Goal: Task Accomplishment & Management: Complete application form

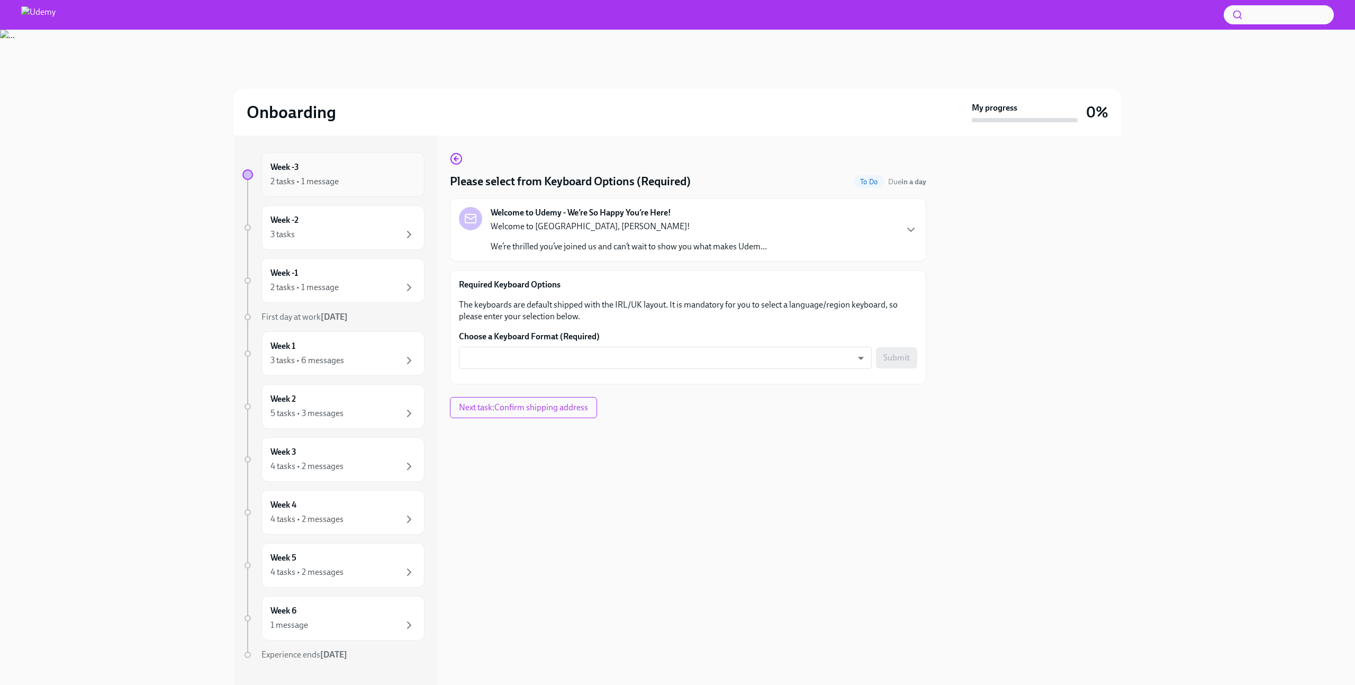
click at [317, 185] on div "2 tasks • 1 message" at bounding box center [305, 182] width 68 height 12
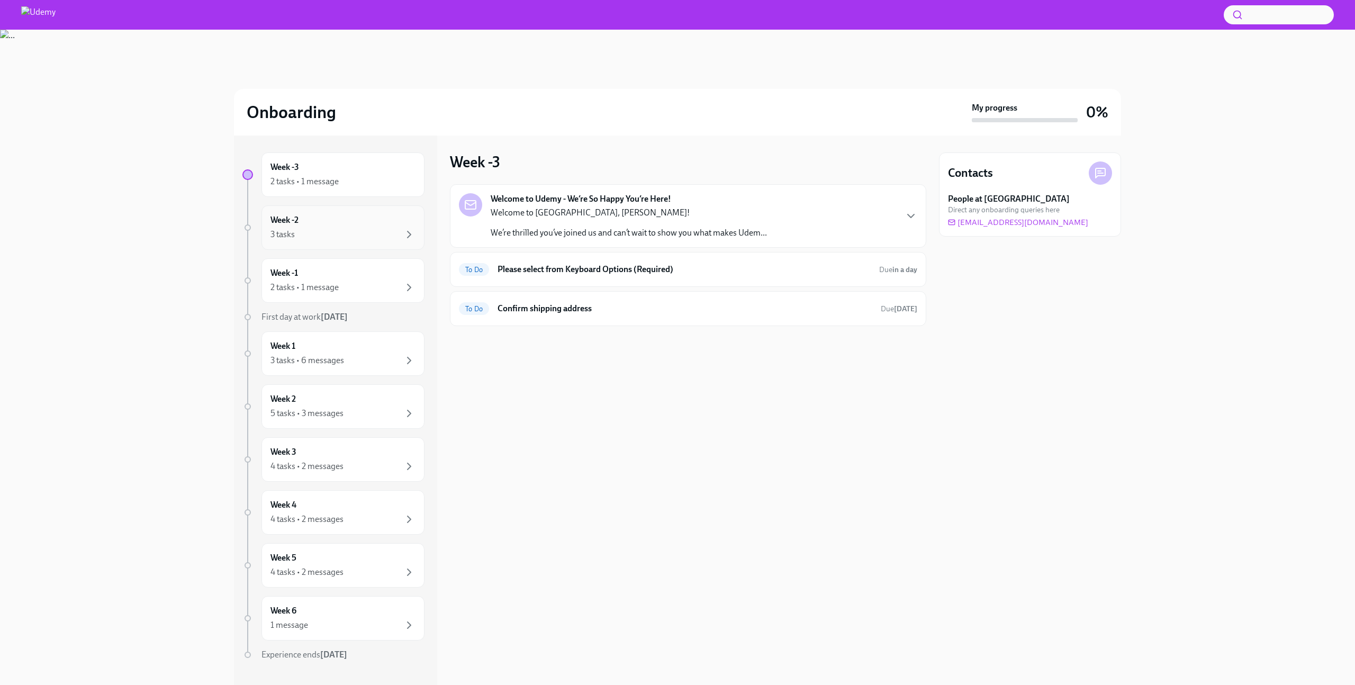
click at [328, 236] on div "3 tasks" at bounding box center [343, 234] width 145 height 13
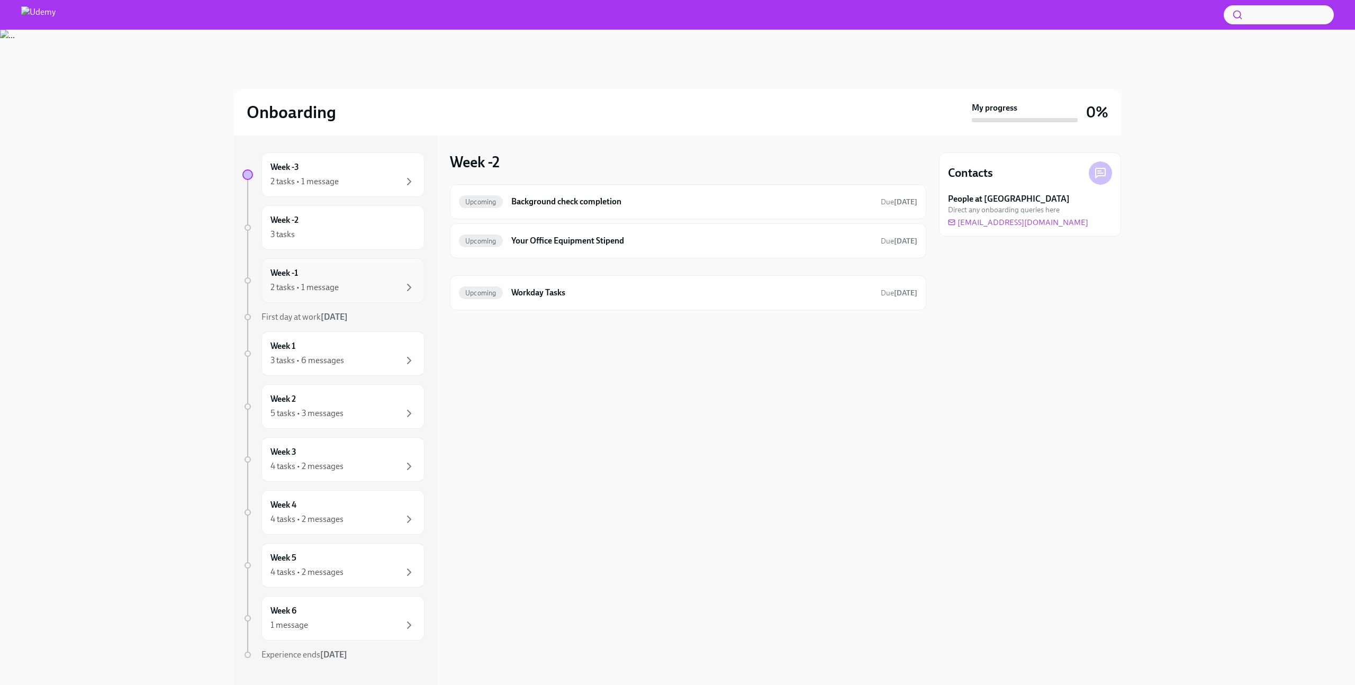
click at [327, 274] on div "Week -1 2 tasks • 1 message" at bounding box center [343, 280] width 145 height 26
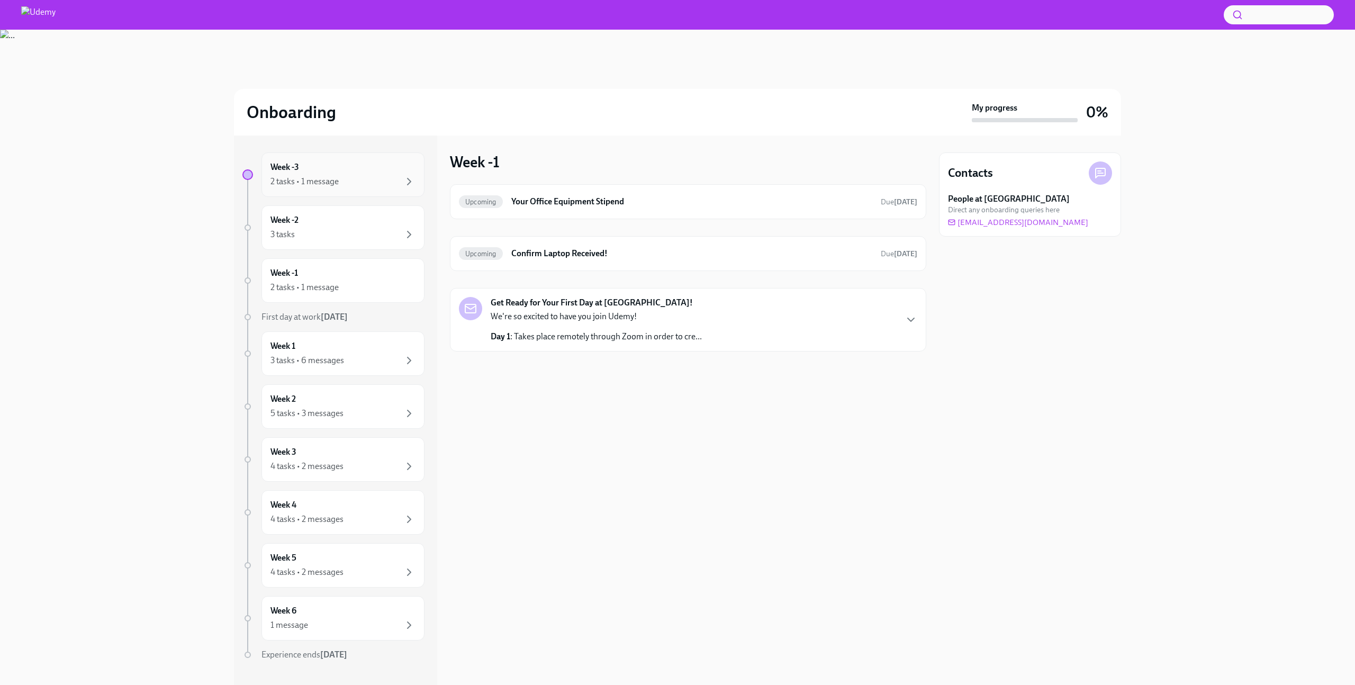
click at [357, 190] on div "Week -3 2 tasks • 1 message" at bounding box center [343, 174] width 163 height 44
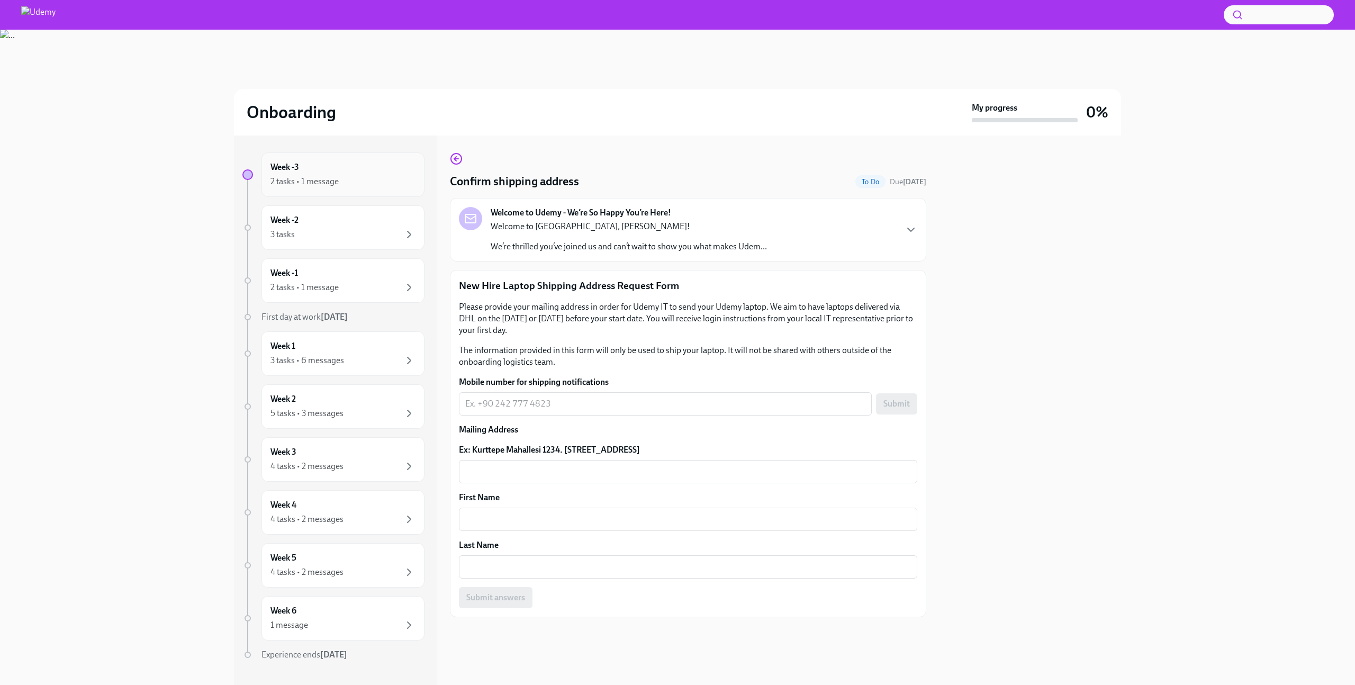
click at [332, 169] on div "Week -3 2 tasks • 1 message" at bounding box center [343, 174] width 145 height 26
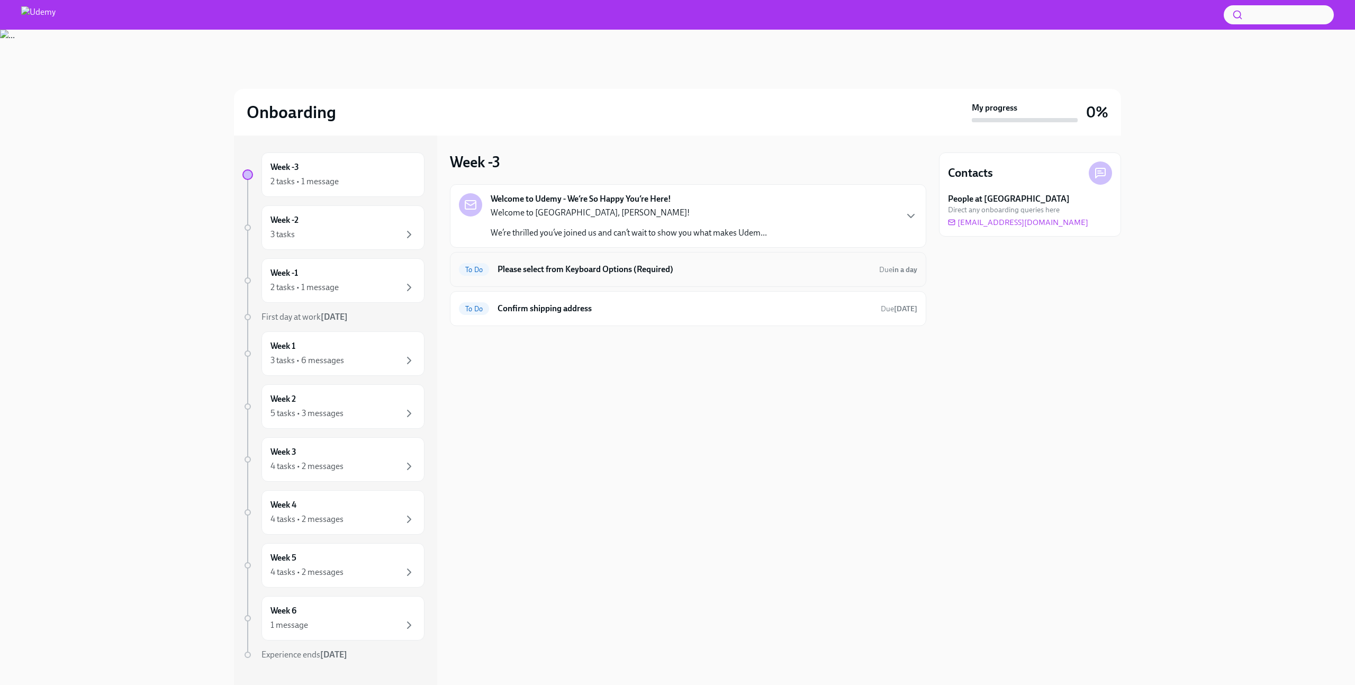
click at [568, 270] on h6 "Please select from Keyboard Options (Required)" at bounding box center [684, 270] width 373 height 12
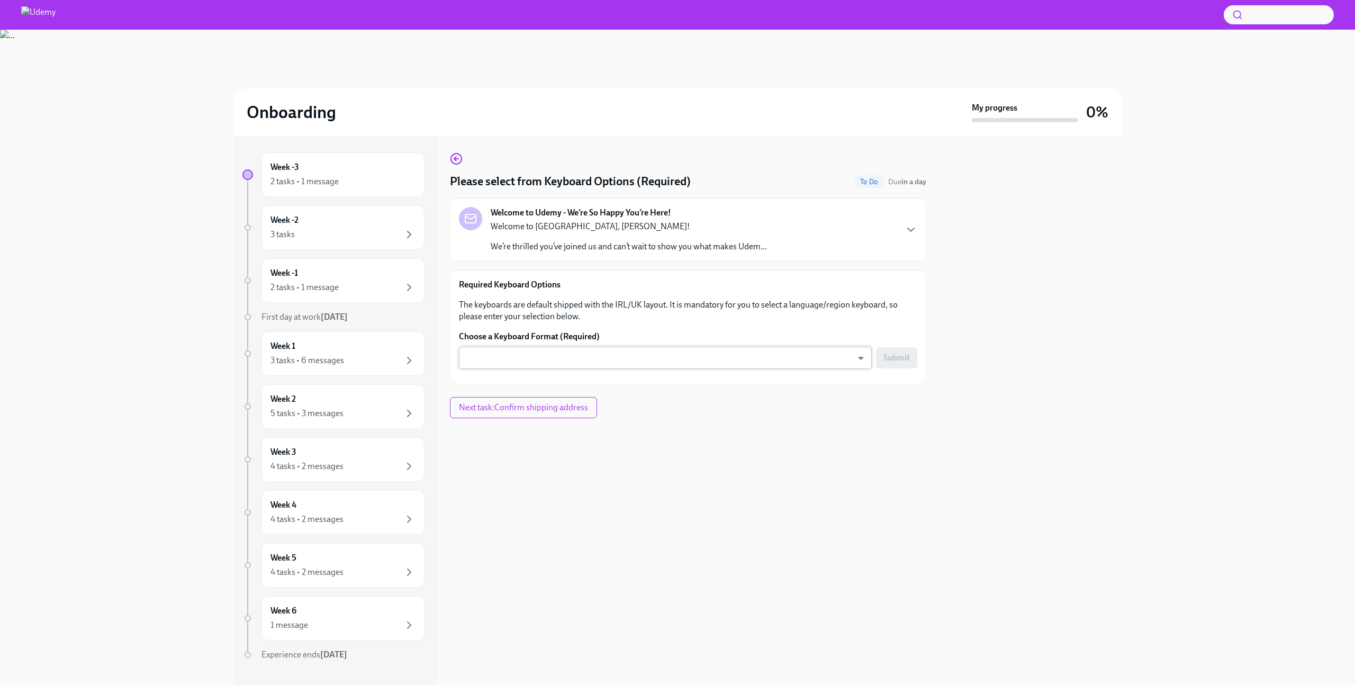
click at [581, 365] on body "Onboarding My progress 0% Week -3 2 tasks • 1 message Week -2 3 tasks Week -1 2…" at bounding box center [677, 342] width 1355 height 685
click at [523, 427] on li "Turkish" at bounding box center [665, 430] width 413 height 18
type input "skl4OCeh7"
click at [628, 354] on body "Onboarding My progress 0% Week -3 2 tasks • 1 message Week -2 3 tasks Week -1 2…" at bounding box center [677, 342] width 1355 height 685
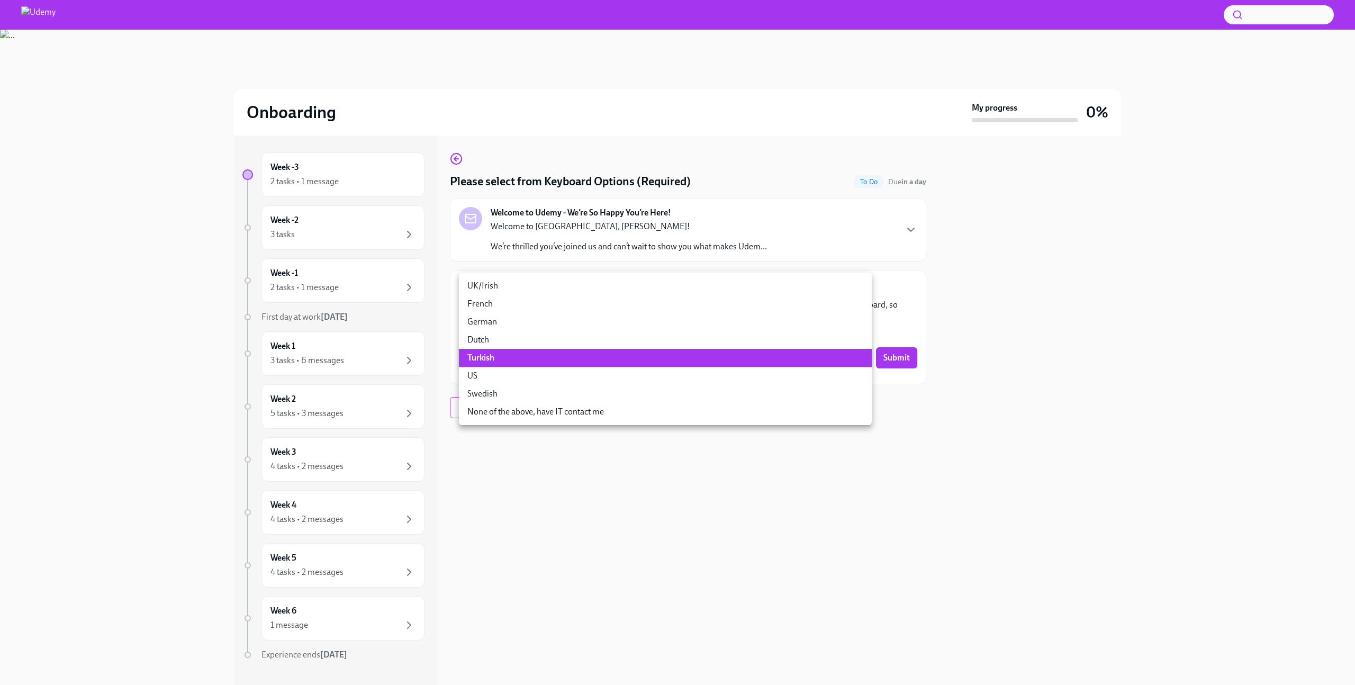
click at [628, 354] on li "Turkish" at bounding box center [665, 358] width 413 height 18
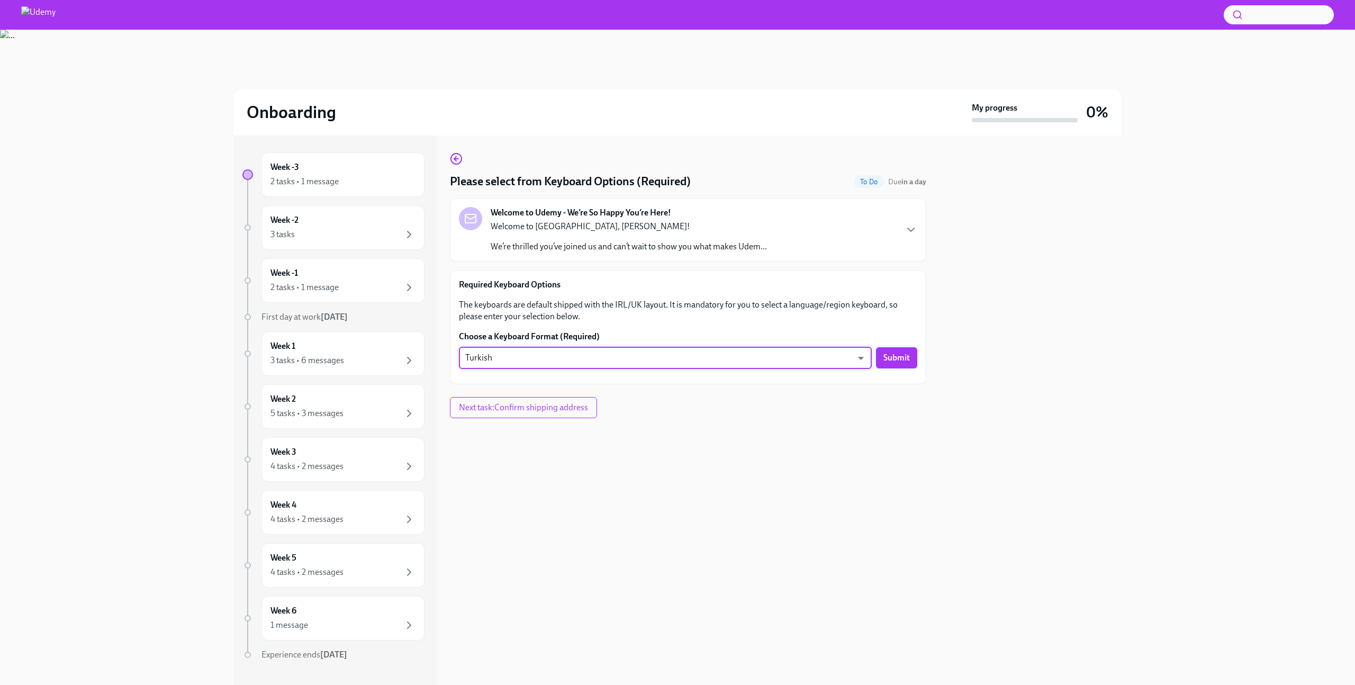
click at [894, 363] on span "Submit" at bounding box center [897, 358] width 26 height 11
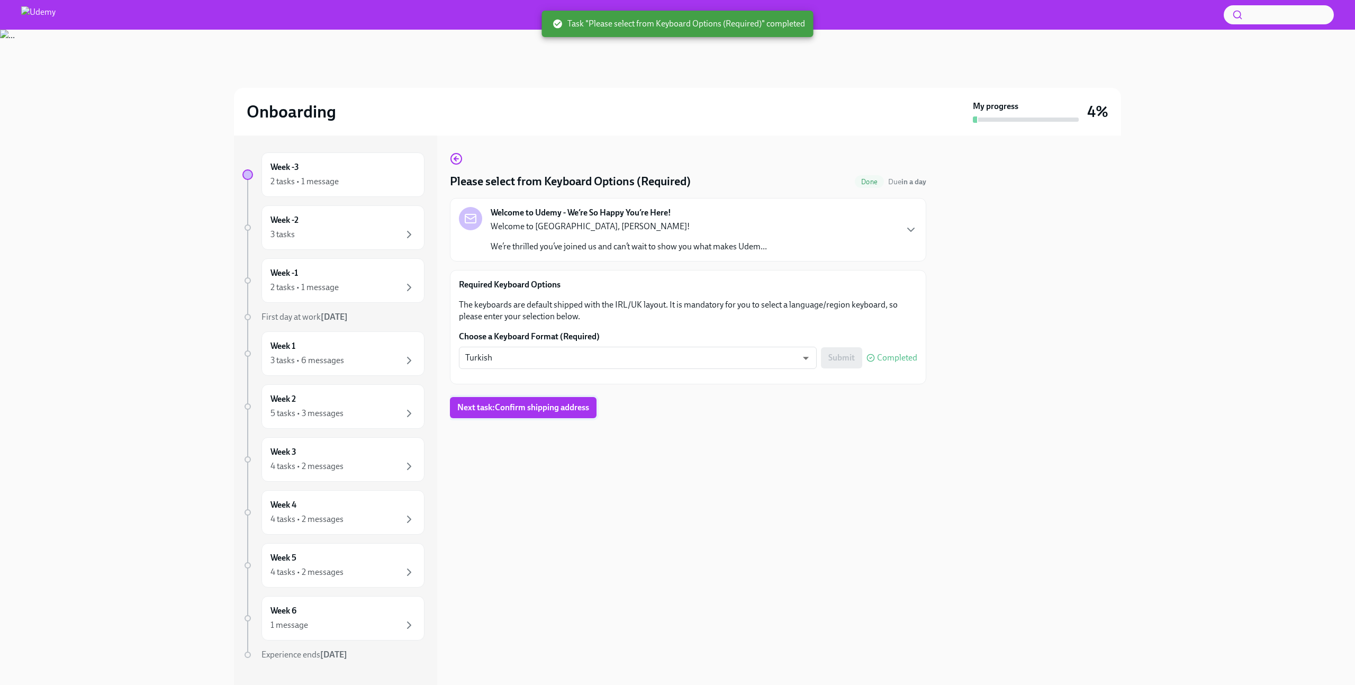
click at [533, 406] on span "Next task : Confirm shipping address" at bounding box center [523, 407] width 132 height 11
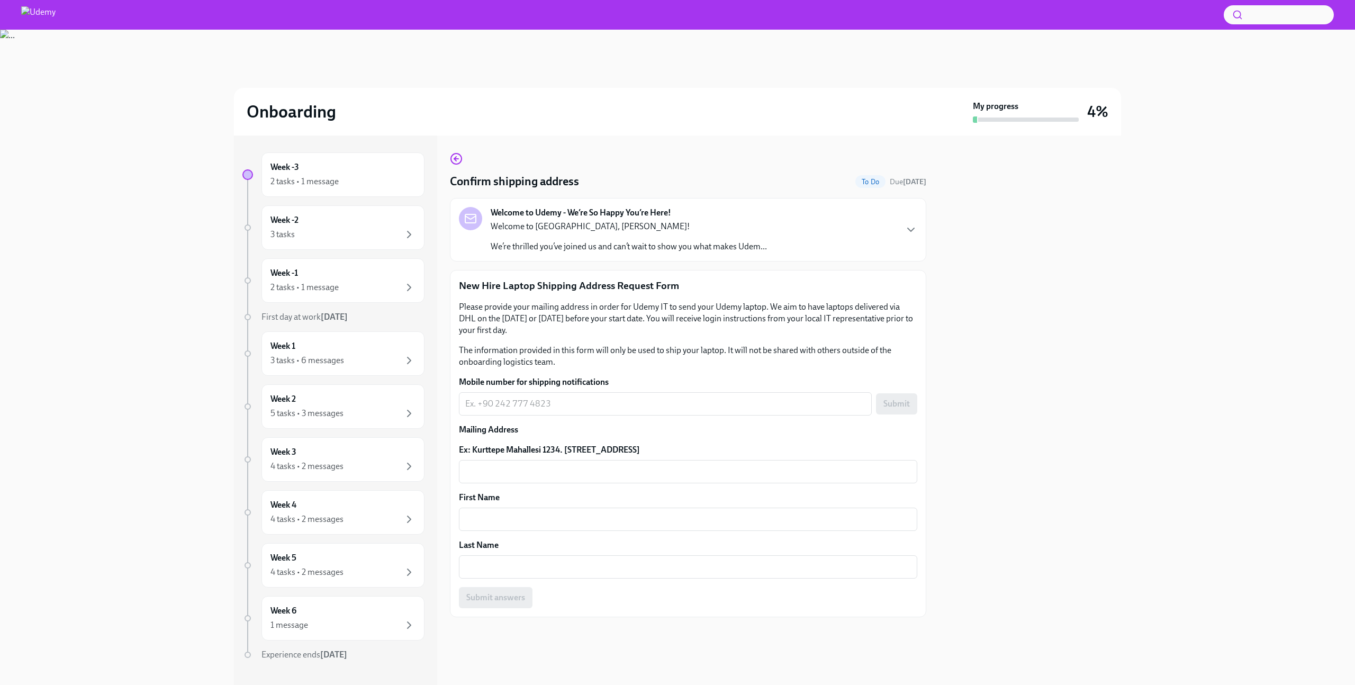
click at [533, 406] on textarea "Mobile number for shipping notifications" at bounding box center [665, 404] width 400 height 13
type textarea "+"
type textarea "[PHONE_NUMBER]"
paste textarea "[PHONE_NUMBER]"
type textarea "[PHONE_NUMBER]"
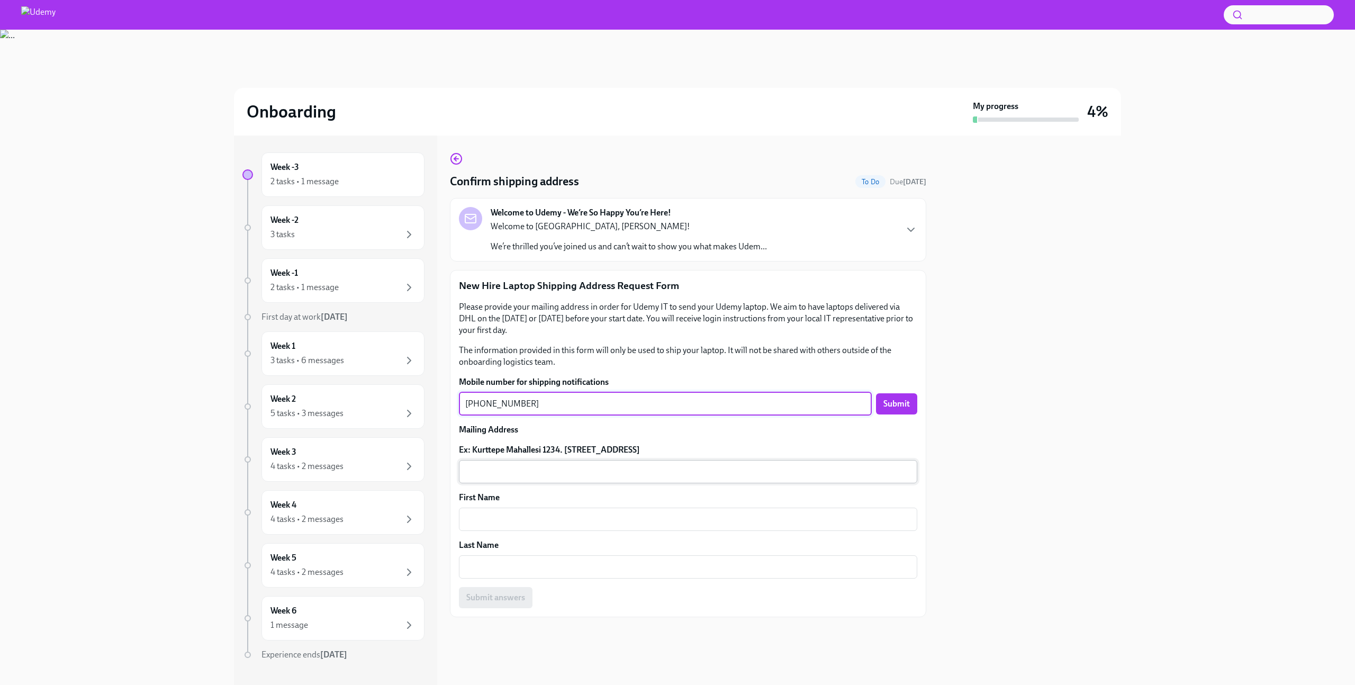
click at [541, 470] on textarea "Ex: Kurttepe Mahallesi 1234. [STREET_ADDRESS]" at bounding box center [688, 471] width 446 height 13
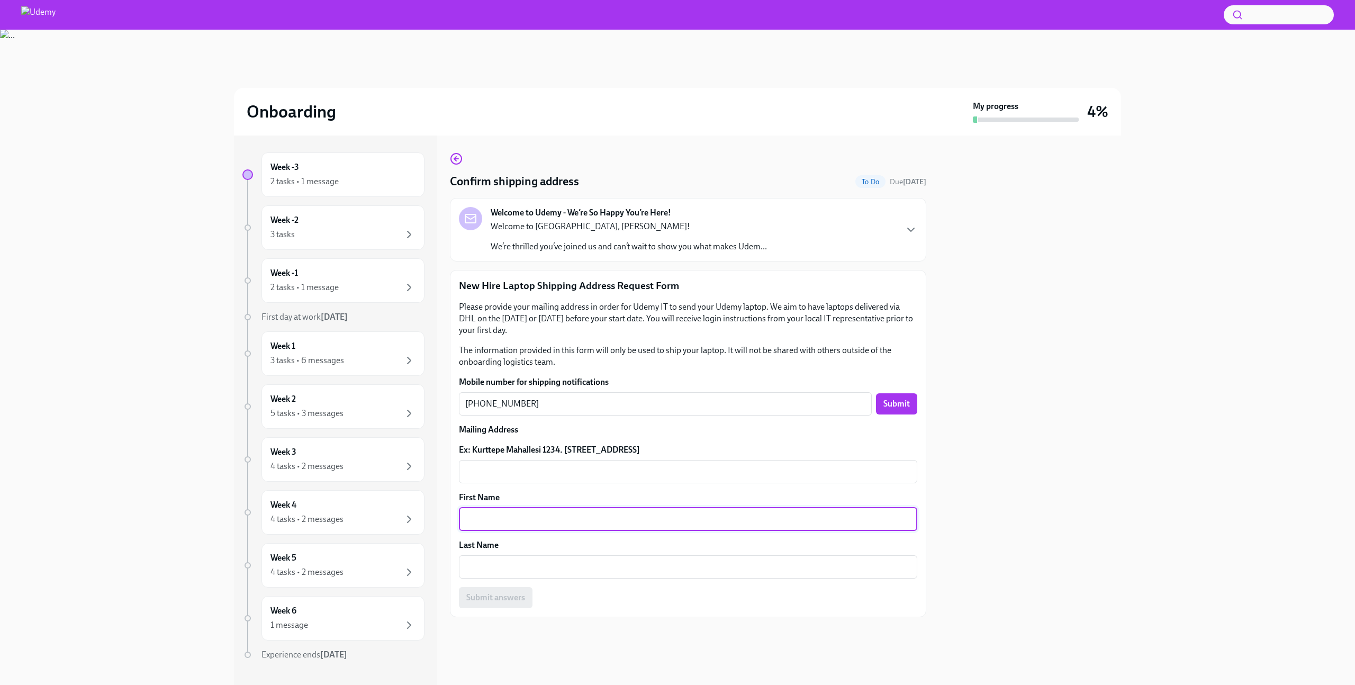
click at [532, 525] on textarea "First Name" at bounding box center [688, 519] width 446 height 13
type textarea "[PERSON_NAME]"
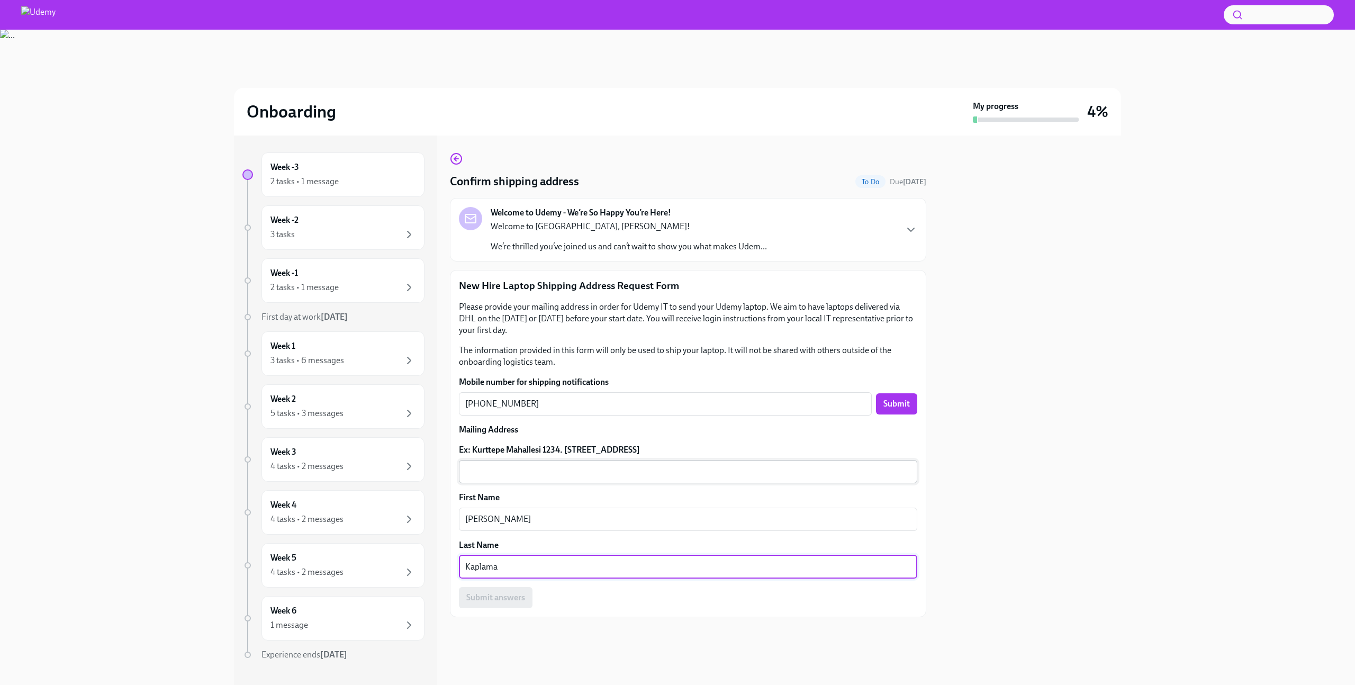
type textarea "Kaplama"
click at [554, 475] on textarea "Ex: Kurttepe Mahallesi 1234. [STREET_ADDRESS]" at bounding box center [688, 471] width 446 height 13
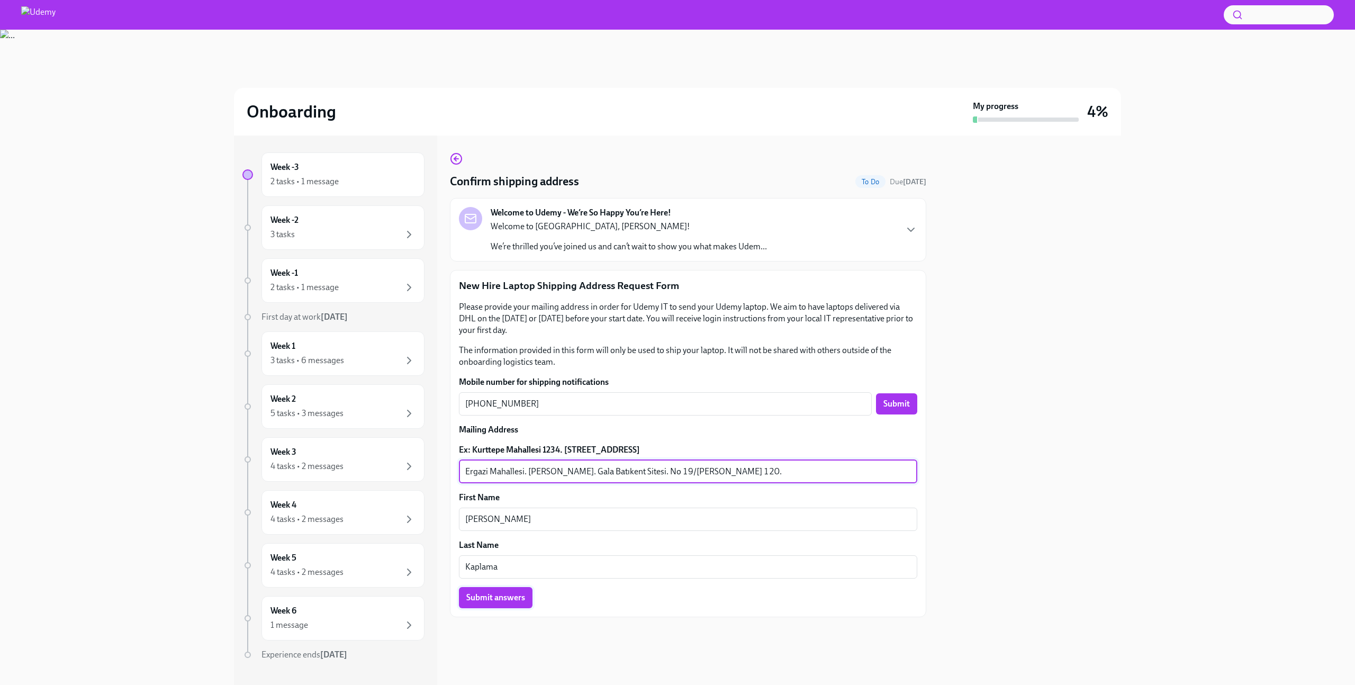
type textarea "Ergazi Mahallesi. [PERSON_NAME]. Gala Batıkent Sitesi. No 19/[PERSON_NAME] 120.…"
click at [514, 601] on span "Submit answers" at bounding box center [495, 597] width 59 height 11
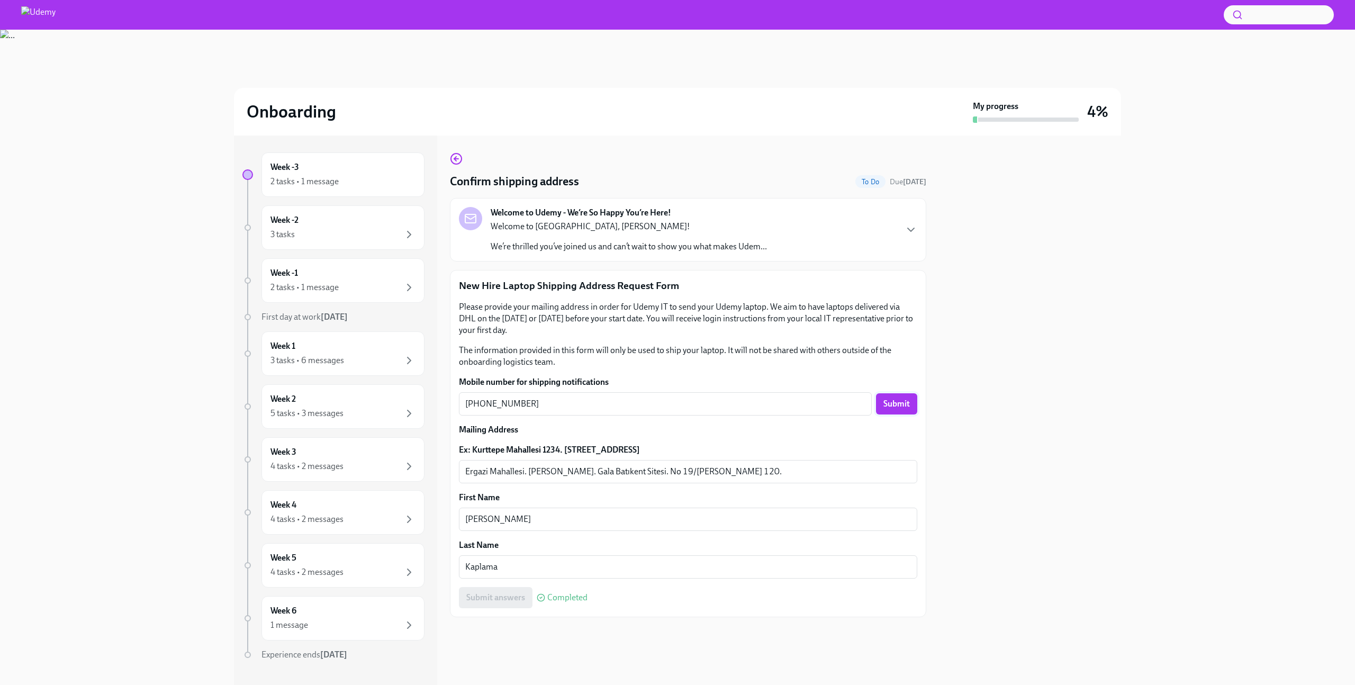
click at [903, 405] on span "Submit" at bounding box center [897, 404] width 26 height 11
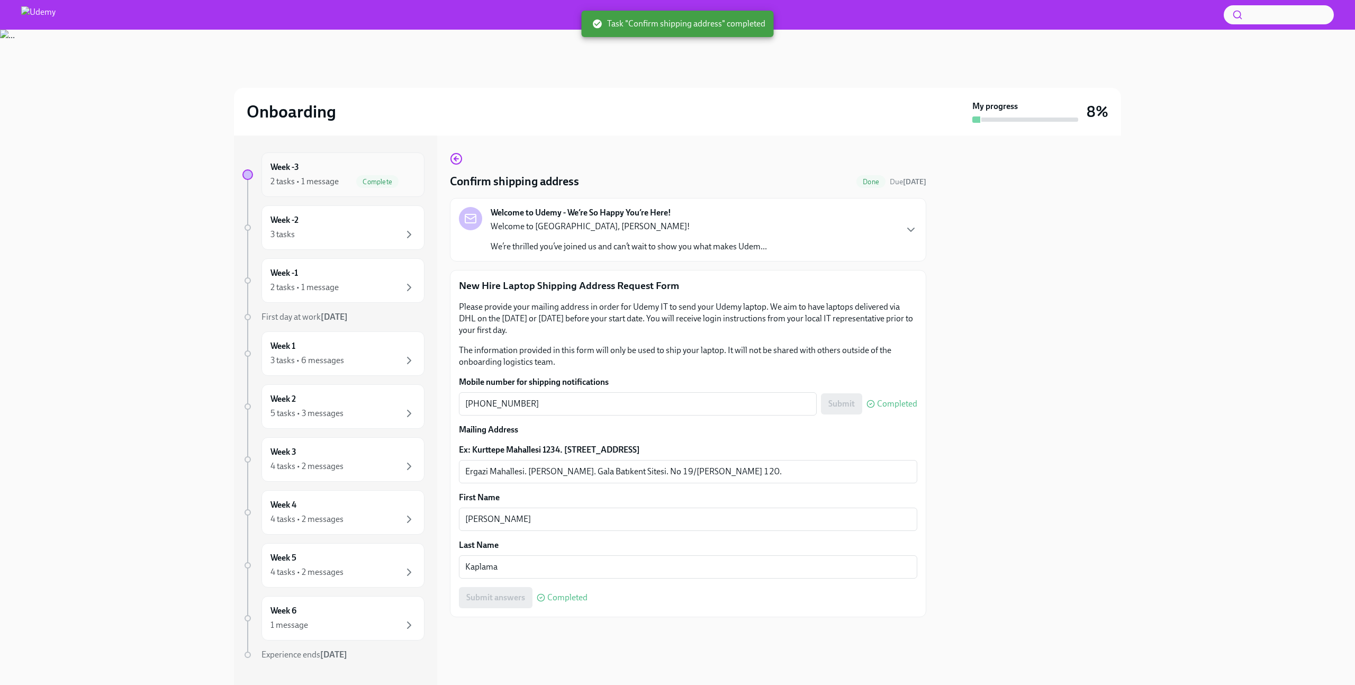
click at [354, 180] on div "2 tasks • 1 message Complete" at bounding box center [343, 181] width 145 height 13
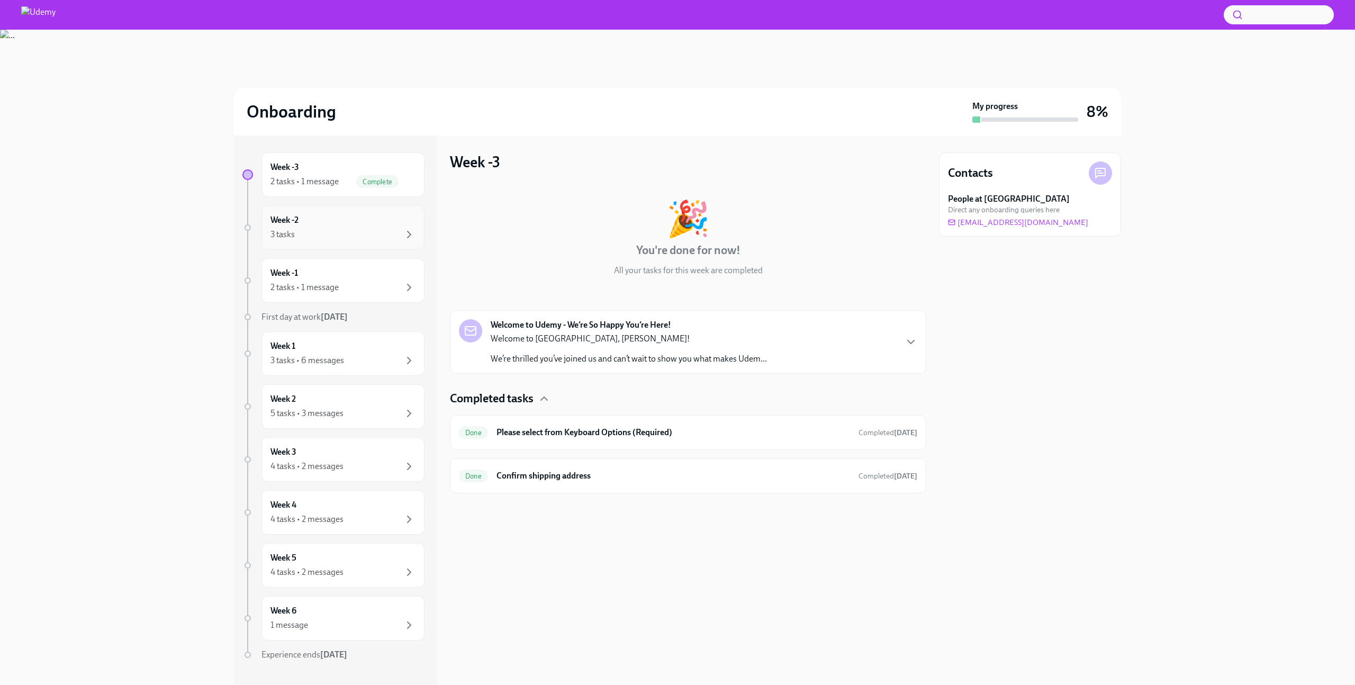
click at [343, 227] on div "Week -2 3 tasks" at bounding box center [343, 227] width 145 height 26
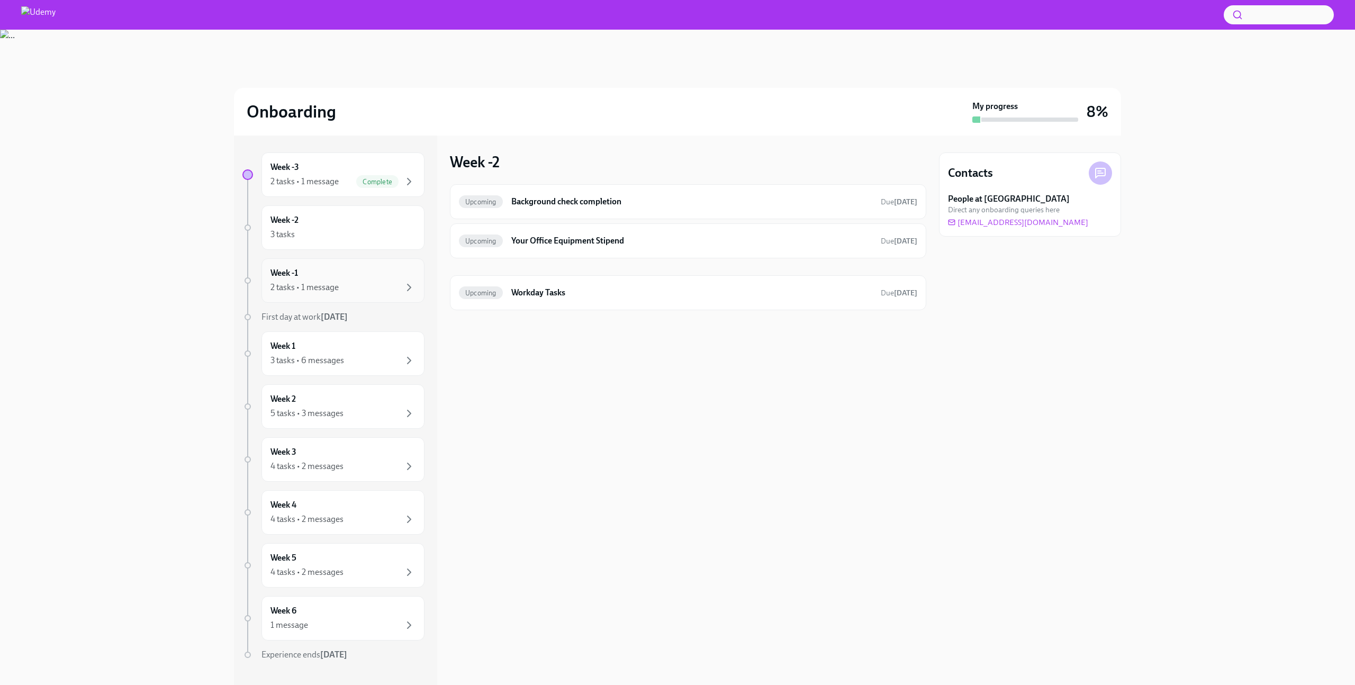
click at [358, 292] on div "2 tasks • 1 message" at bounding box center [343, 287] width 145 height 13
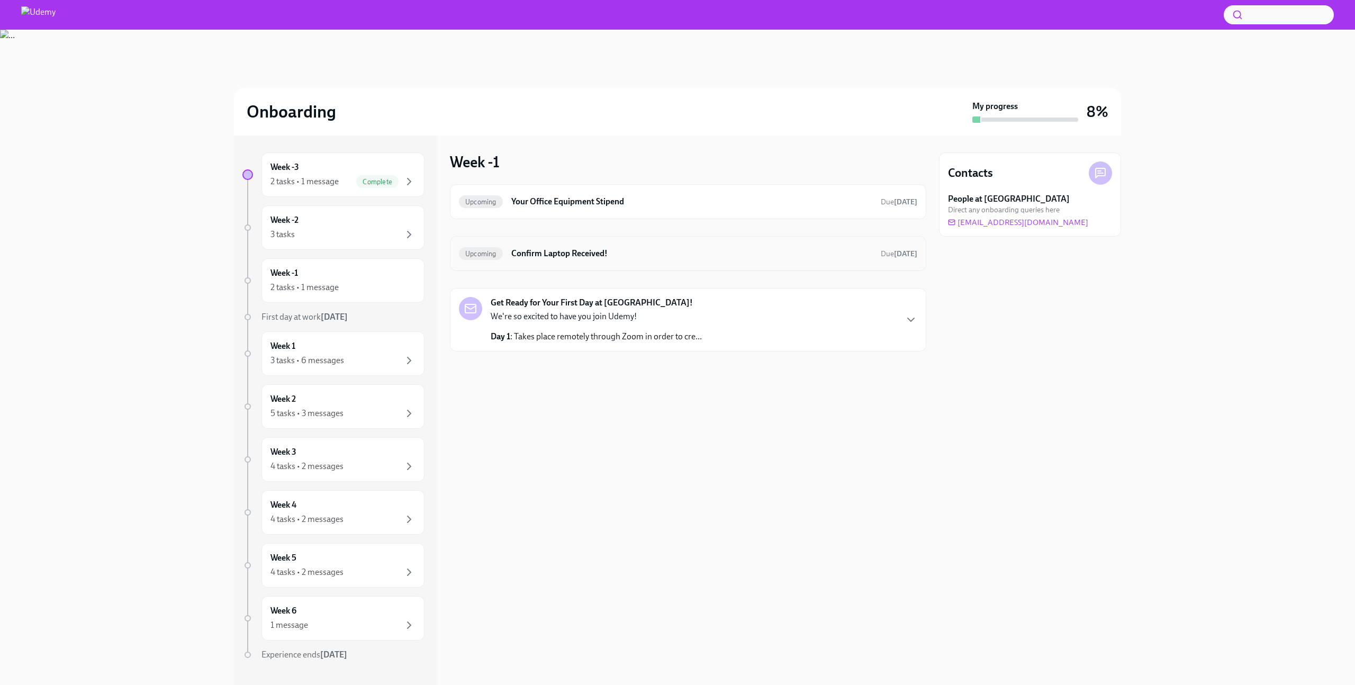
click at [546, 251] on h6 "Confirm Laptop Received!" at bounding box center [691, 254] width 361 height 12
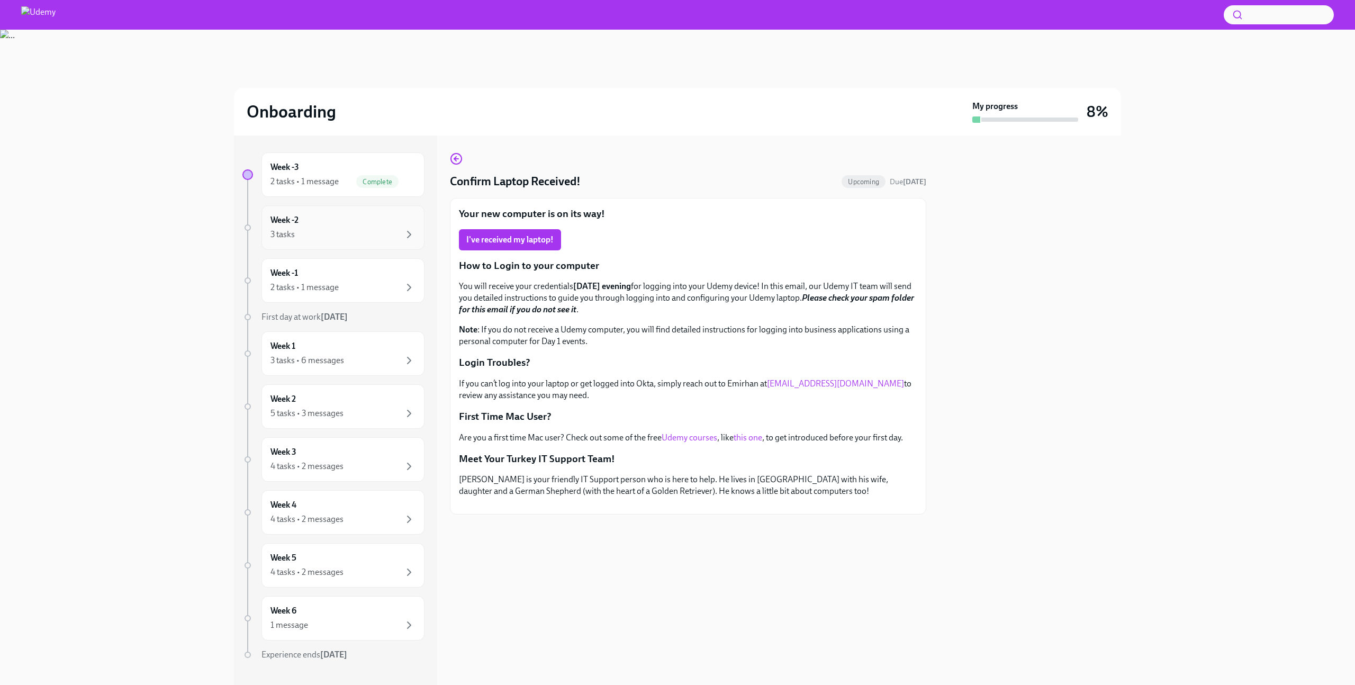
click at [350, 230] on div "3 tasks" at bounding box center [343, 234] width 145 height 13
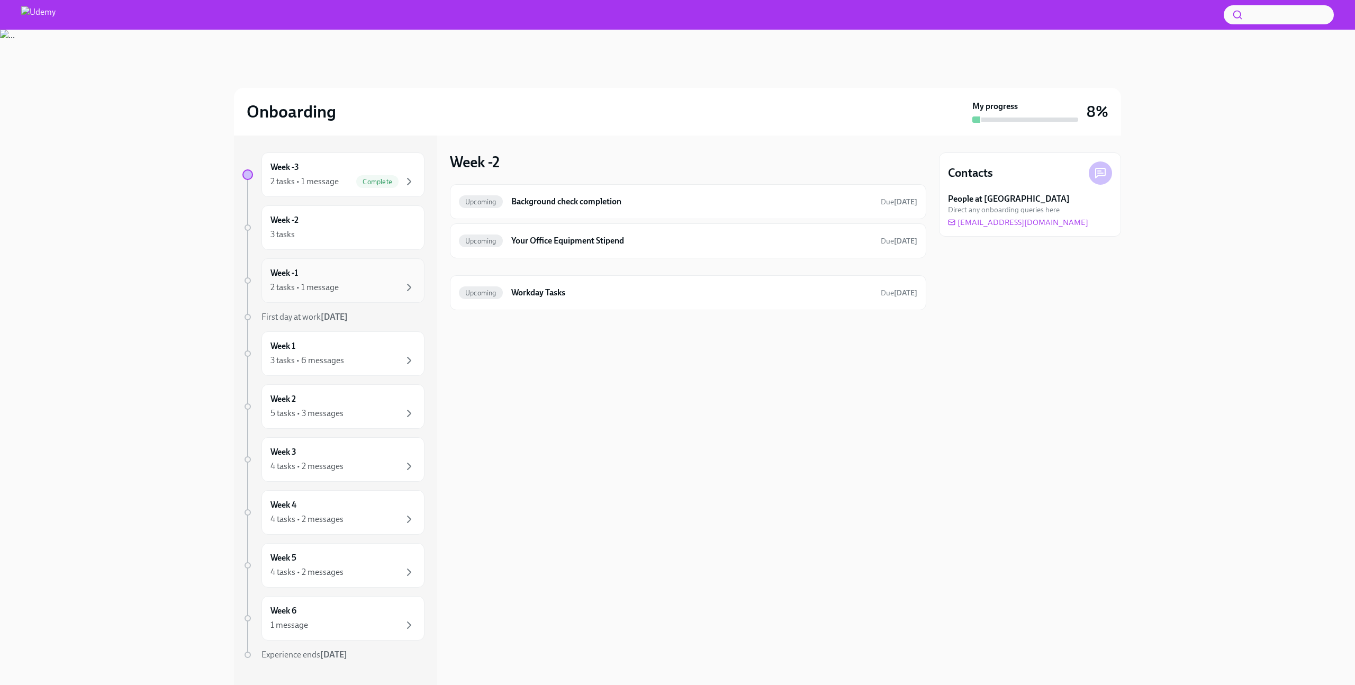
click at [332, 290] on div "2 tasks • 1 message" at bounding box center [305, 288] width 68 height 12
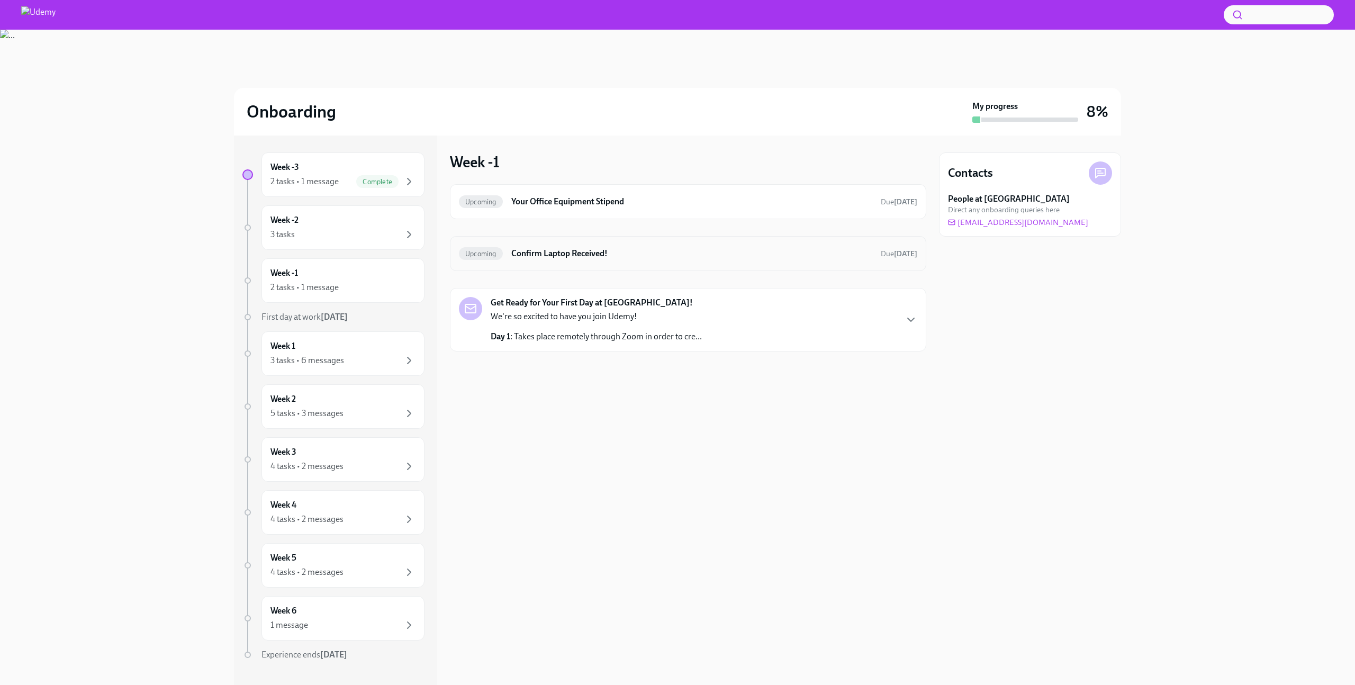
click at [622, 258] on h6 "Confirm Laptop Received!" at bounding box center [691, 254] width 361 height 12
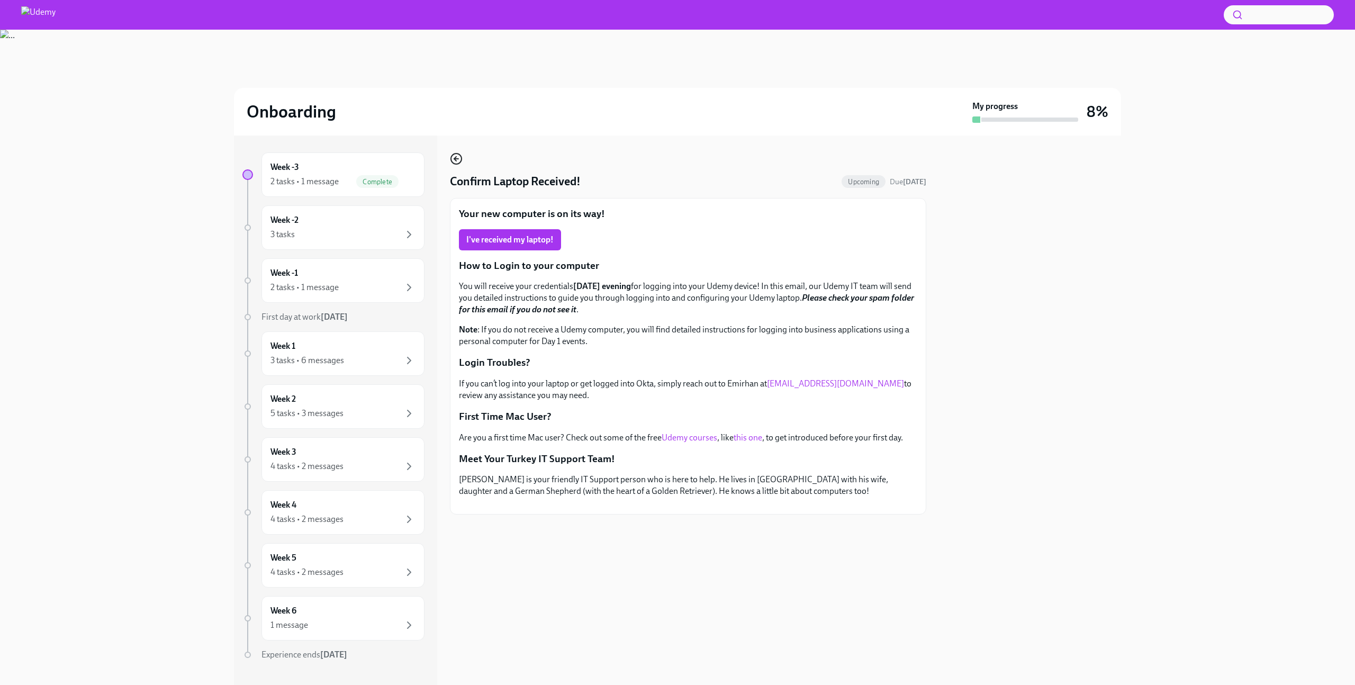
click at [458, 157] on icon "button" at bounding box center [456, 158] width 13 height 13
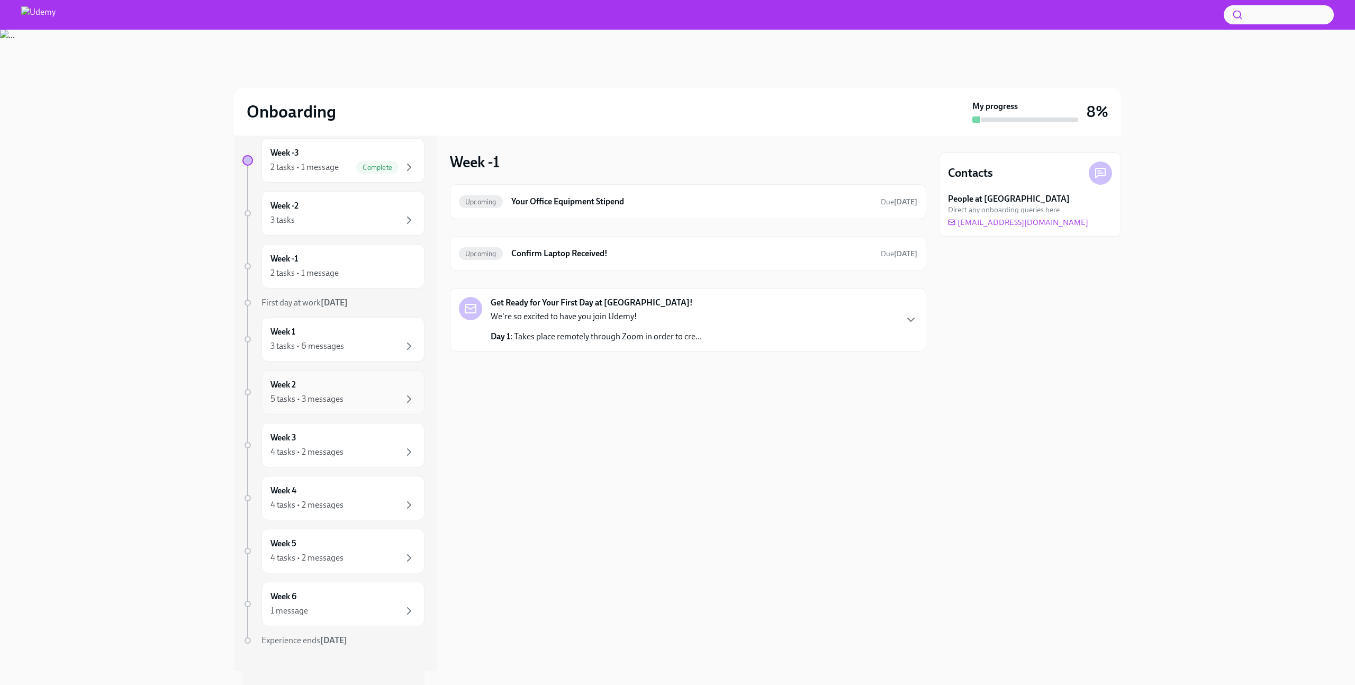
scroll to position [4, 0]
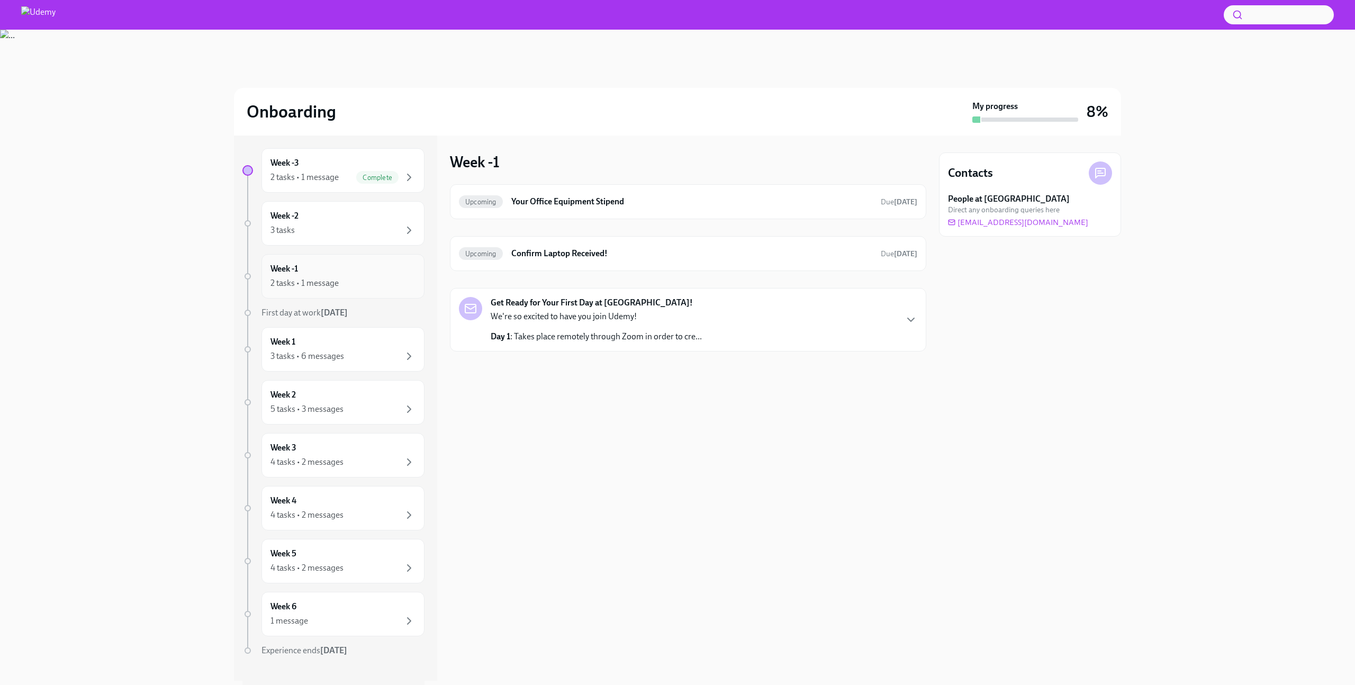
click at [328, 269] on div "Week -1 2 tasks • 1 message" at bounding box center [343, 276] width 145 height 26
click at [325, 230] on div "3 tasks" at bounding box center [343, 230] width 145 height 13
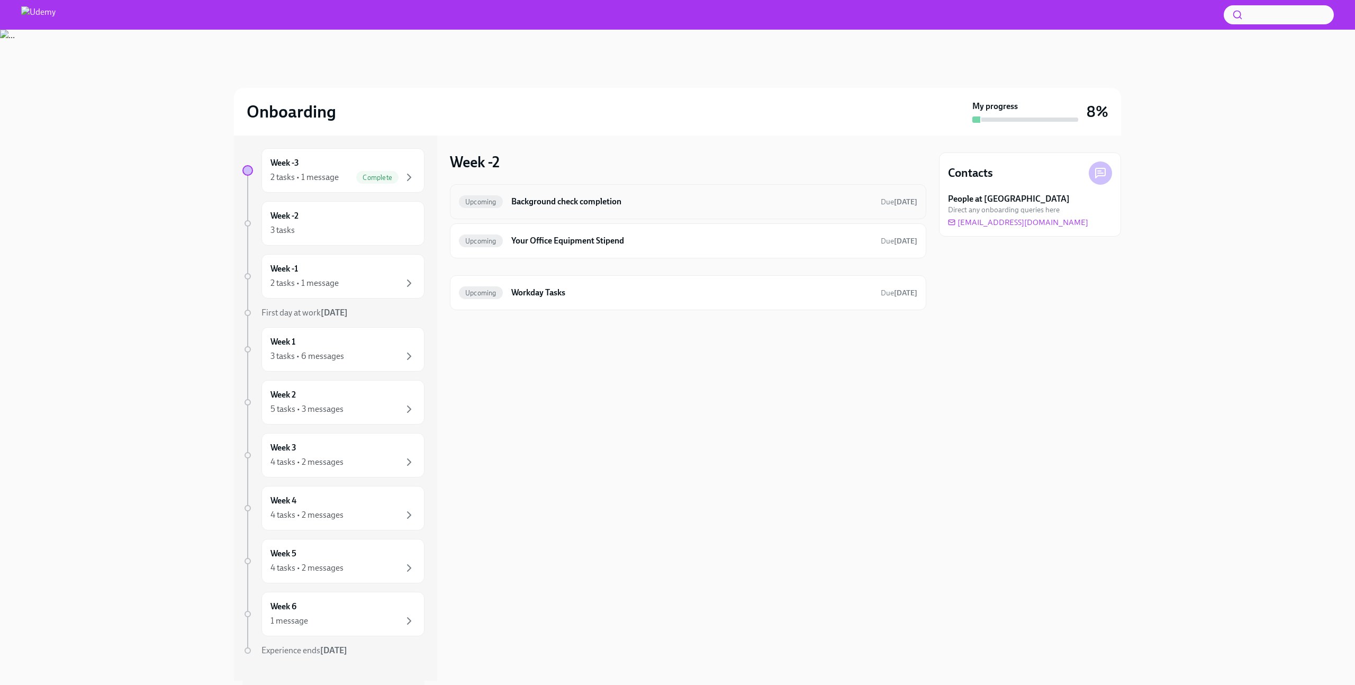
click at [578, 205] on h6 "Background check completion" at bounding box center [691, 202] width 361 height 12
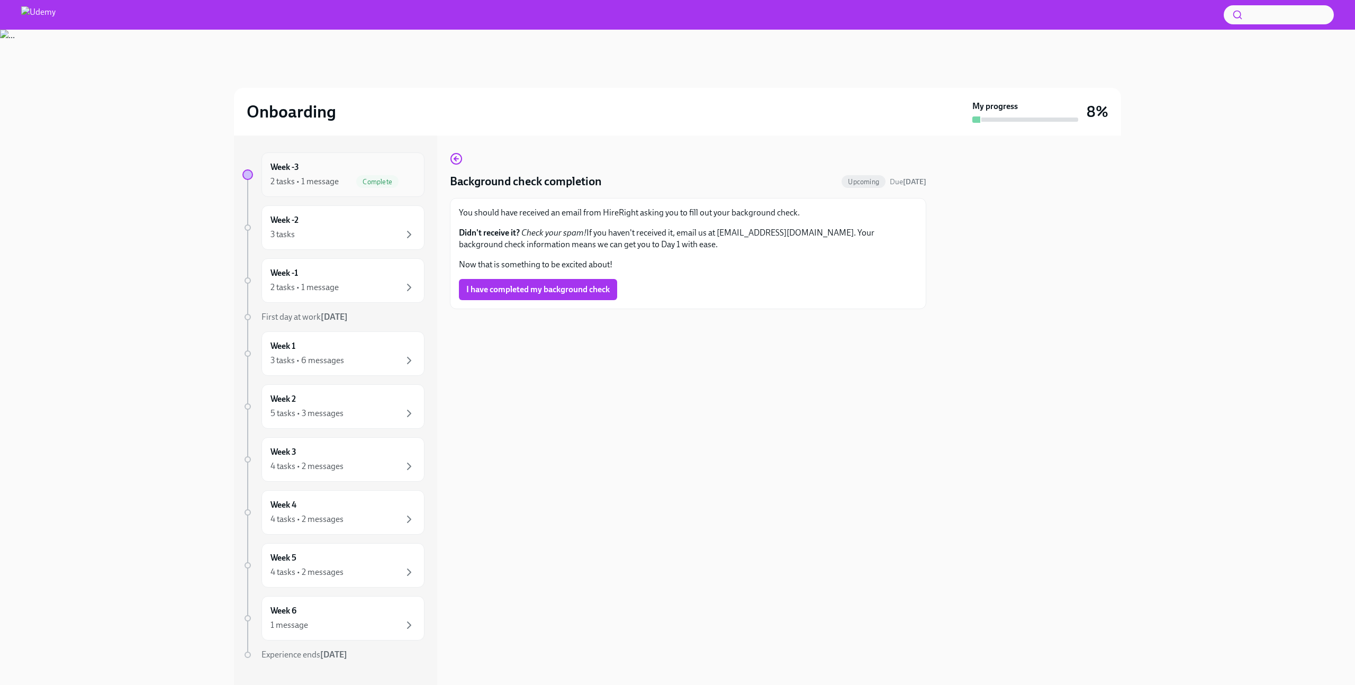
click at [360, 186] on div "Complete" at bounding box center [377, 181] width 42 height 13
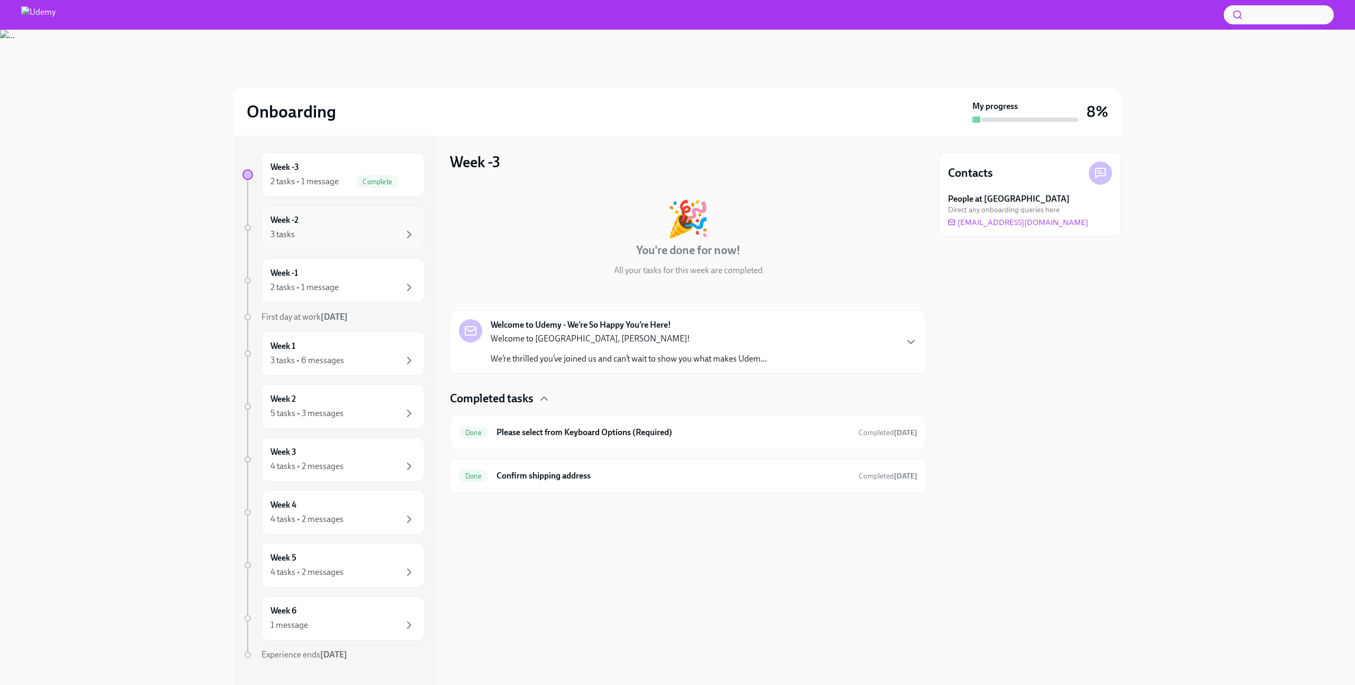
click at [366, 237] on div "3 tasks" at bounding box center [343, 234] width 145 height 13
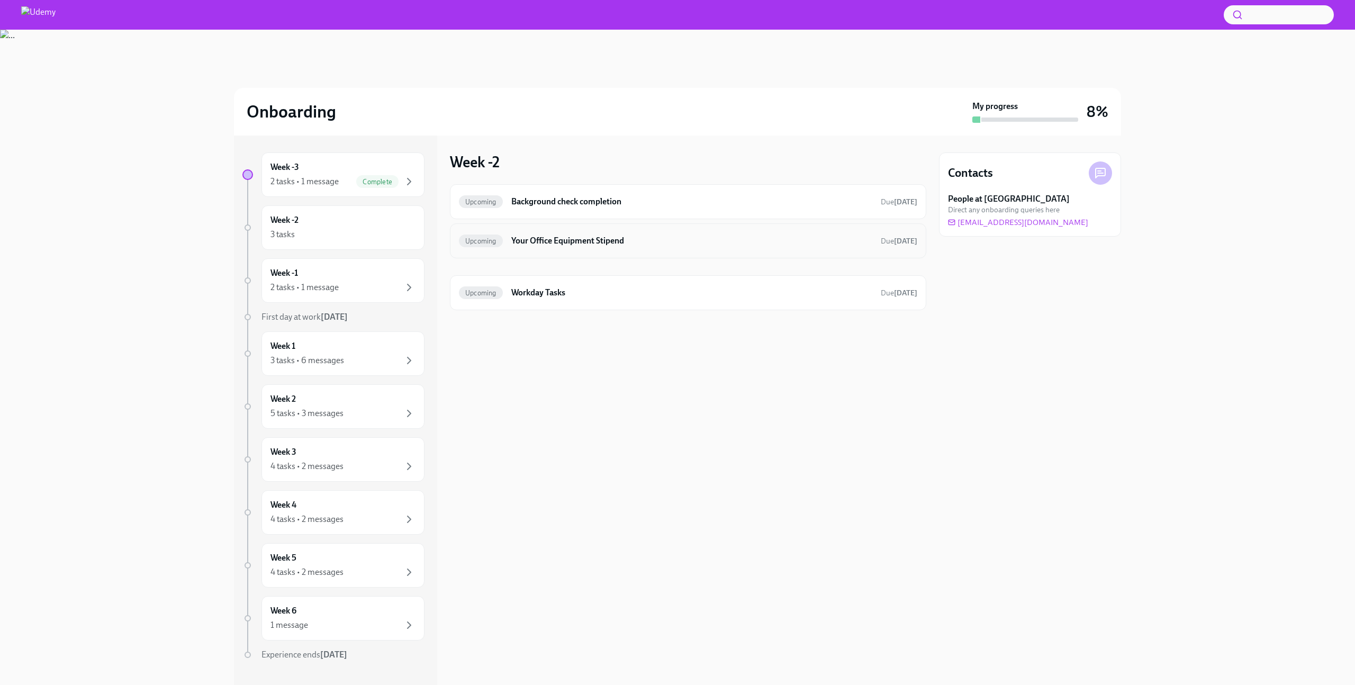
click at [583, 244] on h6 "Your Office Equipment Stipend" at bounding box center [691, 241] width 361 height 12
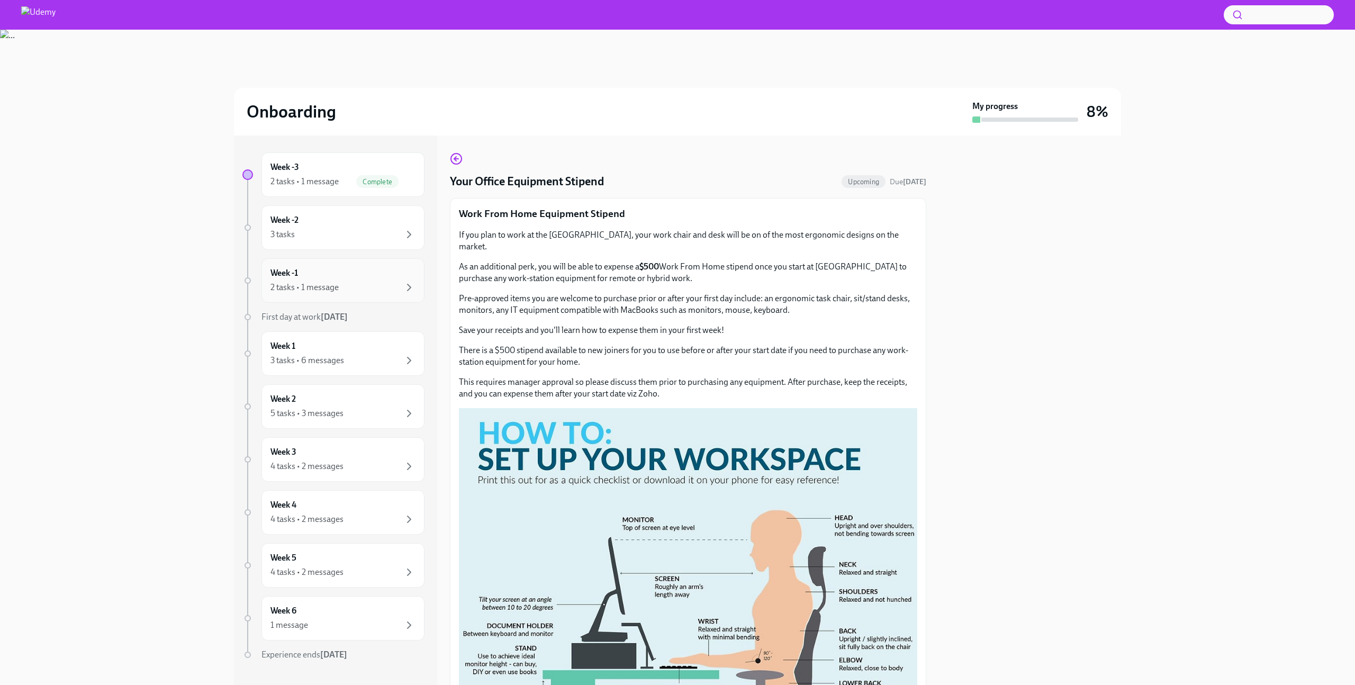
click at [348, 289] on div "2 tasks • 1 message" at bounding box center [343, 287] width 145 height 13
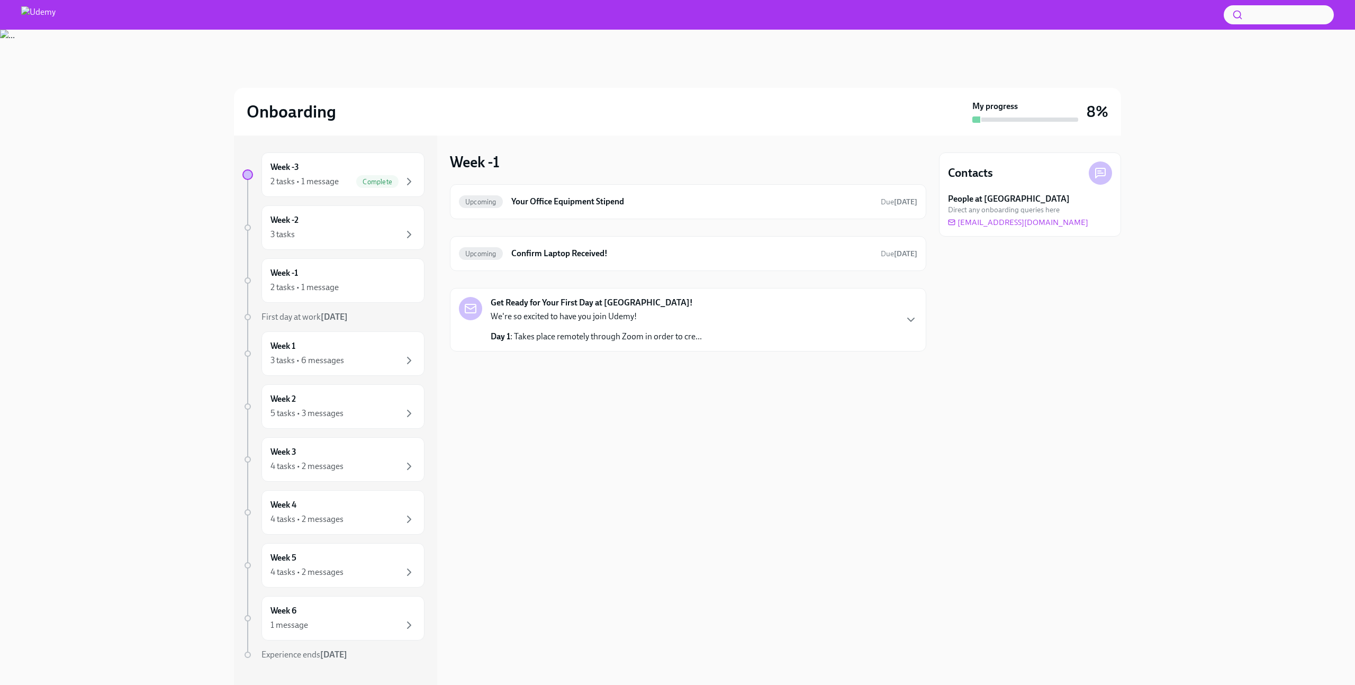
click at [608, 324] on div "We're so excited to have you join Udemy! Day 1 : Takes place remotely through Z…" at bounding box center [596, 327] width 211 height 32
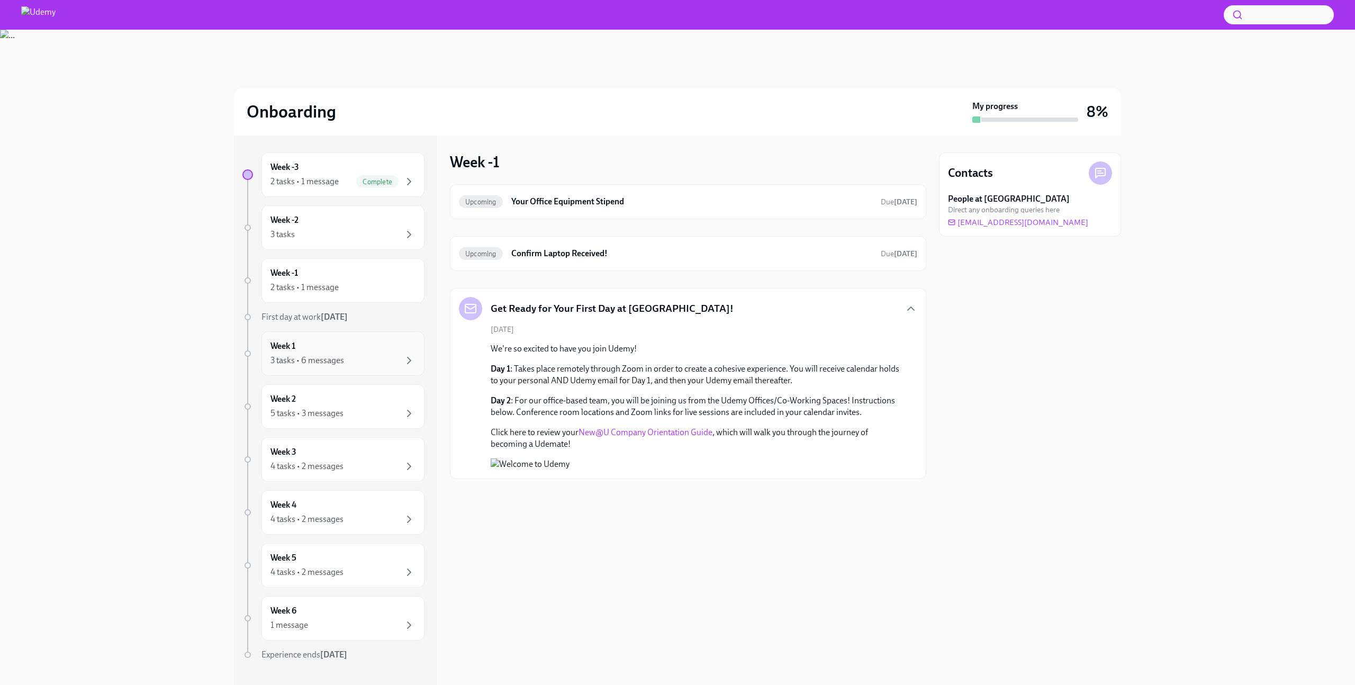
click at [359, 349] on div "Week 1 3 tasks • 6 messages" at bounding box center [343, 353] width 145 height 26
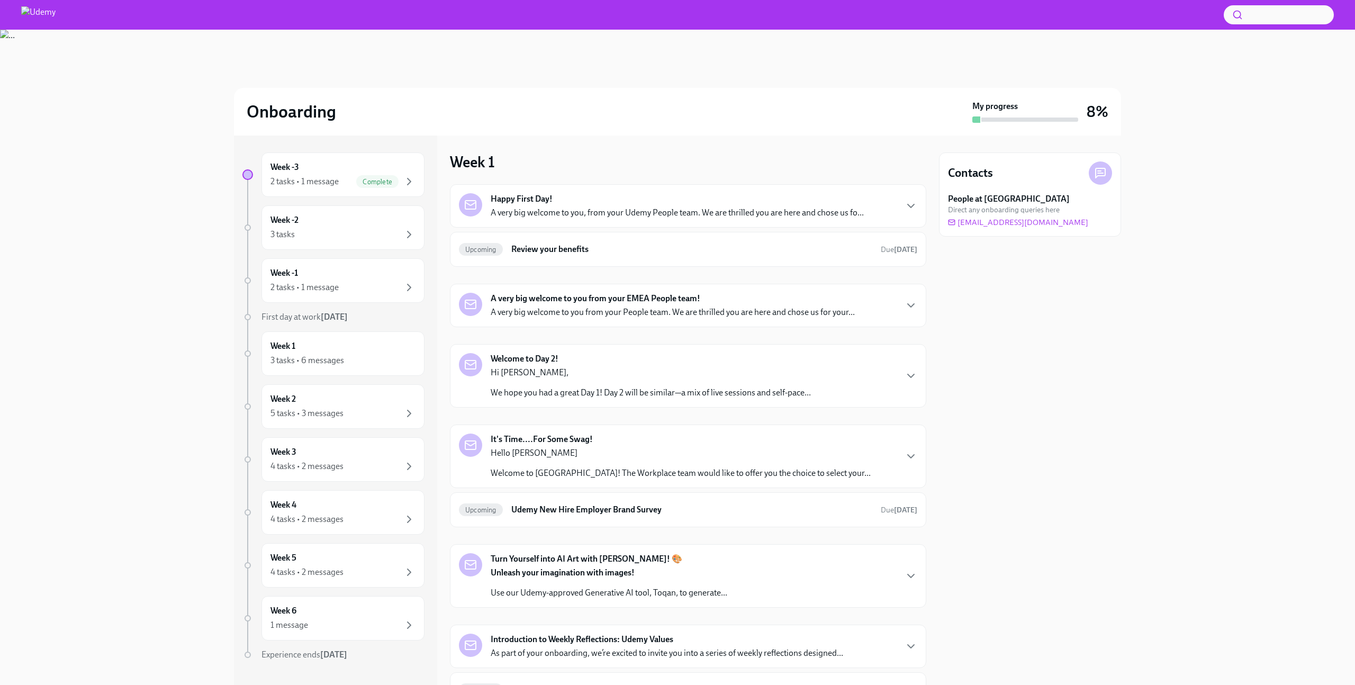
click at [617, 206] on div "Happy First Day! A very big welcome to you, from your Udemy People team. We are…" at bounding box center [677, 205] width 373 height 25
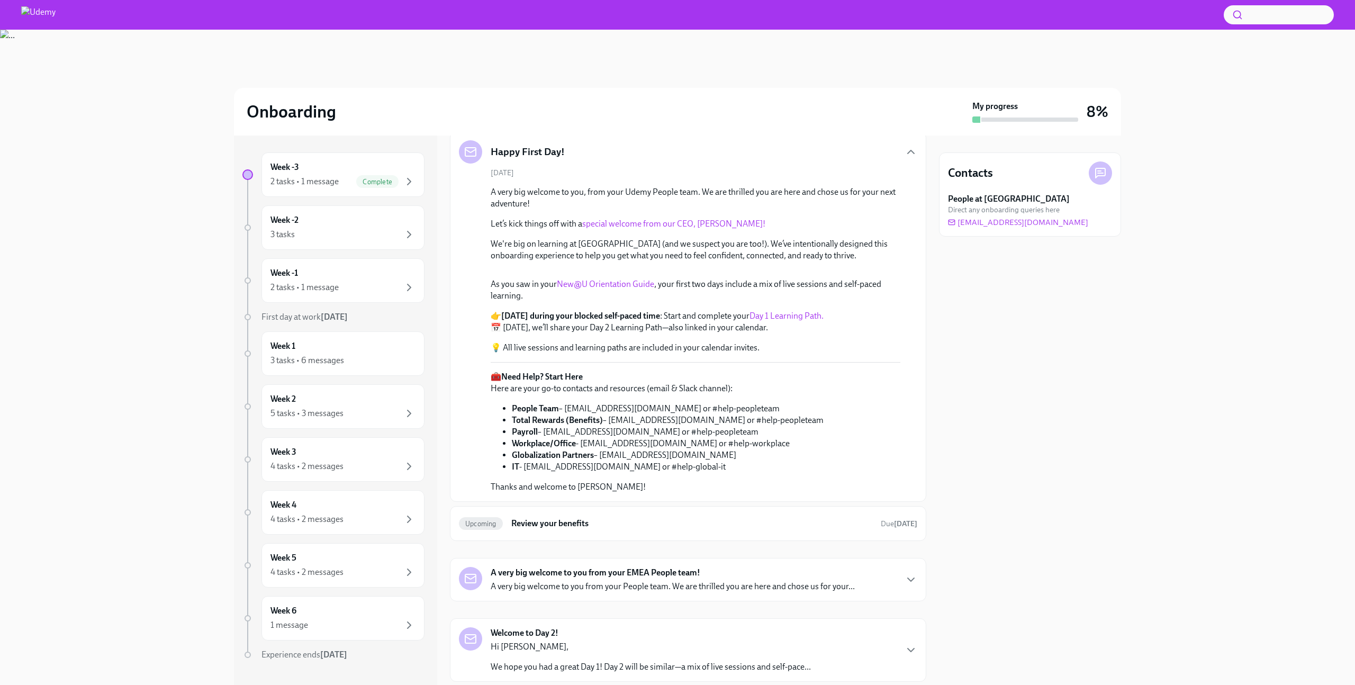
scroll to position [119, 0]
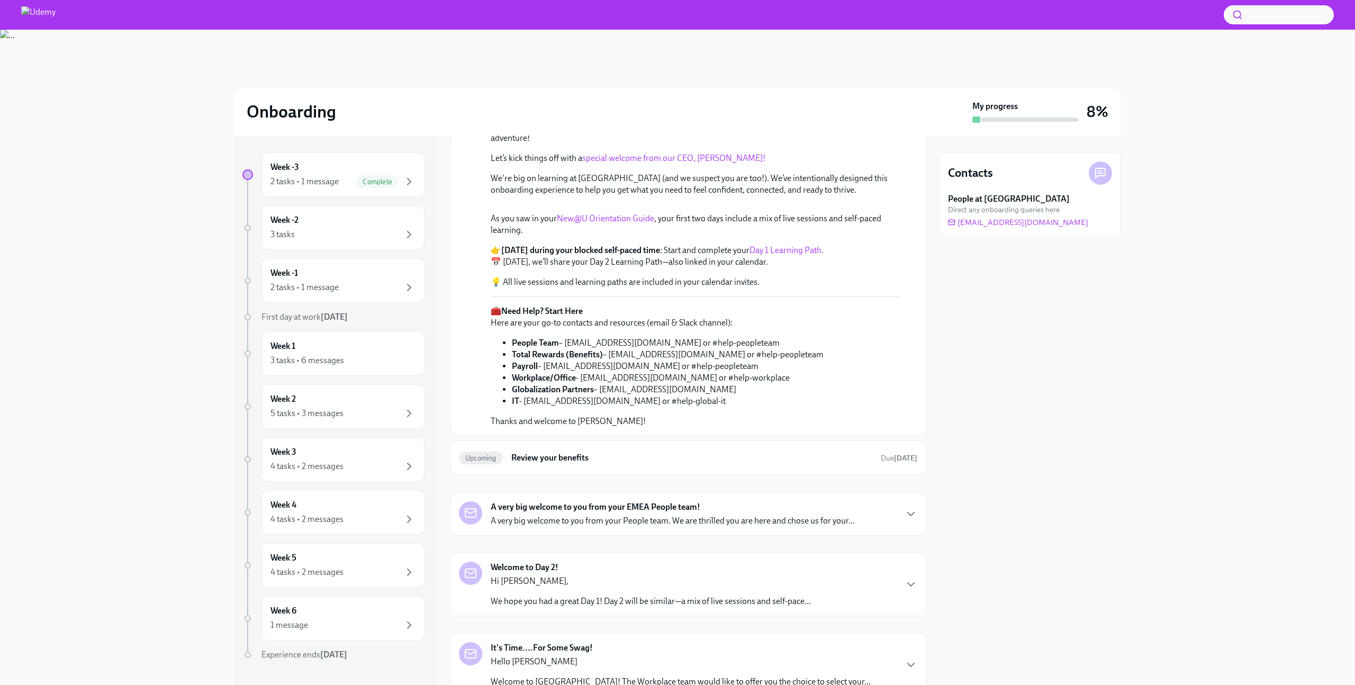
click at [765, 255] on link "Day 1 Learning Path." at bounding box center [787, 250] width 74 height 10
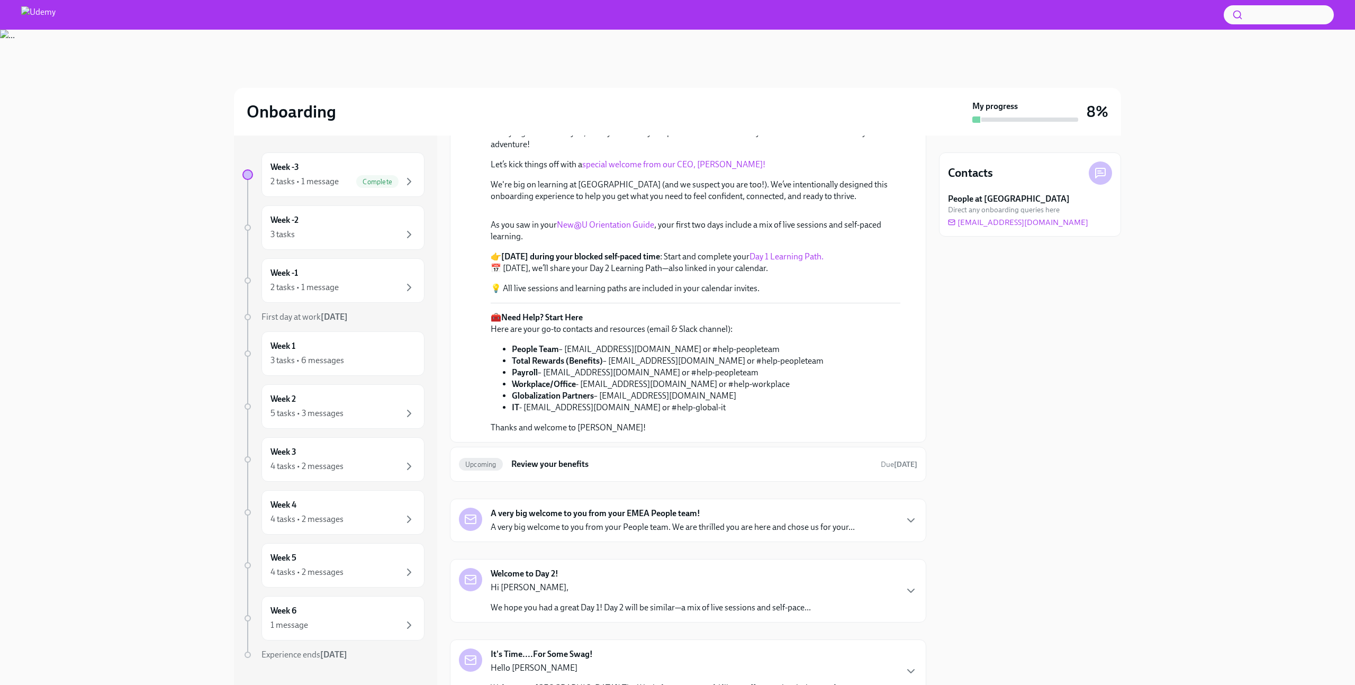
scroll to position [163, 0]
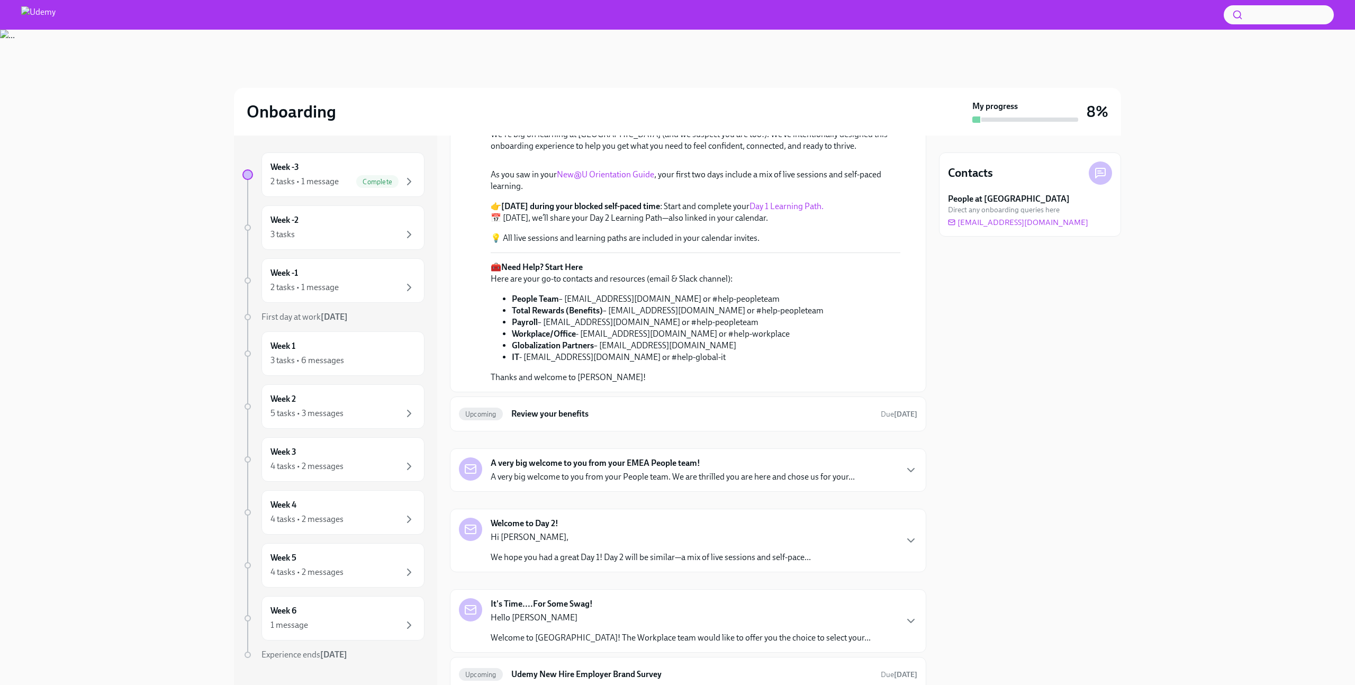
click at [607, 179] on link "New@U Orientation Guide" at bounding box center [605, 174] width 97 height 10
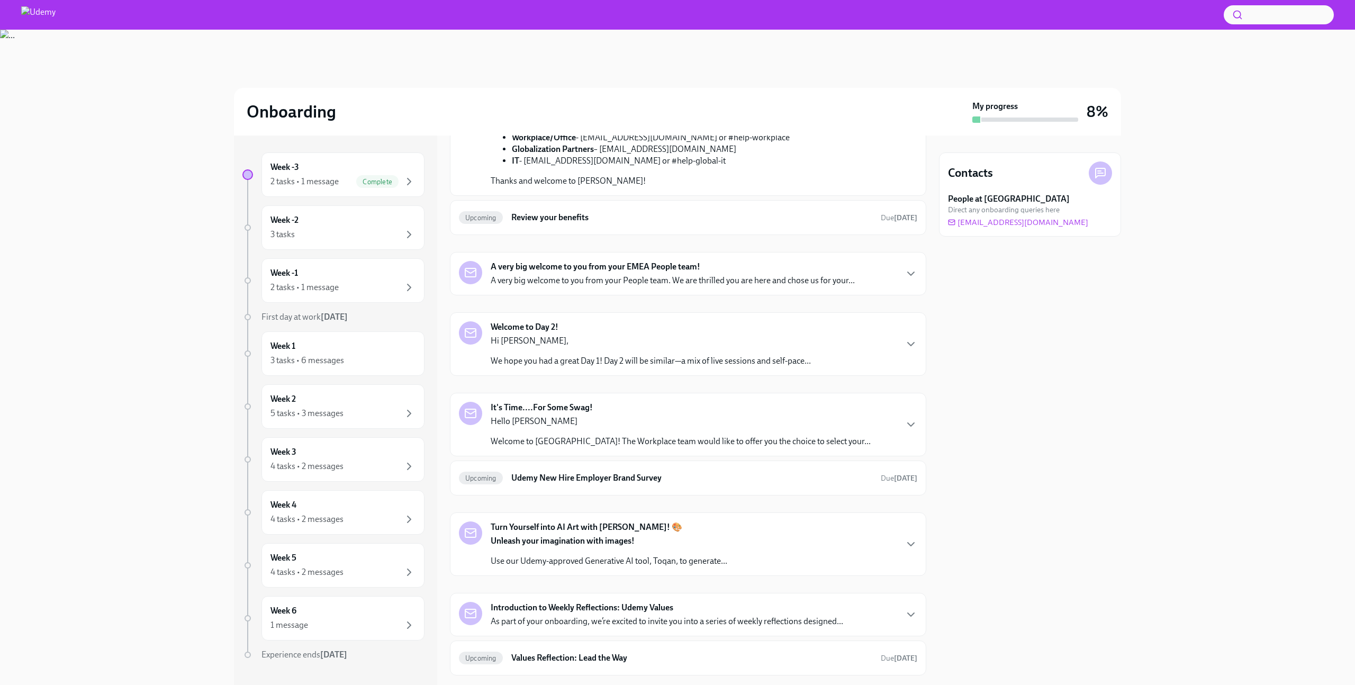
scroll to position [380, 0]
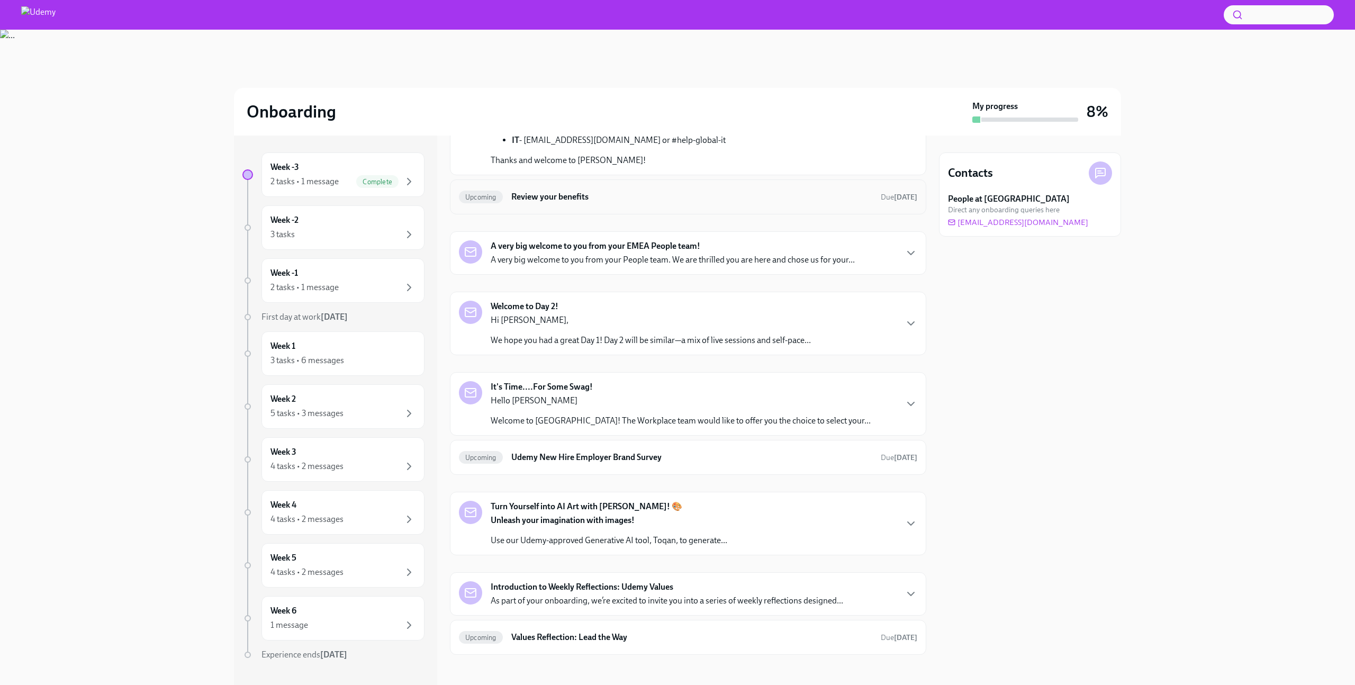
click at [573, 203] on h6 "Review your benefits" at bounding box center [691, 197] width 361 height 12
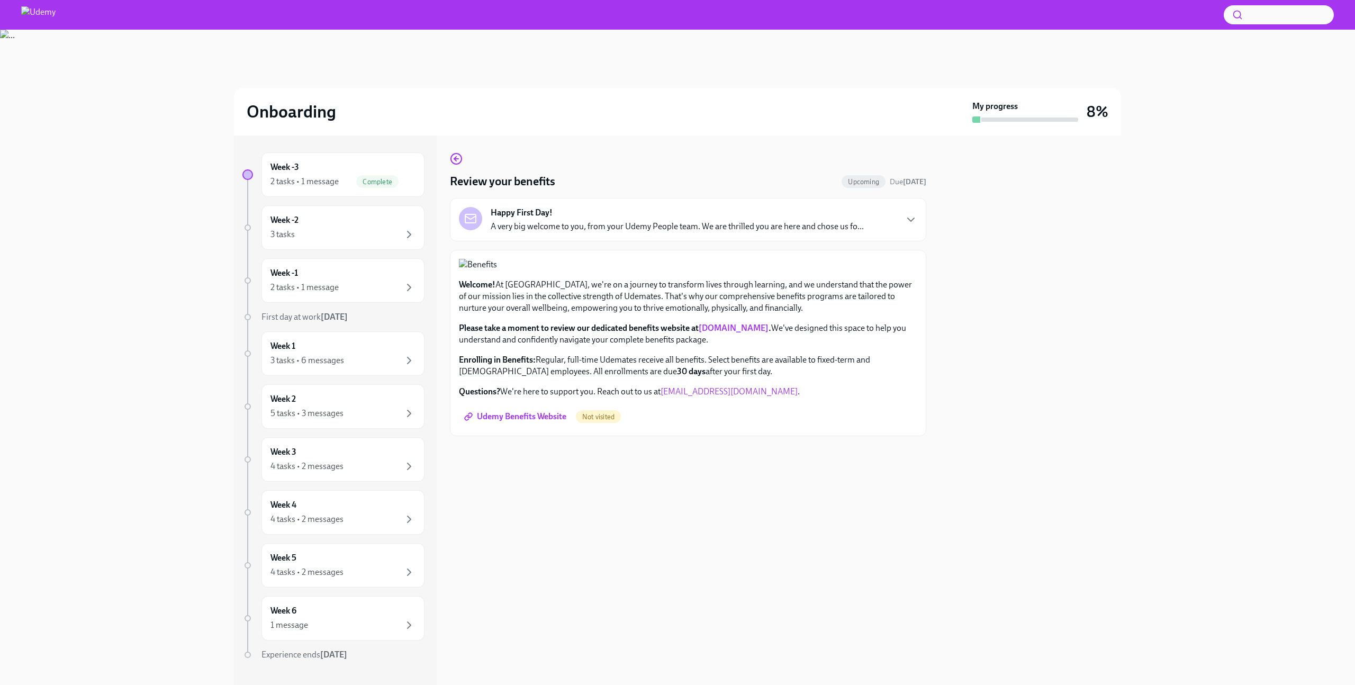
scroll to position [31, 0]
click at [528, 422] on span "Udemy Benefits Website" at bounding box center [516, 416] width 100 height 11
click at [372, 216] on div "Week -2 3 tasks" at bounding box center [343, 227] width 145 height 26
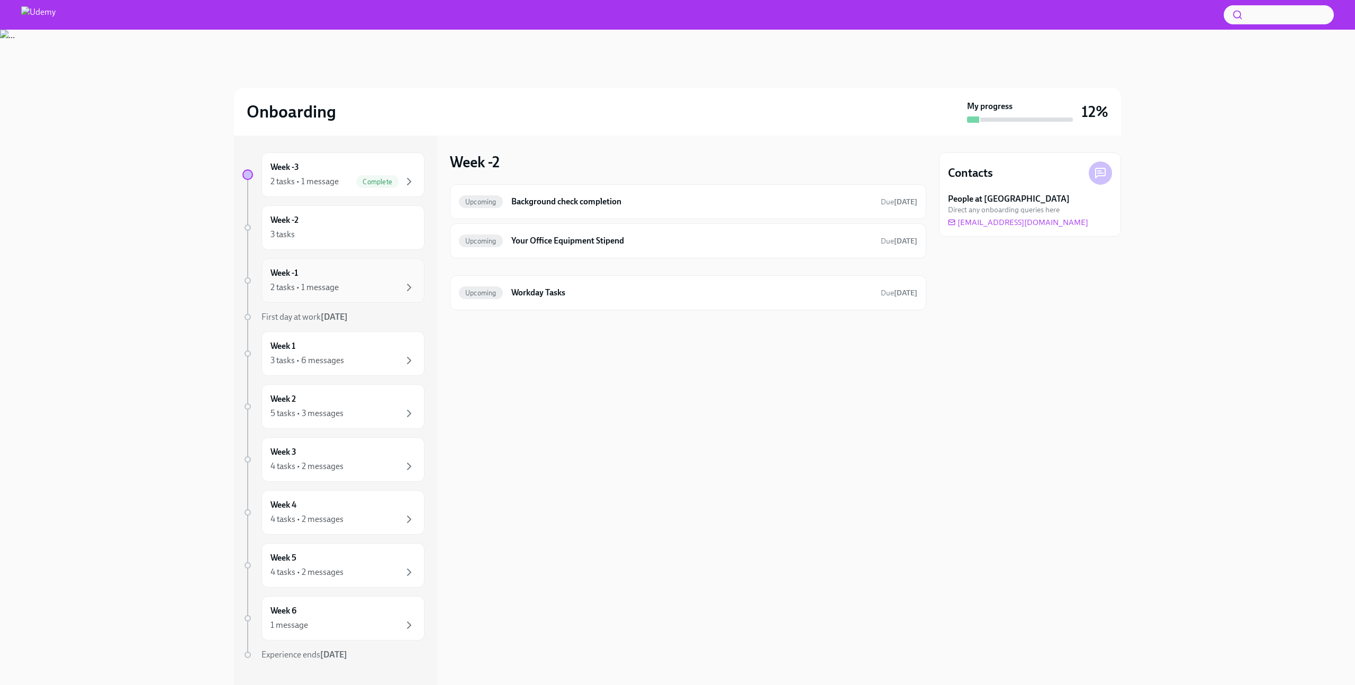
click at [377, 274] on div "Week -1 2 tasks • 1 message" at bounding box center [343, 280] width 145 height 26
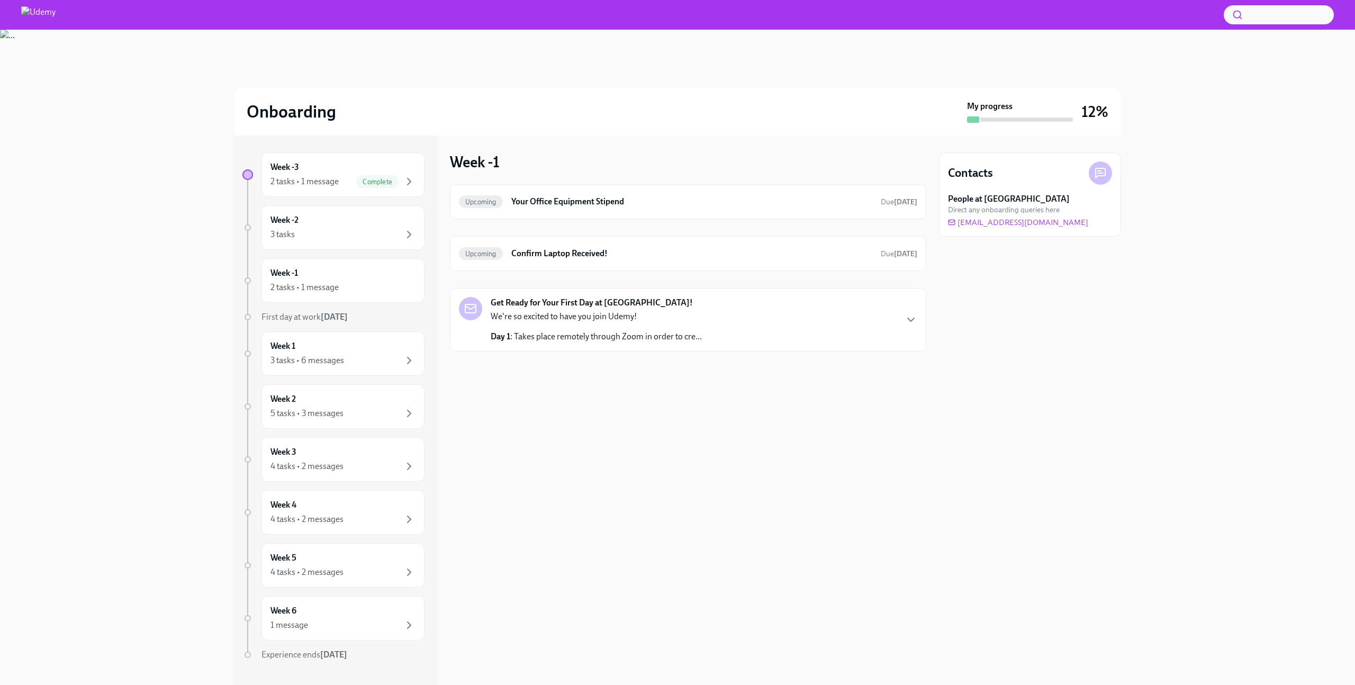
click at [626, 314] on p "We're so excited to have you join Udemy!" at bounding box center [596, 317] width 211 height 12
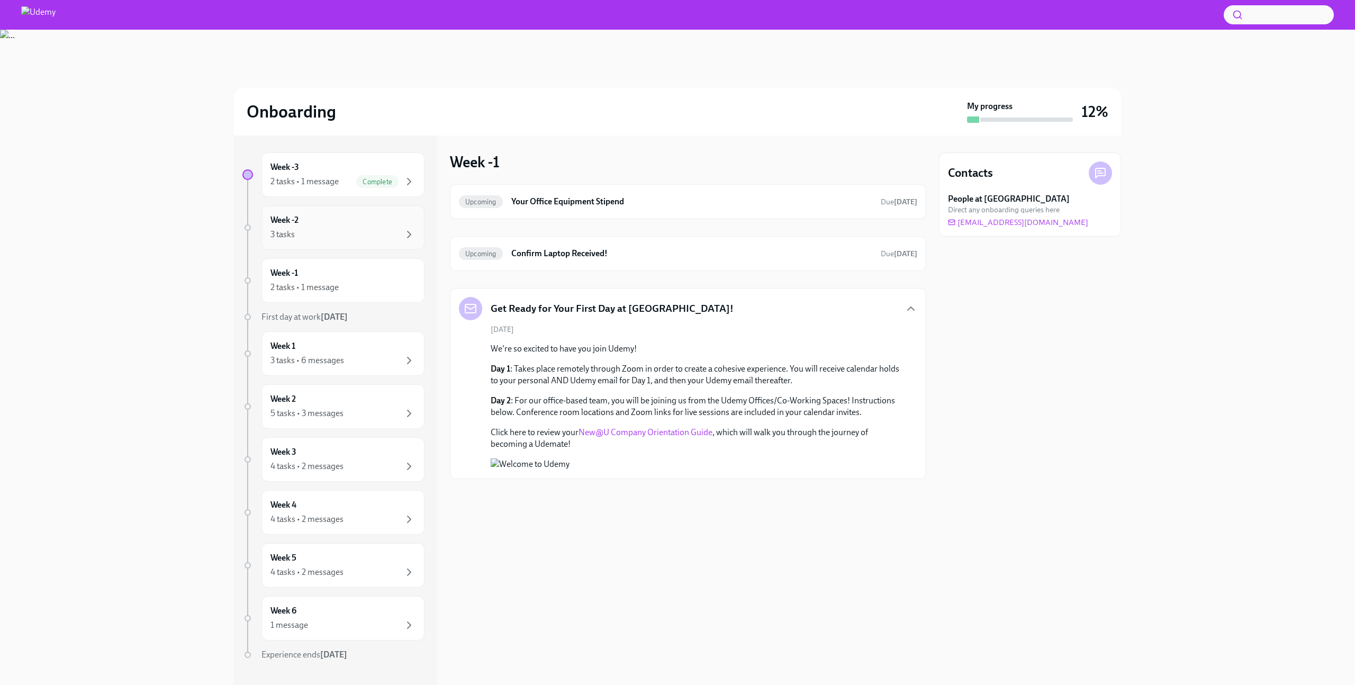
click at [378, 220] on div "Week -2 3 tasks" at bounding box center [343, 227] width 145 height 26
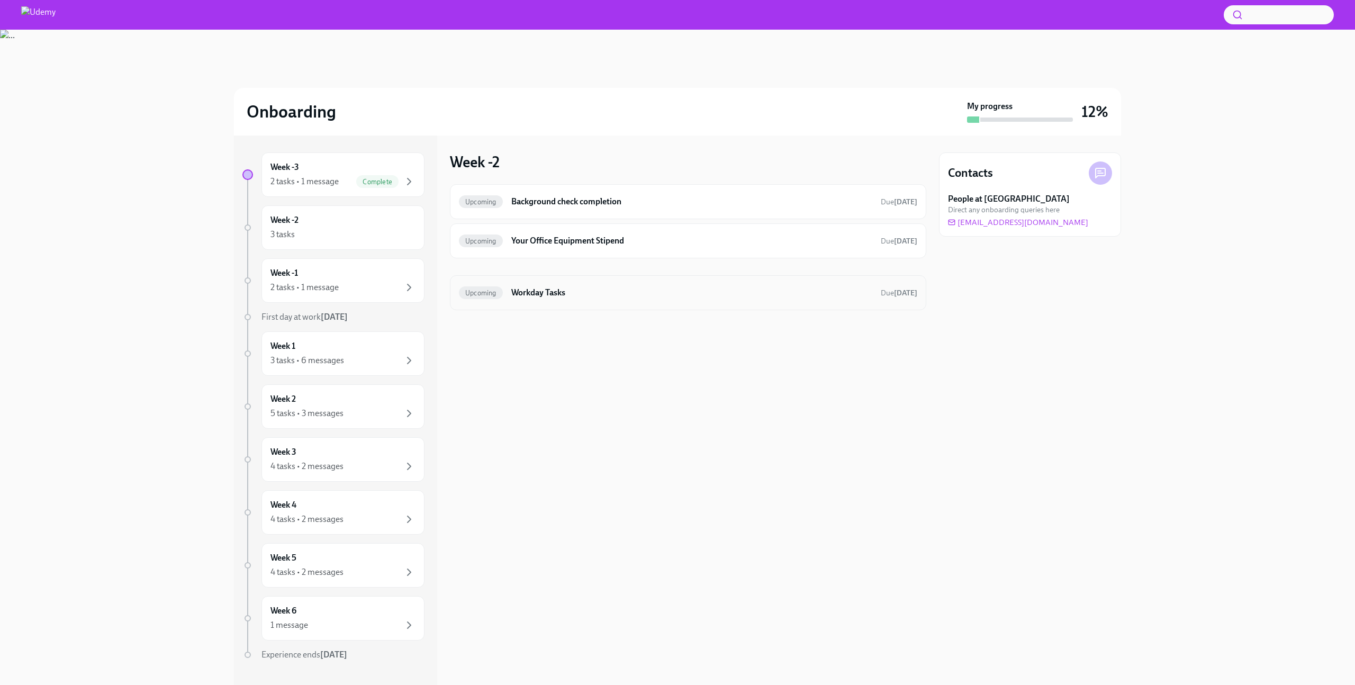
click at [581, 302] on div "Upcoming Workday Tasks Due [DATE]" at bounding box center [688, 292] width 477 height 35
click at [552, 294] on h6 "Workday Tasks" at bounding box center [691, 293] width 361 height 12
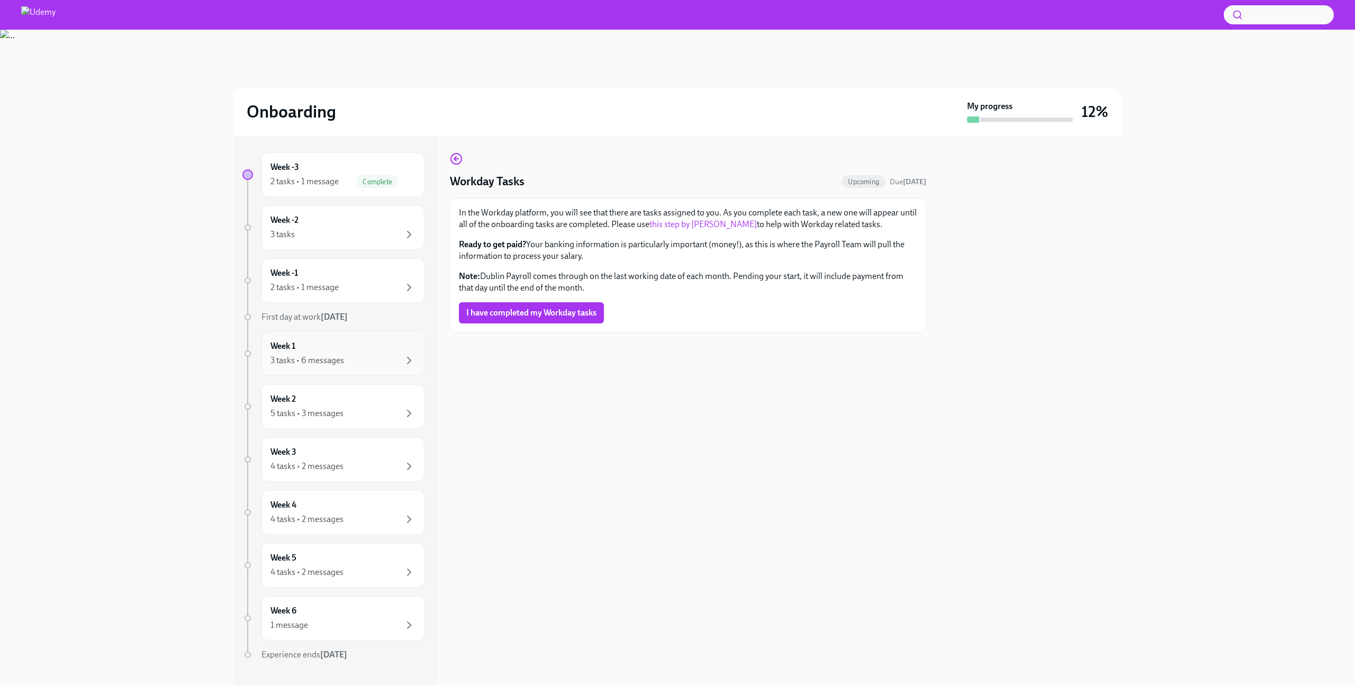
click at [317, 359] on div "3 tasks • 6 messages" at bounding box center [308, 361] width 74 height 12
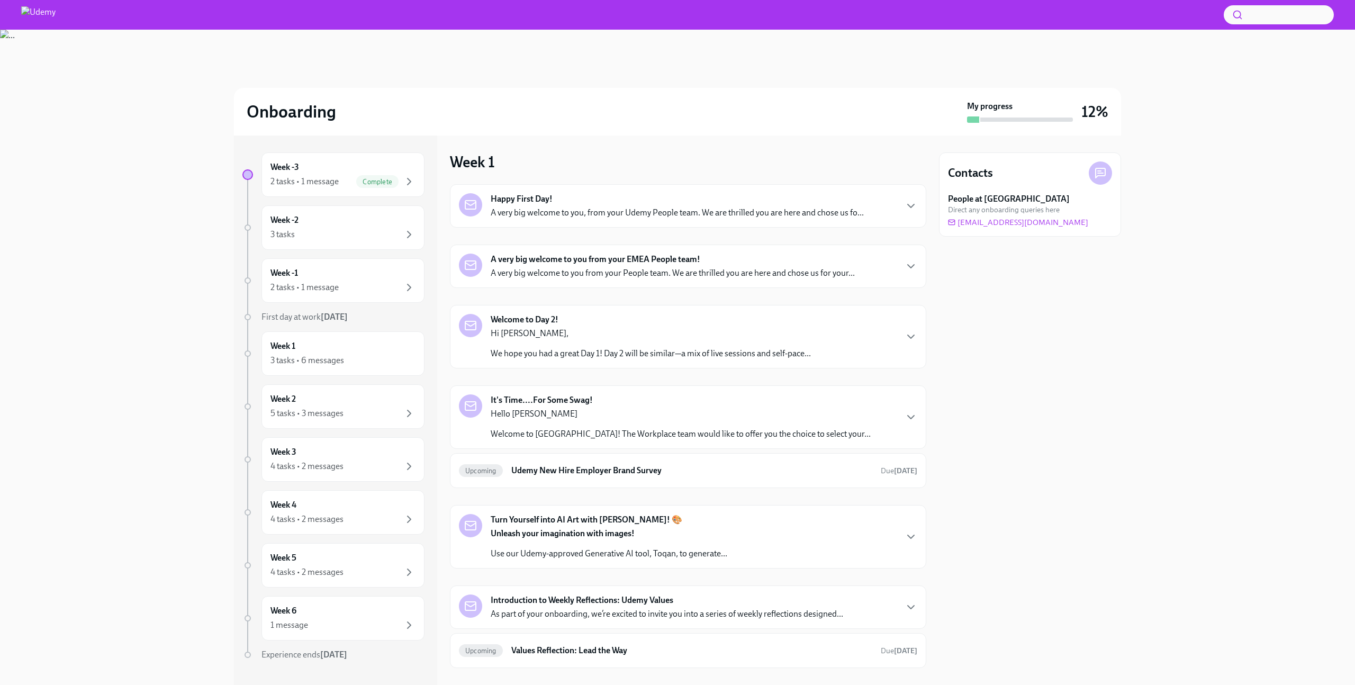
click at [569, 207] on p "A very big welcome to you, from your Udemy People team. We are thrilled you are…" at bounding box center [677, 213] width 373 height 12
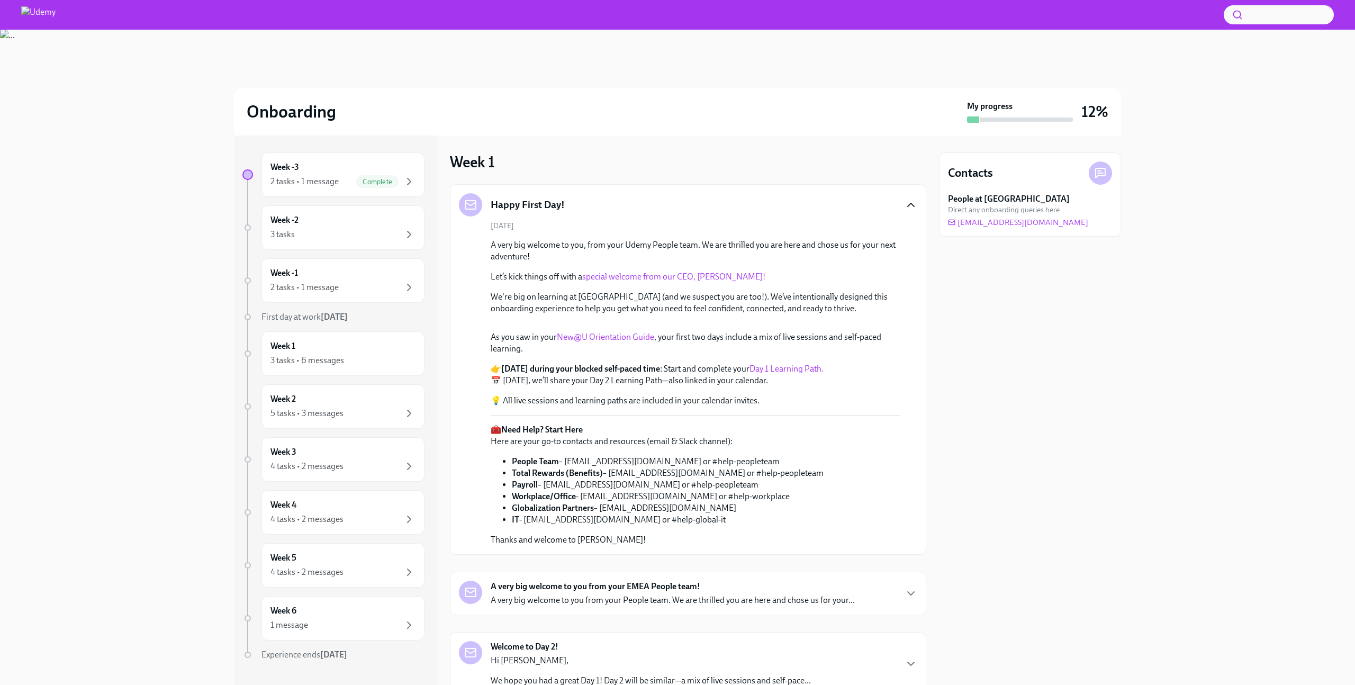
click at [906, 208] on icon "button" at bounding box center [911, 205] width 13 height 13
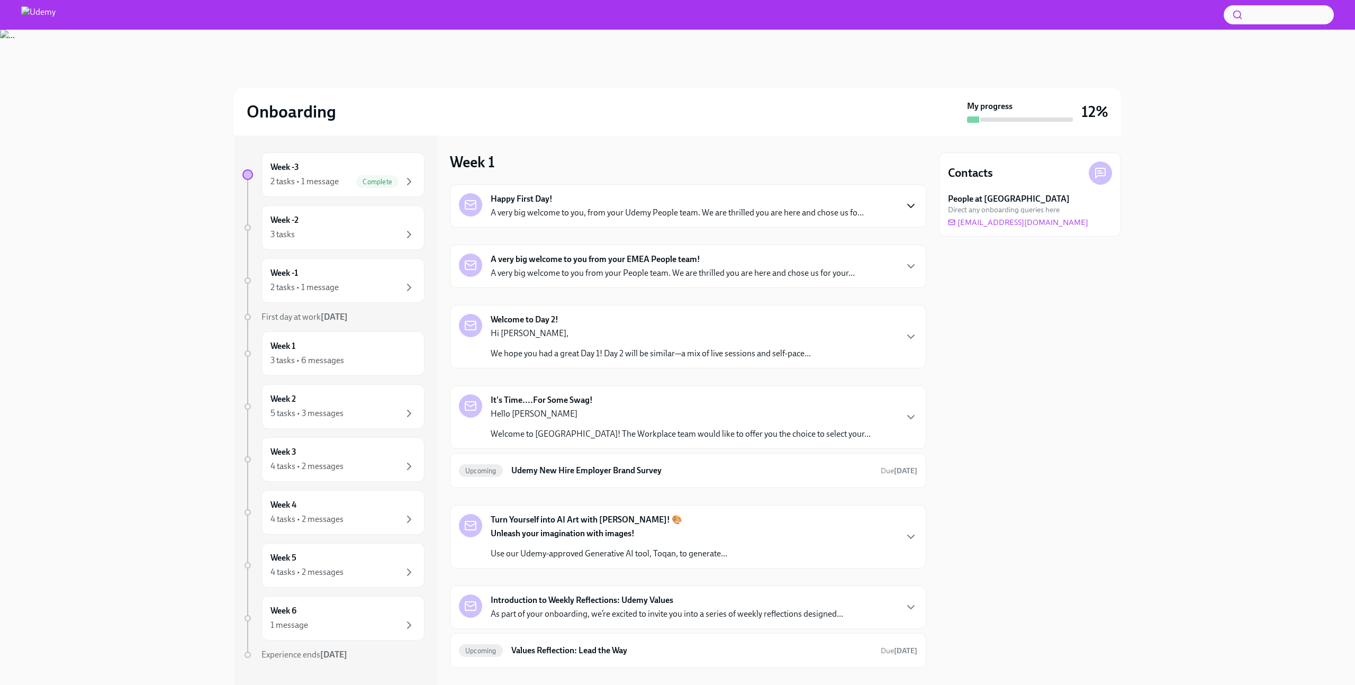
click at [651, 277] on p "A very big welcome to you from your People team. We are thrilled you are here a…" at bounding box center [673, 273] width 364 height 12
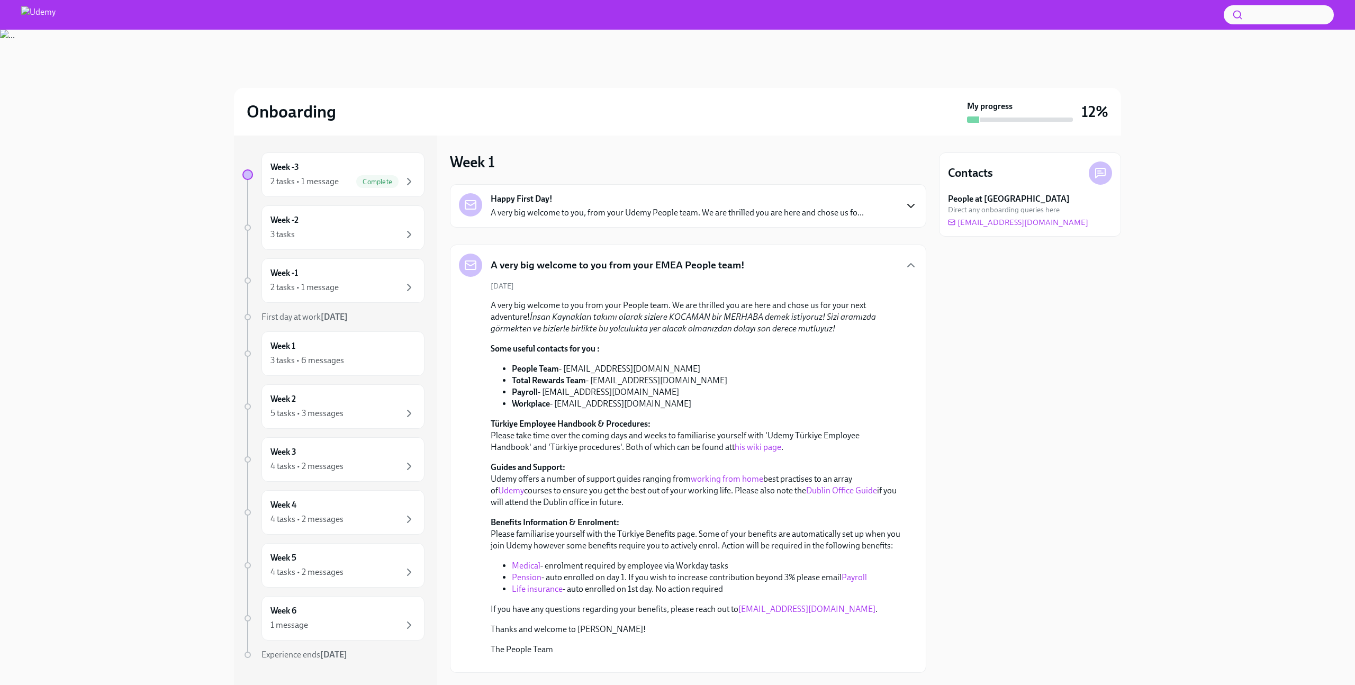
click at [735, 446] on link "this wiki page" at bounding box center [758, 447] width 47 height 10
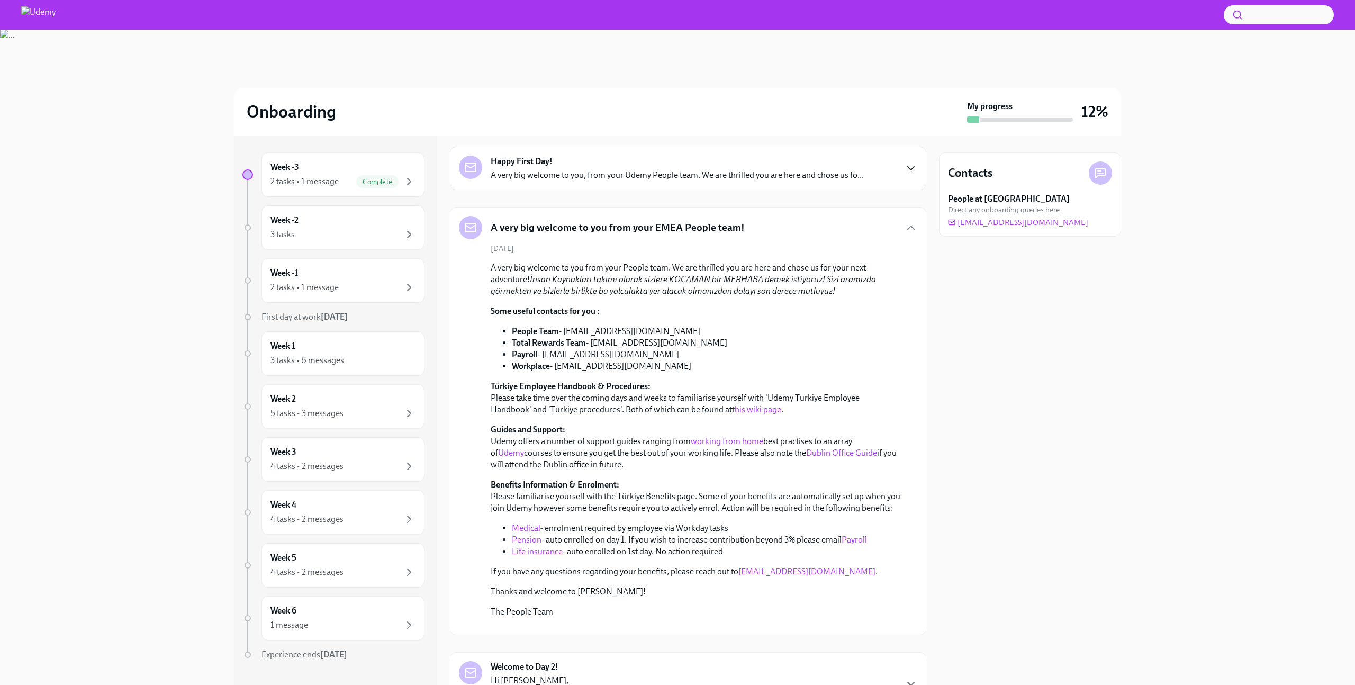
scroll to position [41, 0]
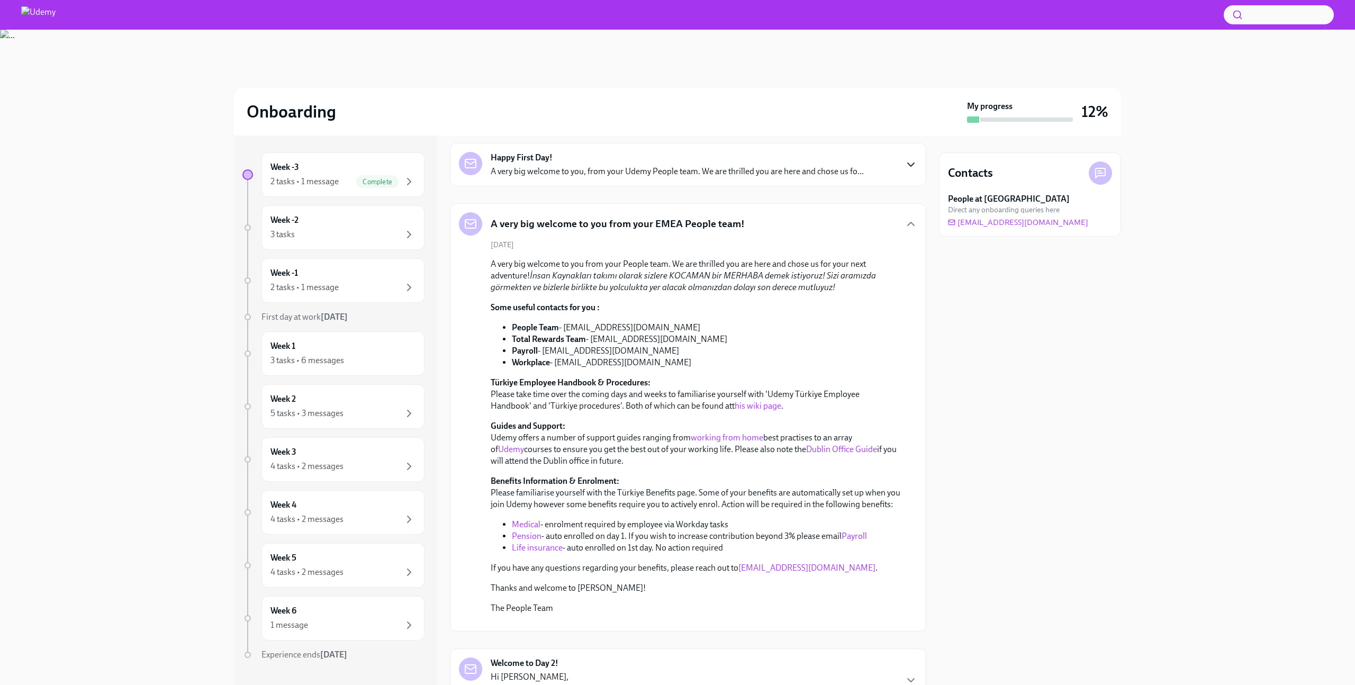
click at [519, 537] on link "Pension" at bounding box center [527, 536] width 30 height 10
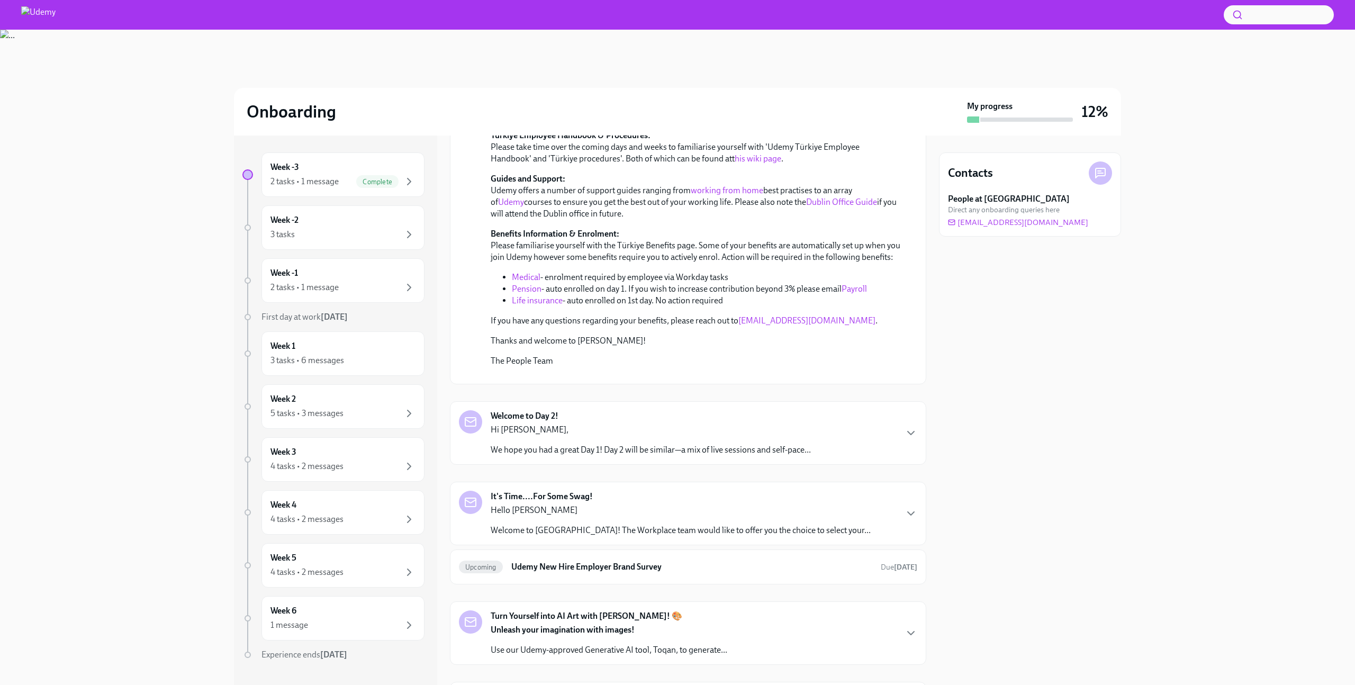
scroll to position [0, 0]
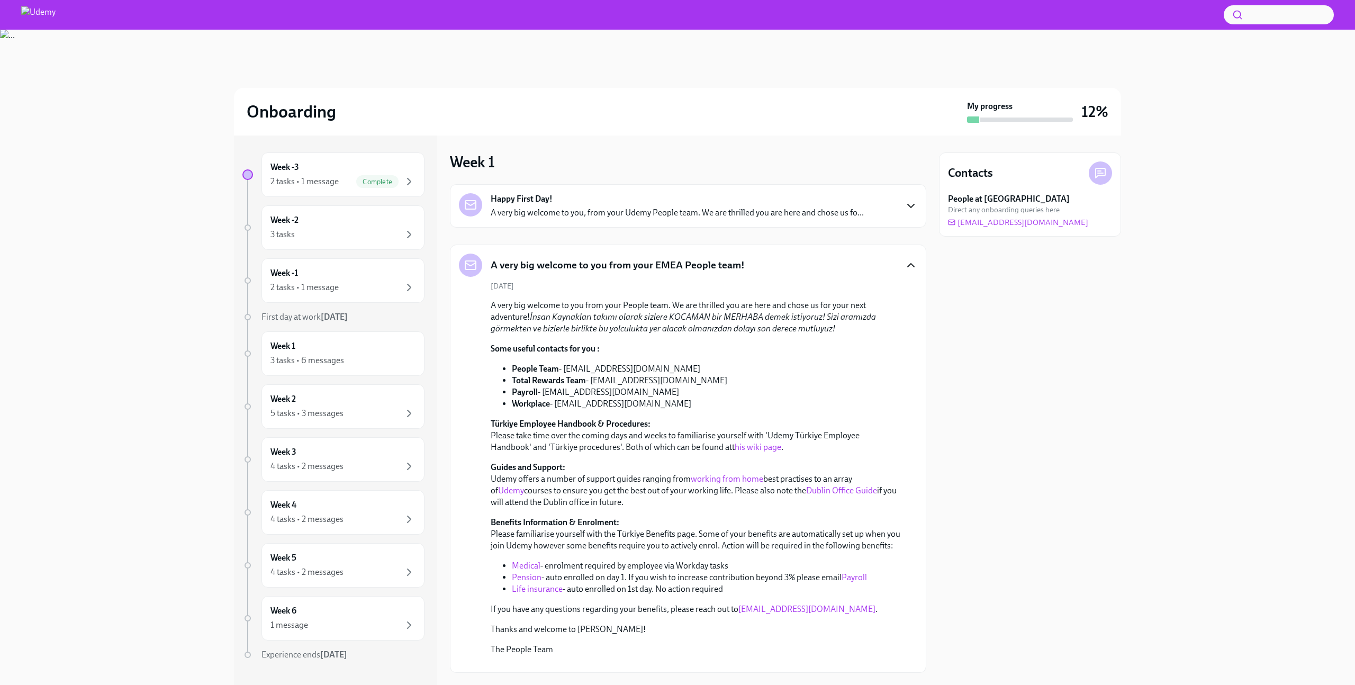
click at [910, 267] on icon "button" at bounding box center [911, 265] width 13 height 13
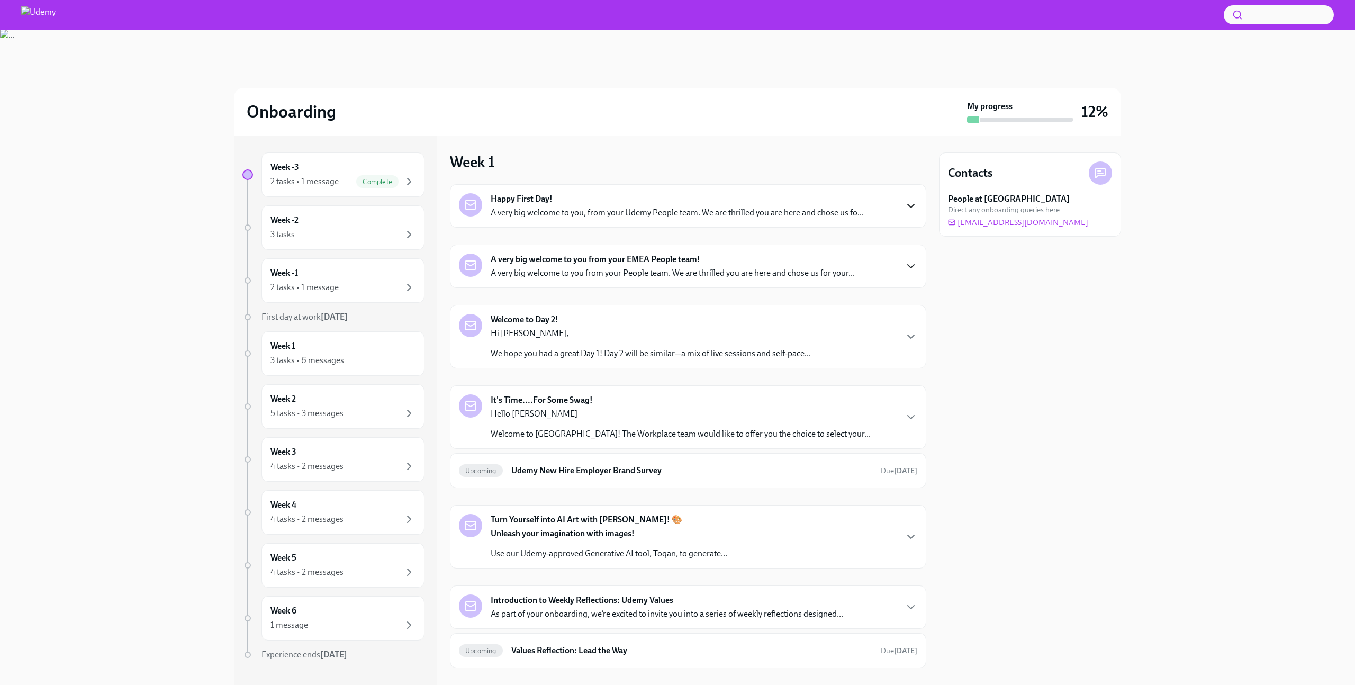
click at [751, 345] on div "Hi [PERSON_NAME], We hope you had a great Day 1! Day 2 will be similar—a mix of…" at bounding box center [651, 344] width 320 height 32
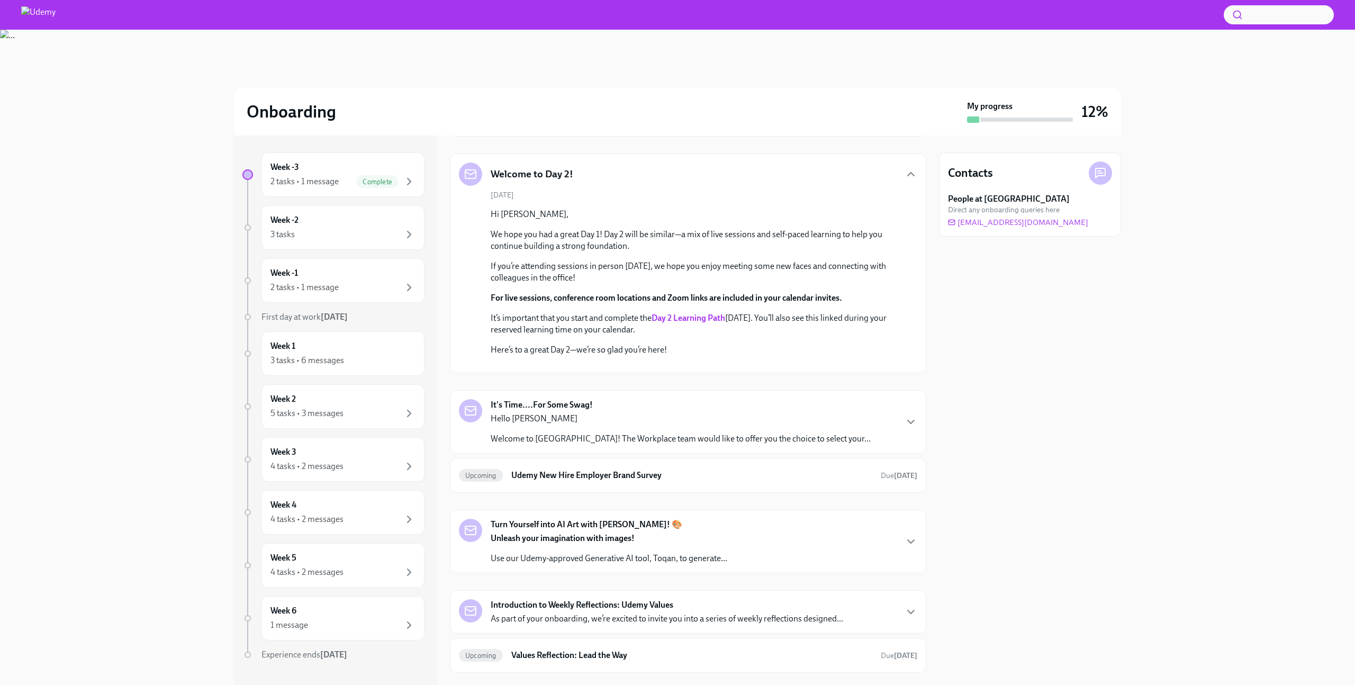
scroll to position [152, 0]
click at [716, 165] on div "Welcome to Day 2!" at bounding box center [688, 173] width 459 height 23
click at [718, 172] on div "Welcome to Day 2!" at bounding box center [688, 173] width 459 height 23
click at [910, 175] on icon "button" at bounding box center [911, 173] width 13 height 13
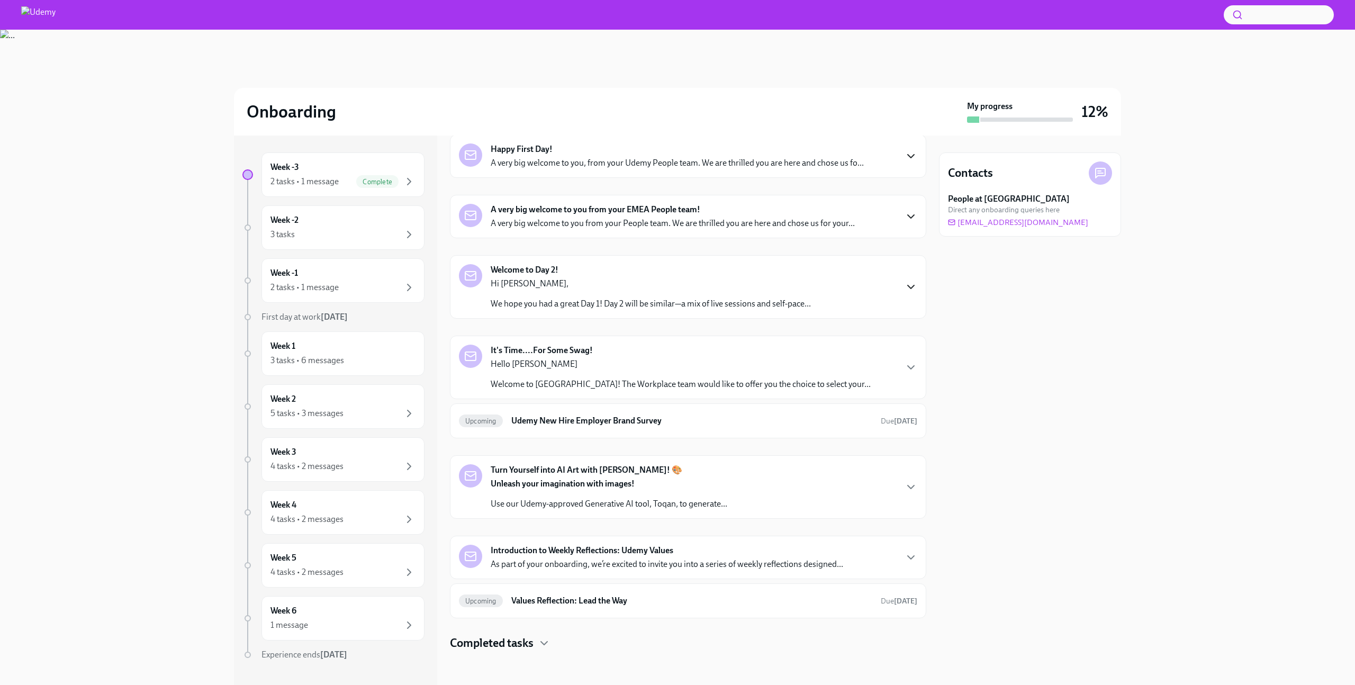
click at [726, 362] on p "Hello [PERSON_NAME]" at bounding box center [681, 364] width 380 height 12
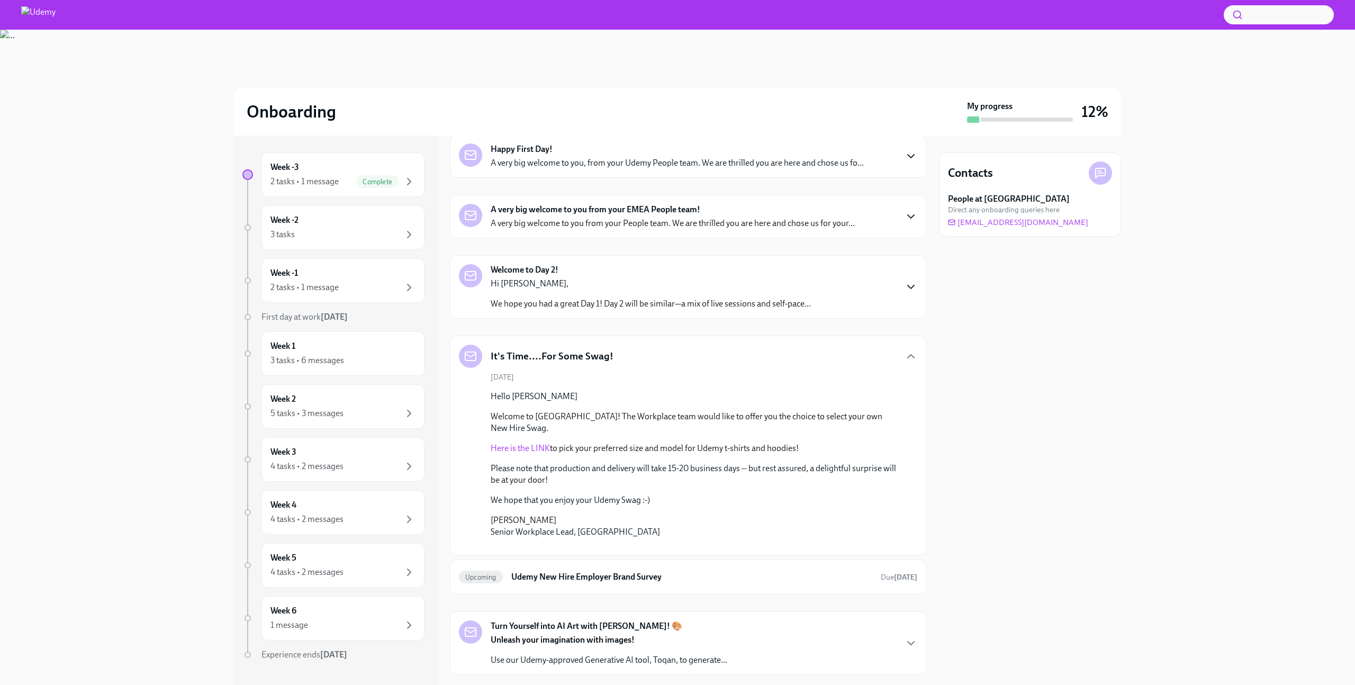
click at [528, 443] on link "Here is the LINK" at bounding box center [520, 448] width 59 height 10
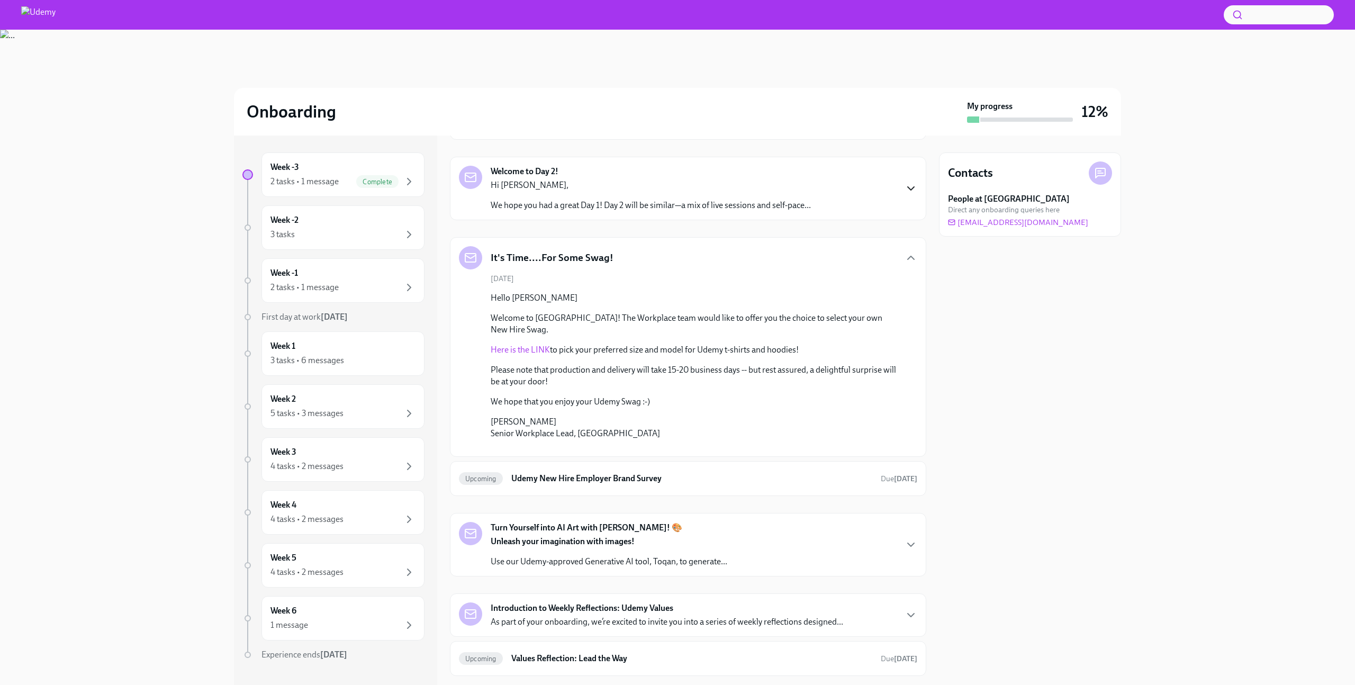
scroll to position [149, 0]
click at [684, 255] on div "It's Time....For Some Swag!" at bounding box center [688, 256] width 459 height 23
click at [826, 255] on div "It's Time....For Some Swag!" at bounding box center [688, 256] width 459 height 23
click at [910, 256] on icon "button" at bounding box center [911, 256] width 6 height 3
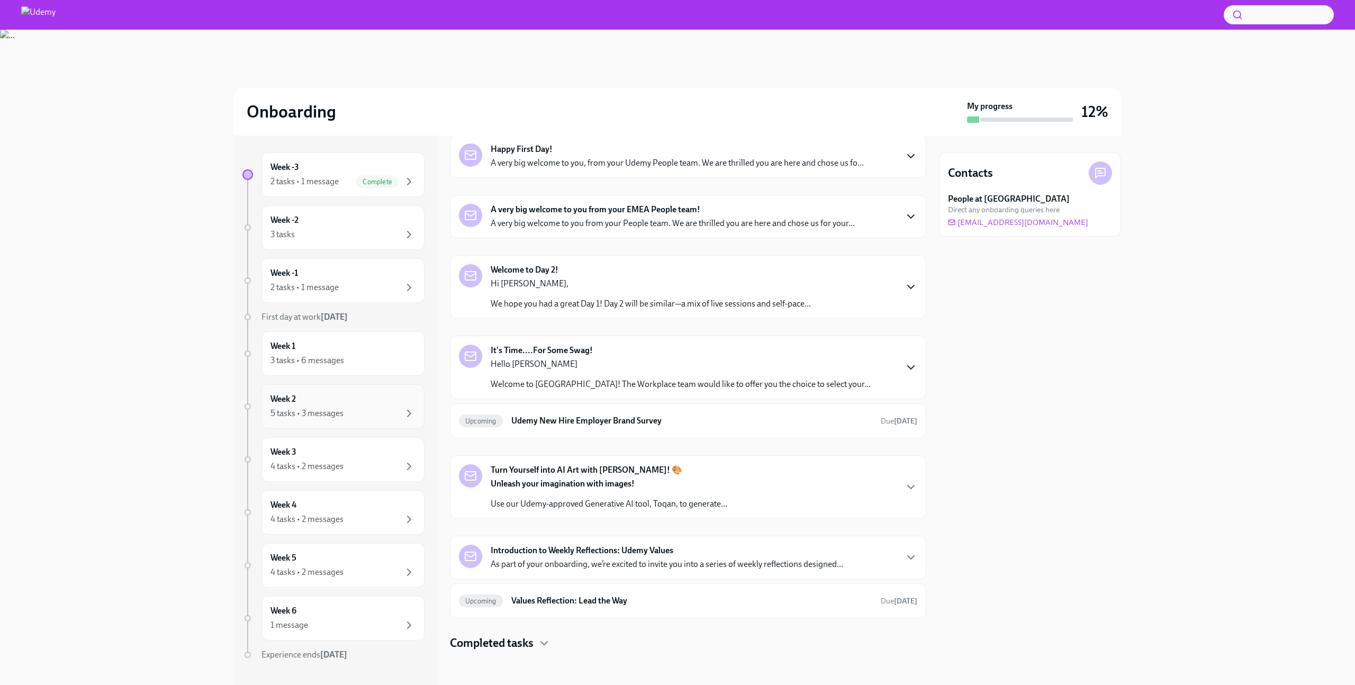
click at [309, 395] on div "Week 2 5 tasks • 3 messages" at bounding box center [343, 406] width 145 height 26
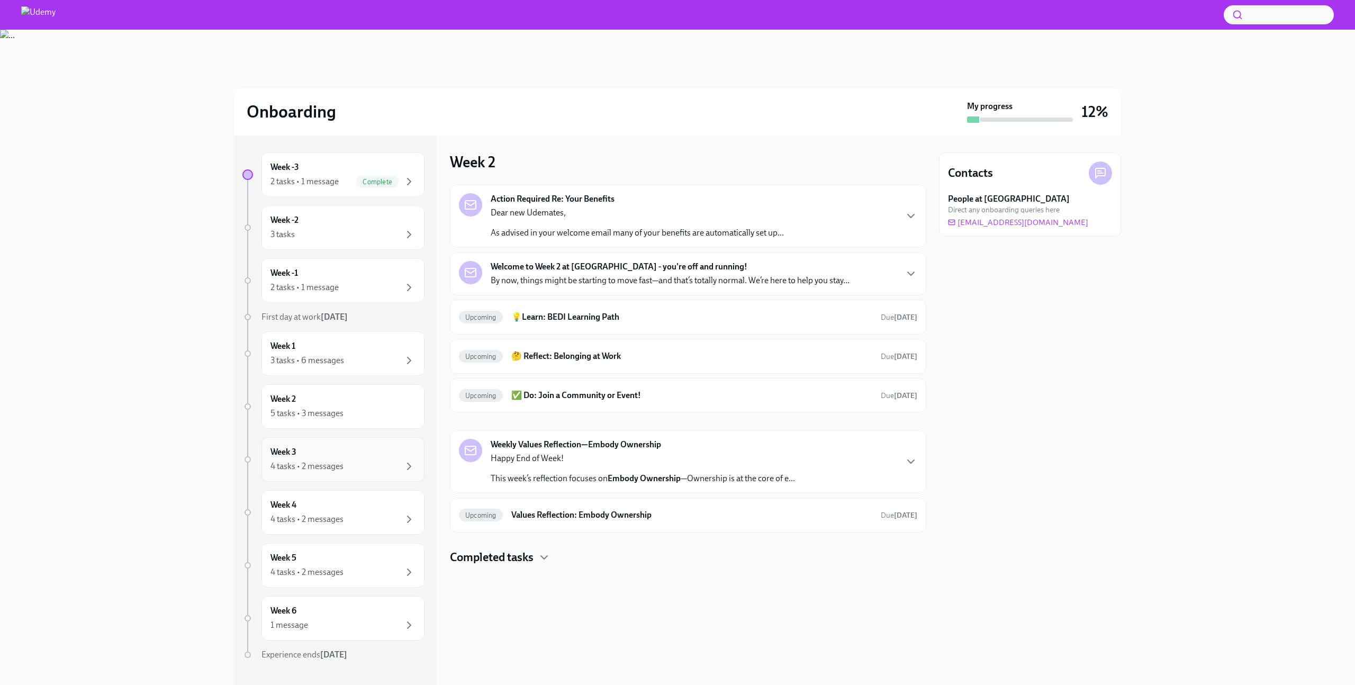
click at [316, 451] on div "Week 3 4 tasks • 2 messages" at bounding box center [343, 459] width 145 height 26
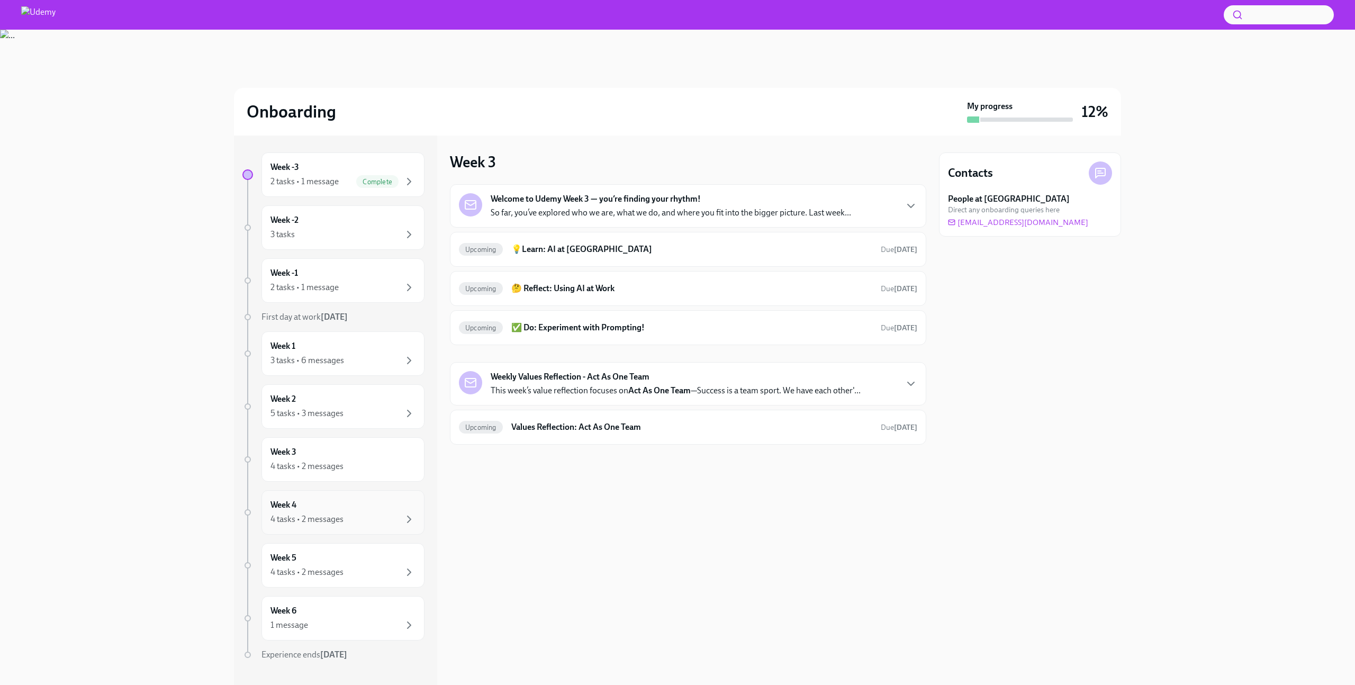
click at [321, 507] on div "Week 4 4 tasks • 2 messages" at bounding box center [343, 512] width 145 height 26
click at [322, 553] on div "Week 5 4 tasks • 2 messages" at bounding box center [343, 565] width 145 height 26
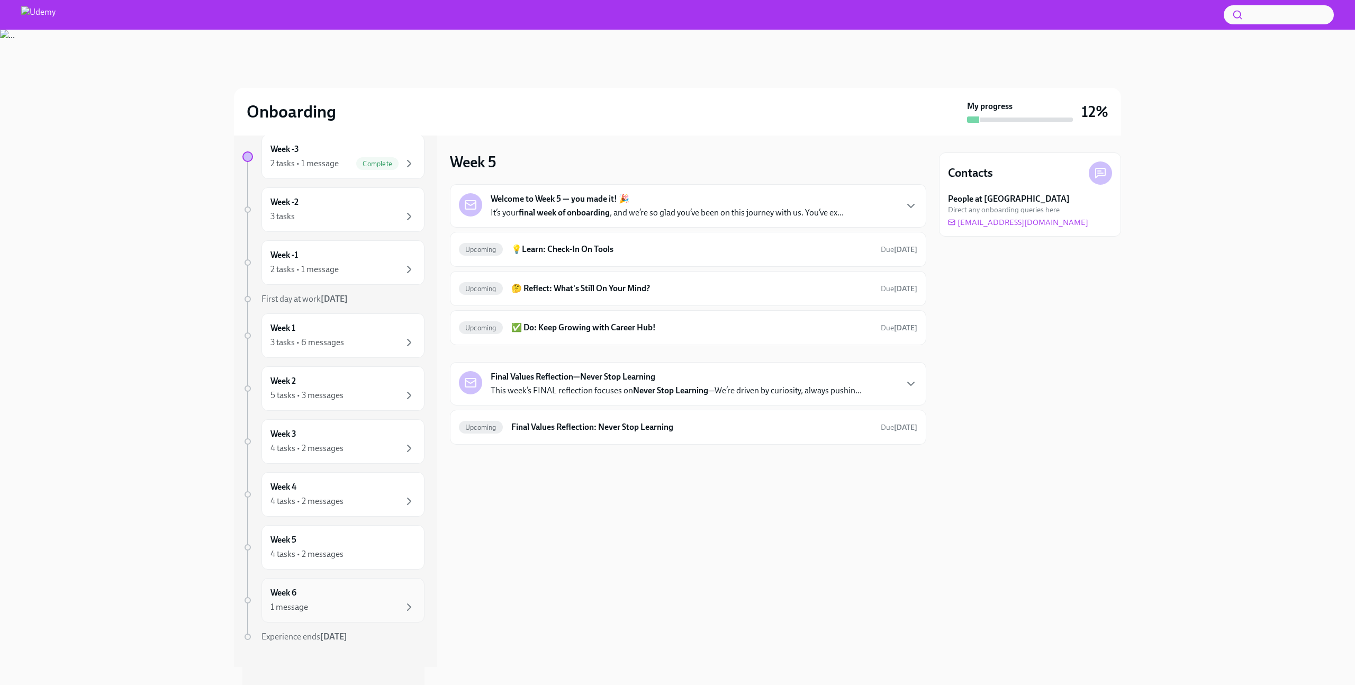
click at [326, 598] on div "Week 6 1 message" at bounding box center [343, 600] width 145 height 26
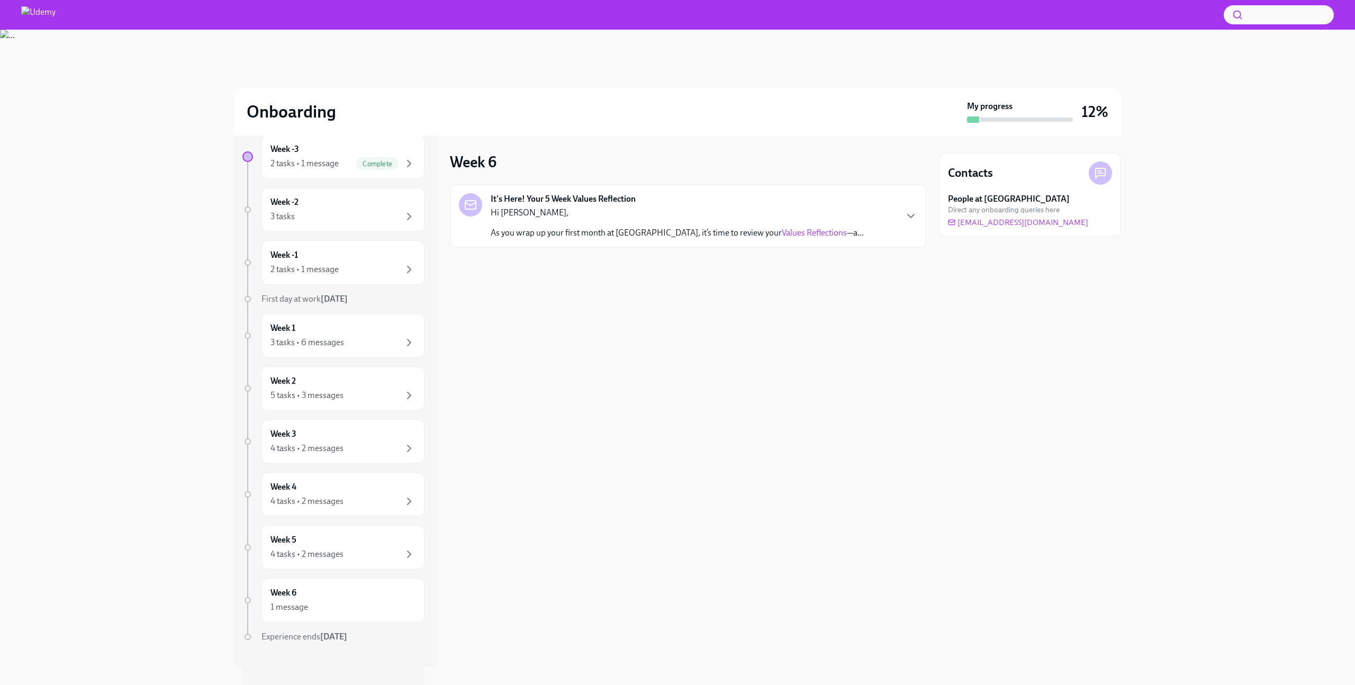
click at [652, 230] on p "As you wrap up your first month at [GEOGRAPHIC_DATA], it’s time to review your …" at bounding box center [677, 233] width 373 height 12
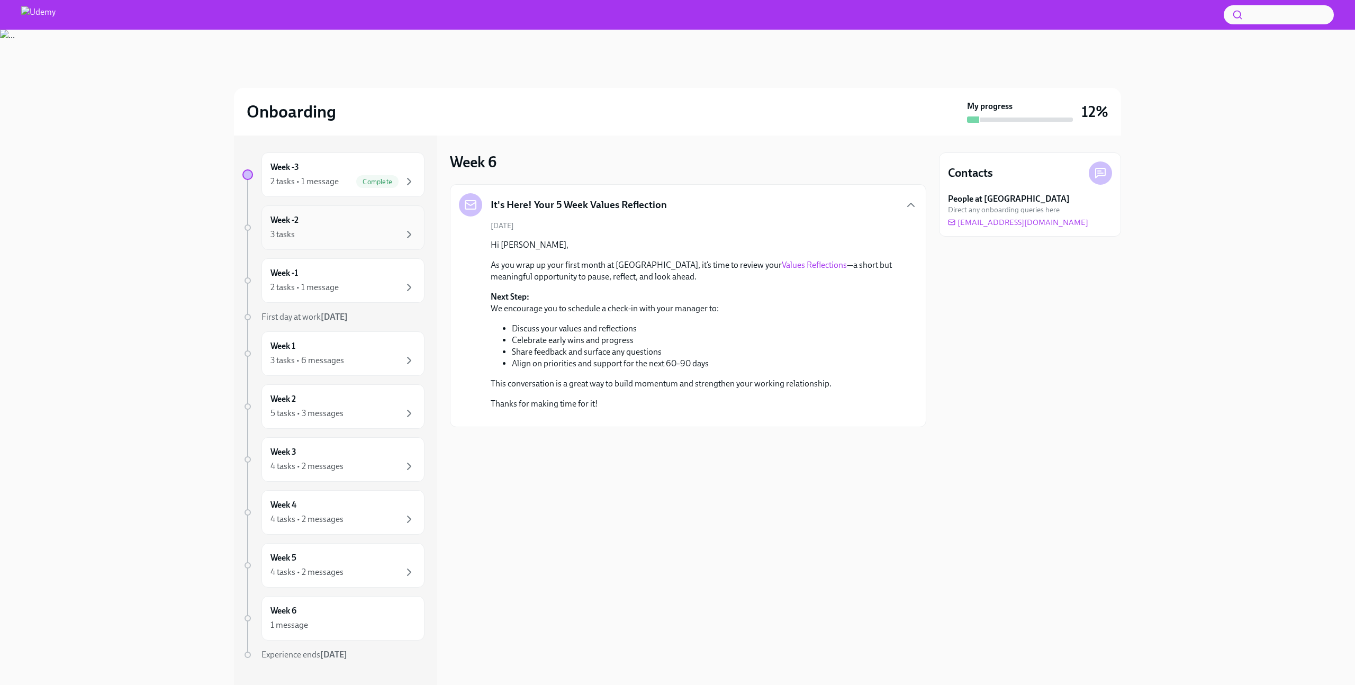
click at [330, 222] on div "Week -2 3 tasks" at bounding box center [343, 227] width 145 height 26
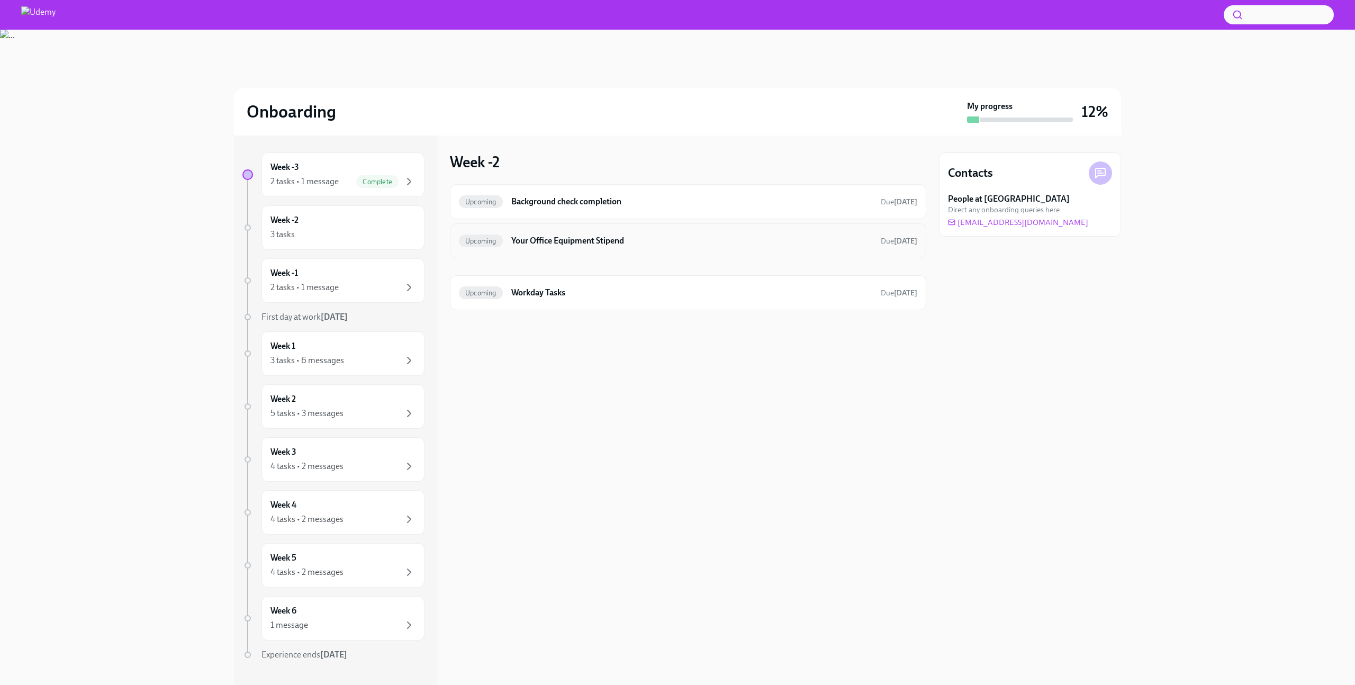
click at [558, 255] on div "Upcoming Your Office Equipment Stipend Due [DATE]" at bounding box center [688, 240] width 477 height 35
click at [558, 244] on h6 "Your Office Equipment Stipend" at bounding box center [691, 241] width 361 height 12
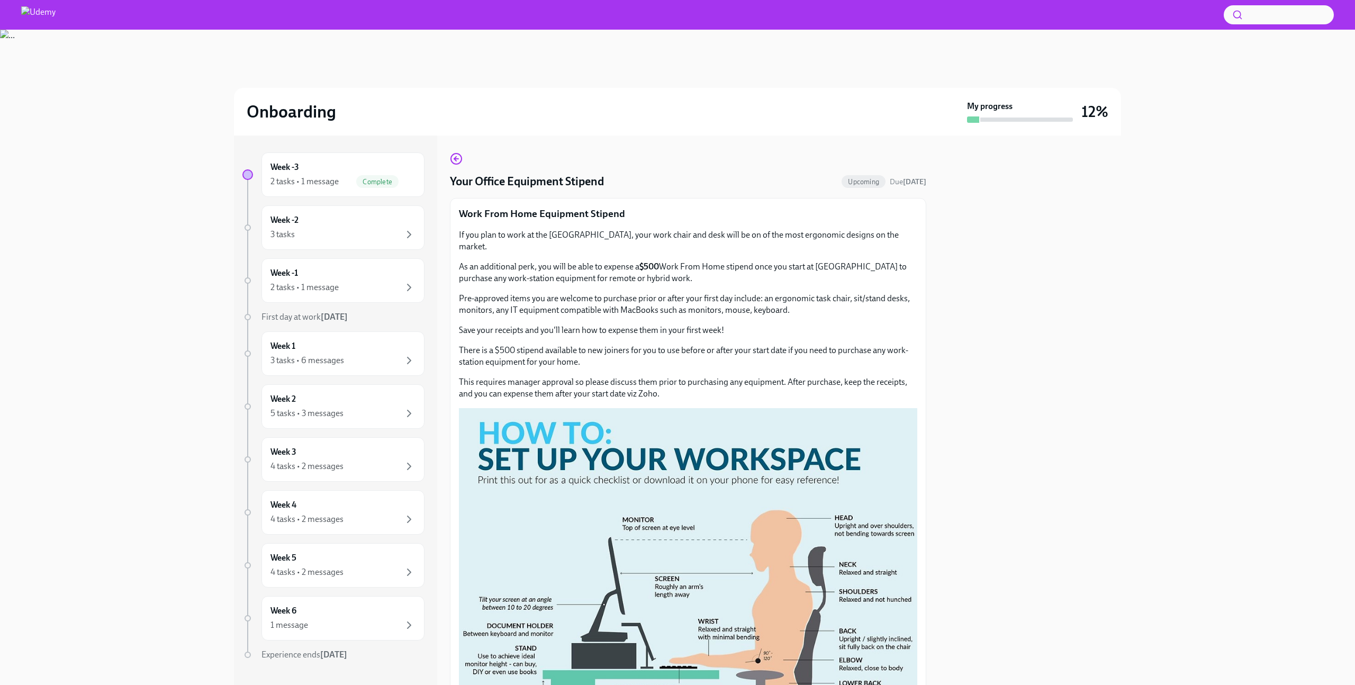
click at [729, 218] on p "Work From Home Equipment Stipend" at bounding box center [688, 214] width 459 height 14
click at [453, 156] on icon "button" at bounding box center [456, 158] width 13 height 13
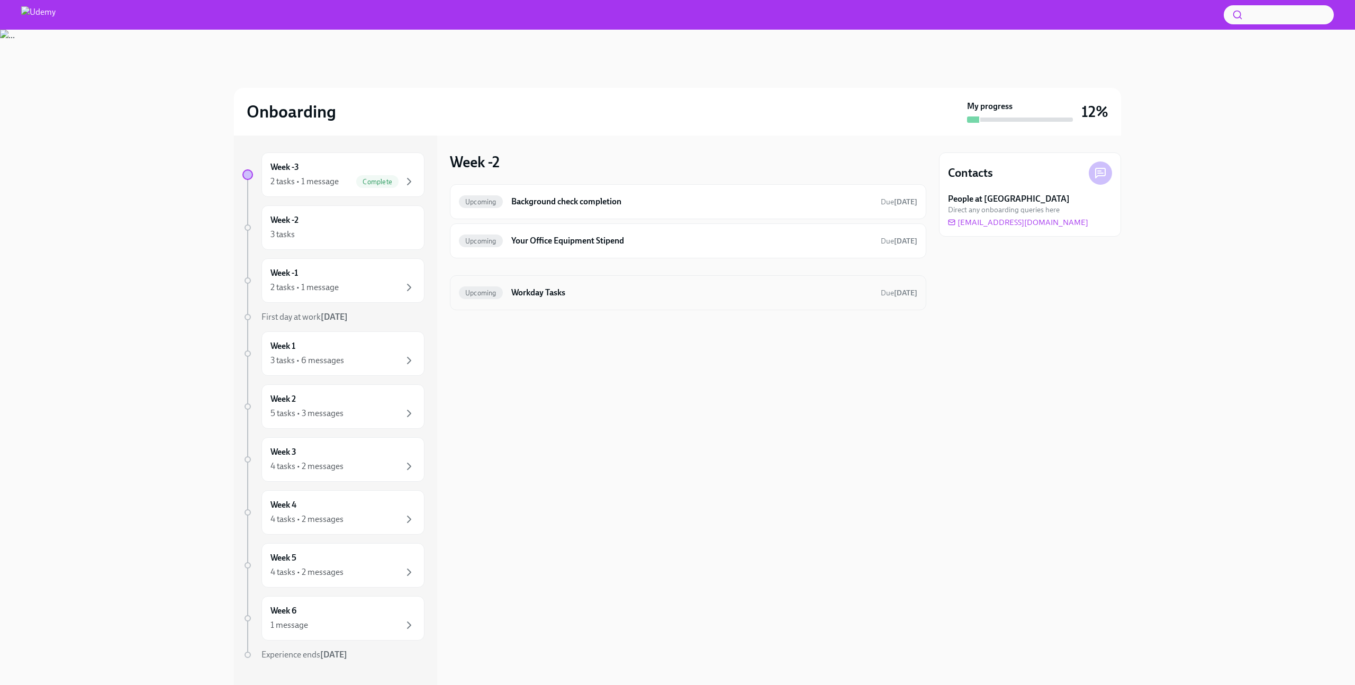
click at [568, 295] on h6 "Workday Tasks" at bounding box center [691, 293] width 361 height 12
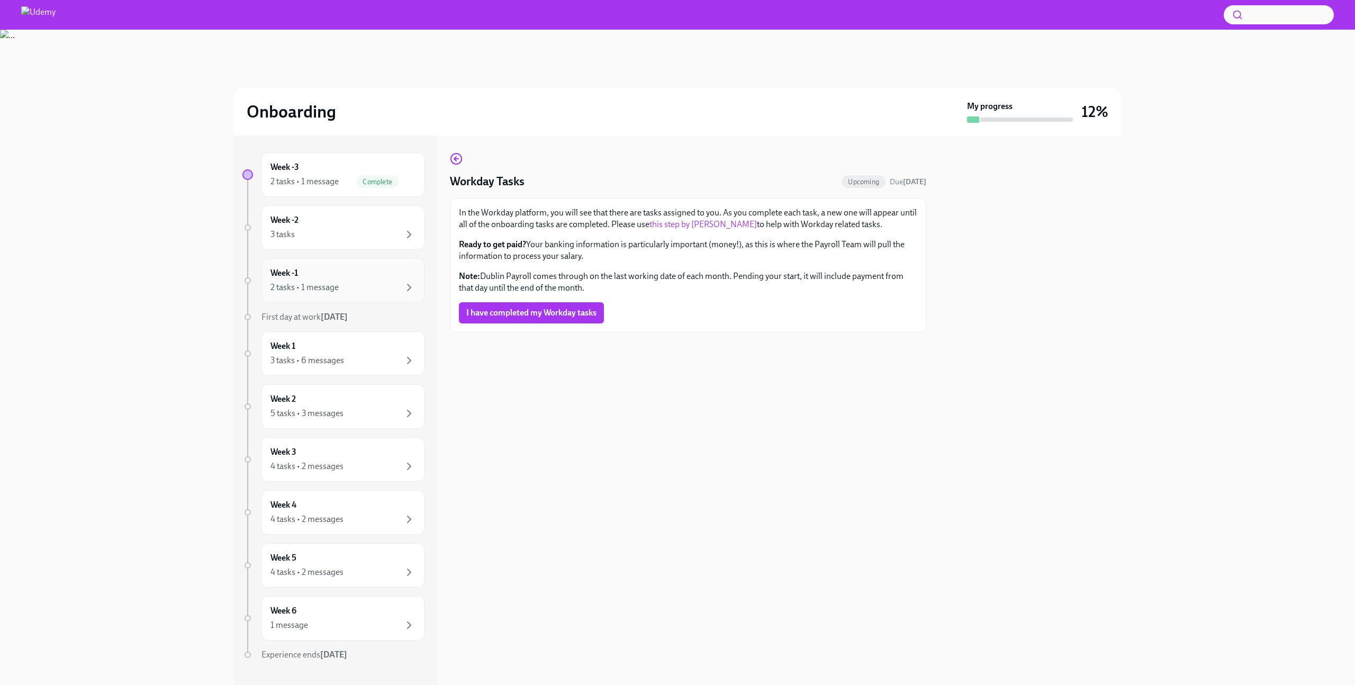
click at [312, 272] on div "Week -1 2 tasks • 1 message" at bounding box center [343, 280] width 145 height 26
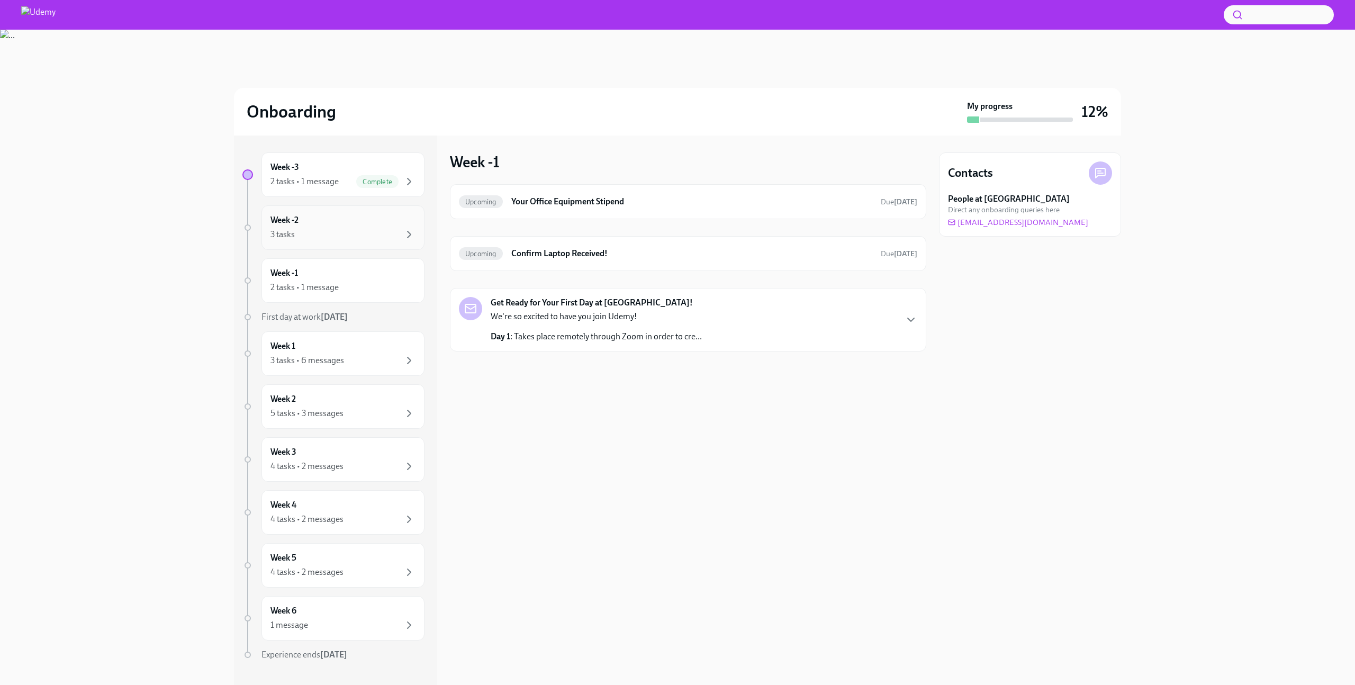
click at [324, 227] on div "Week -2 3 tasks" at bounding box center [343, 227] width 145 height 26
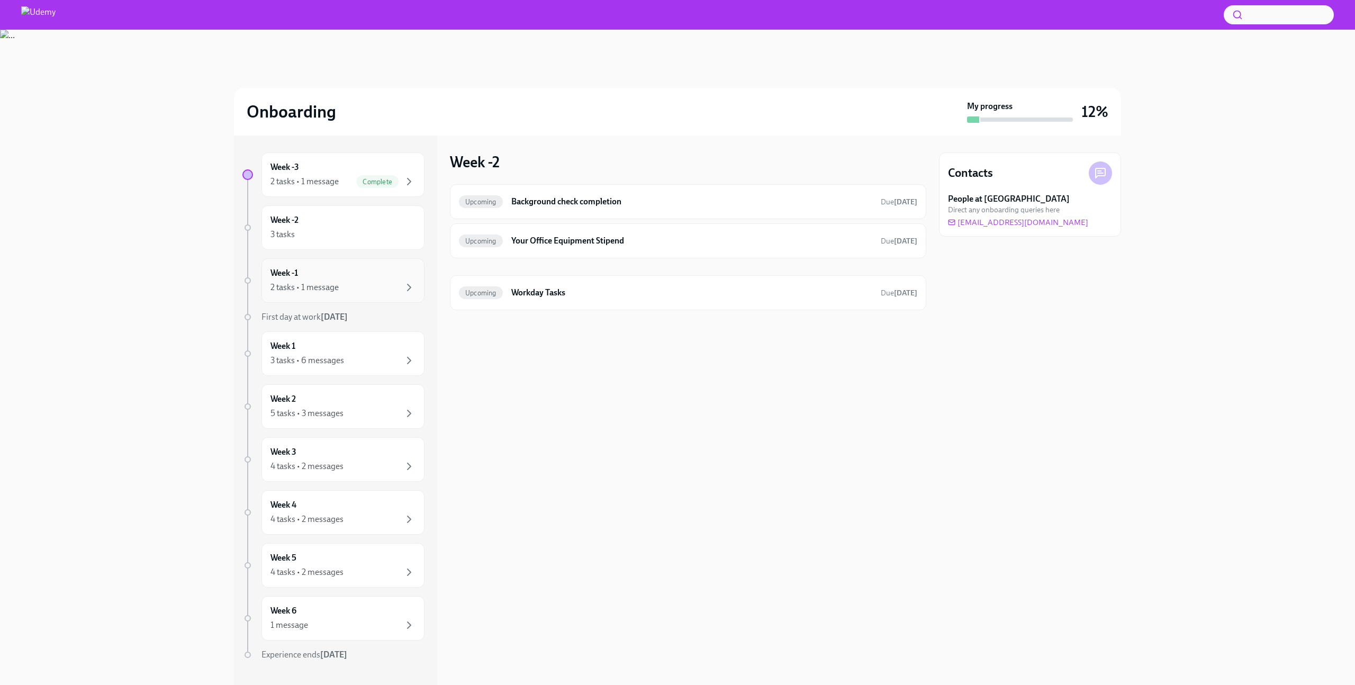
click at [322, 268] on div "Week -1 2 tasks • 1 message" at bounding box center [343, 280] width 145 height 26
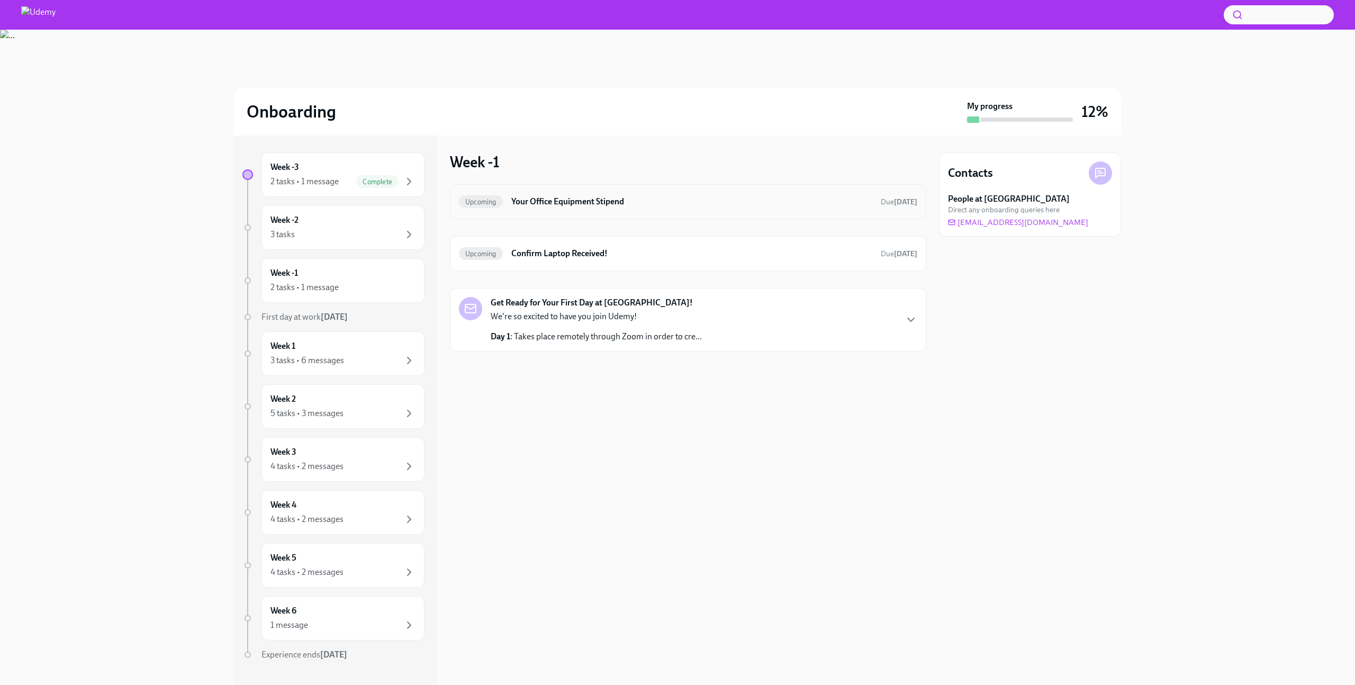
click at [525, 201] on h6 "Your Office Equipment Stipend" at bounding box center [691, 202] width 361 height 12
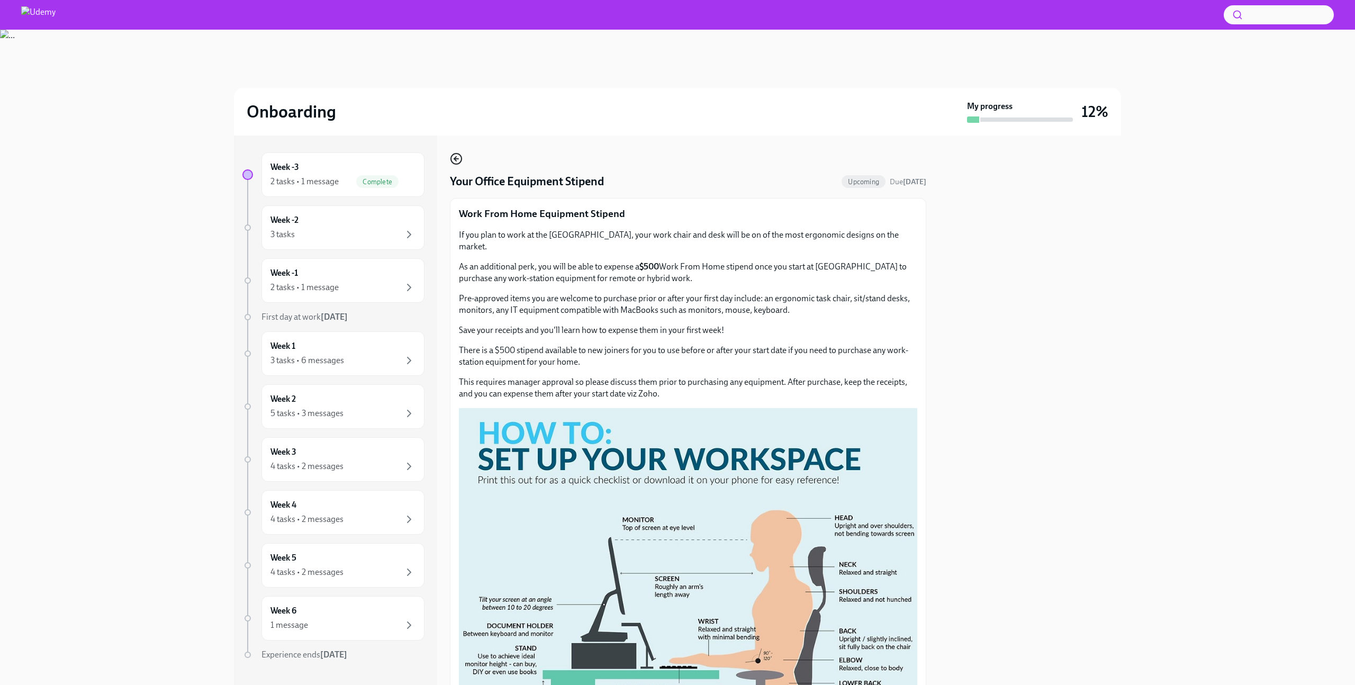
click at [459, 160] on icon "button" at bounding box center [456, 158] width 13 height 13
